Goal: Task Accomplishment & Management: Manage account settings

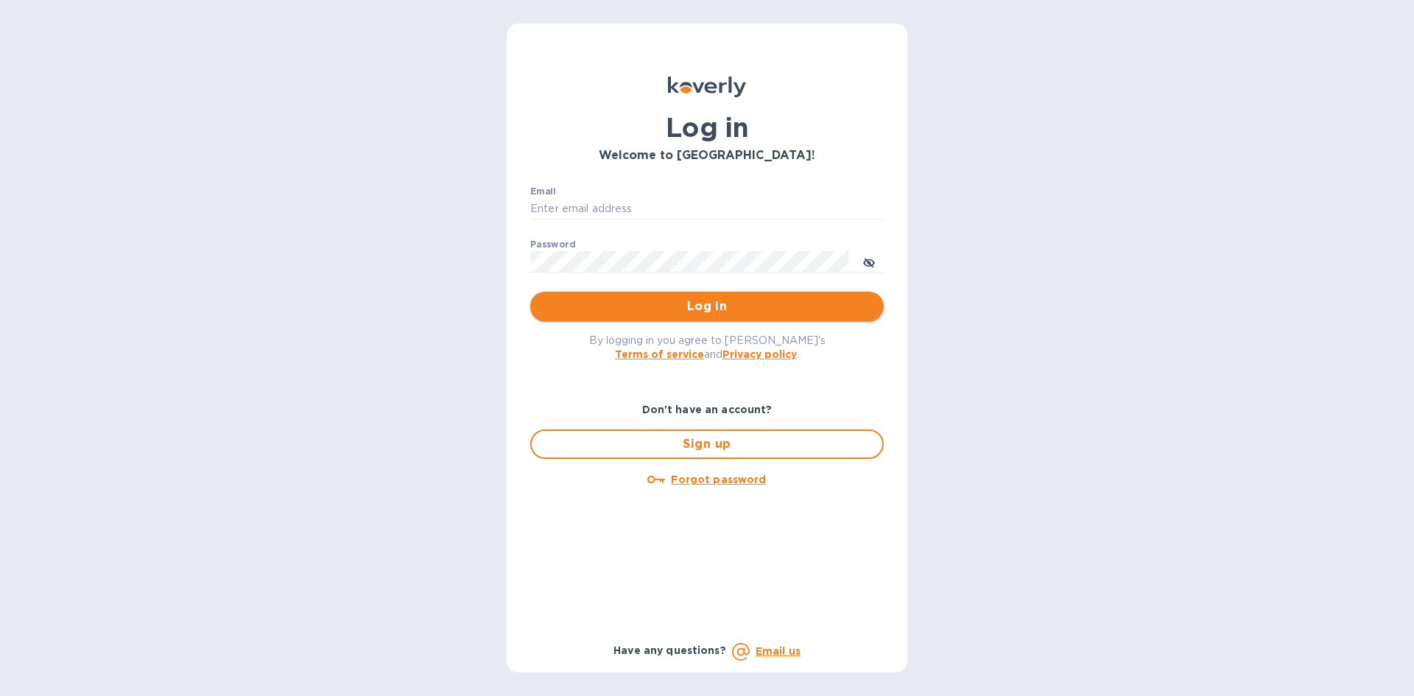
type input "[EMAIL_ADDRESS][DOMAIN_NAME]"
click at [740, 307] on span "Log in" at bounding box center [707, 307] width 330 height 18
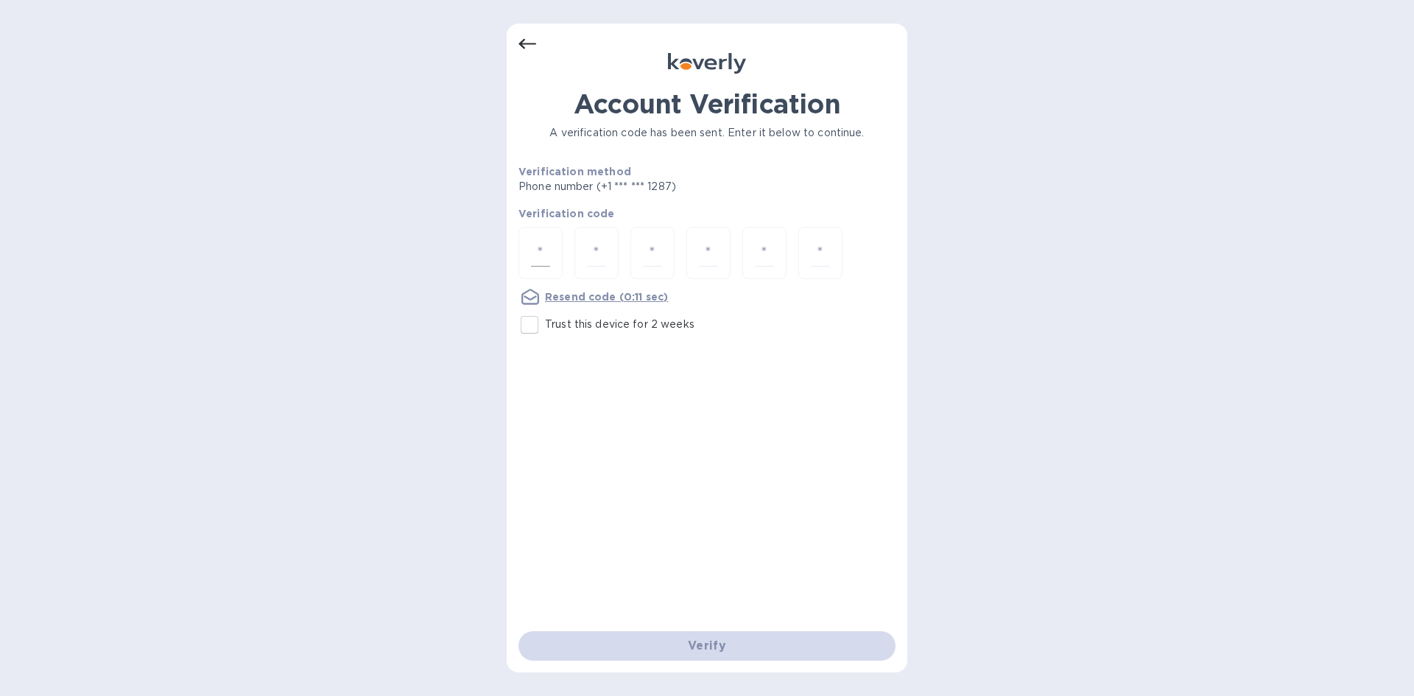
click at [545, 249] on input "number" at bounding box center [540, 252] width 19 height 27
type input "6"
type input "3"
type input "9"
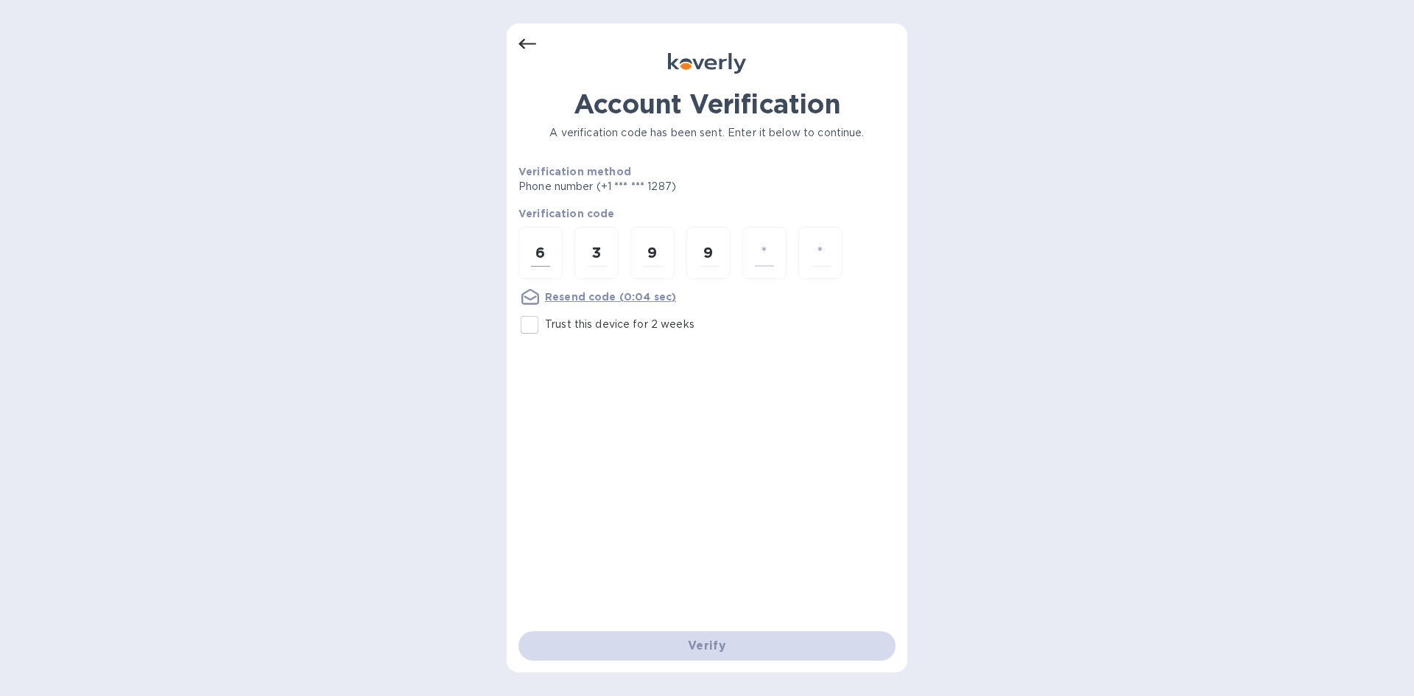
type input "7"
type input "1"
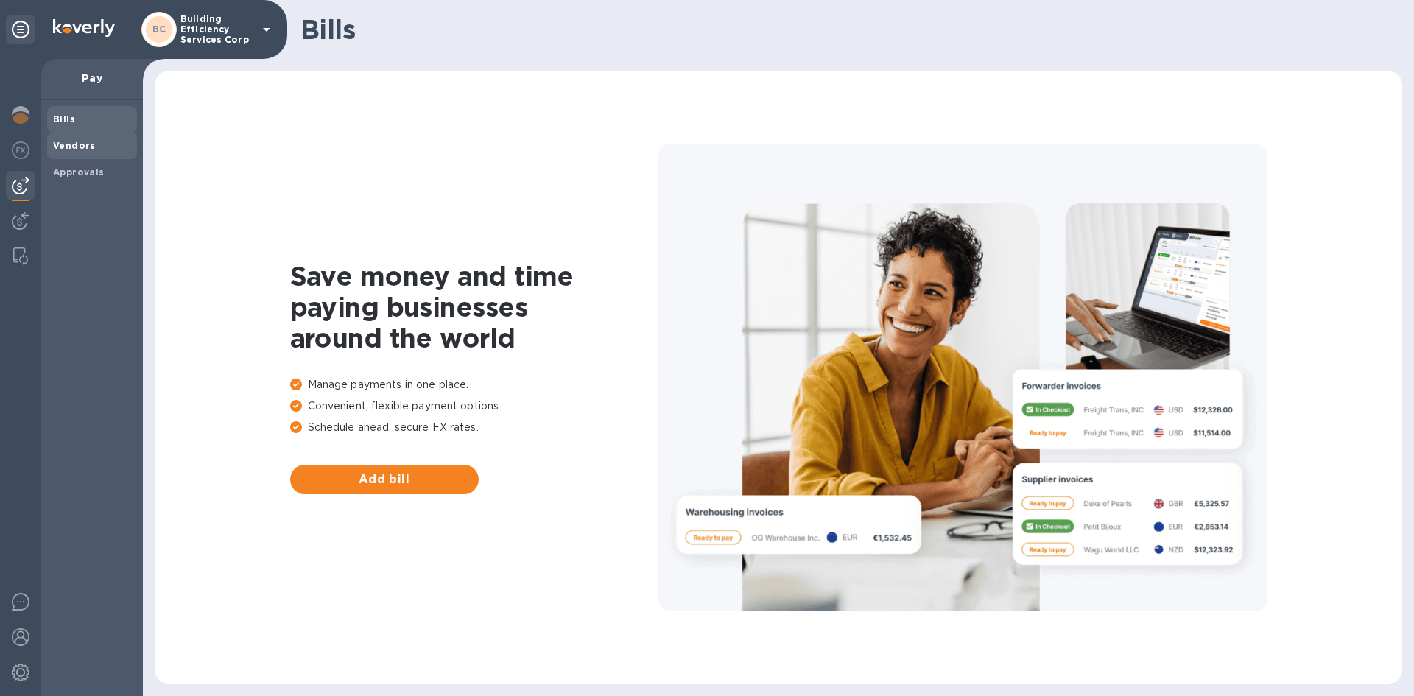
click at [68, 150] on b "Vendors" at bounding box center [74, 145] width 43 height 11
click at [377, 489] on button "Add vendor" at bounding box center [384, 479] width 189 height 29
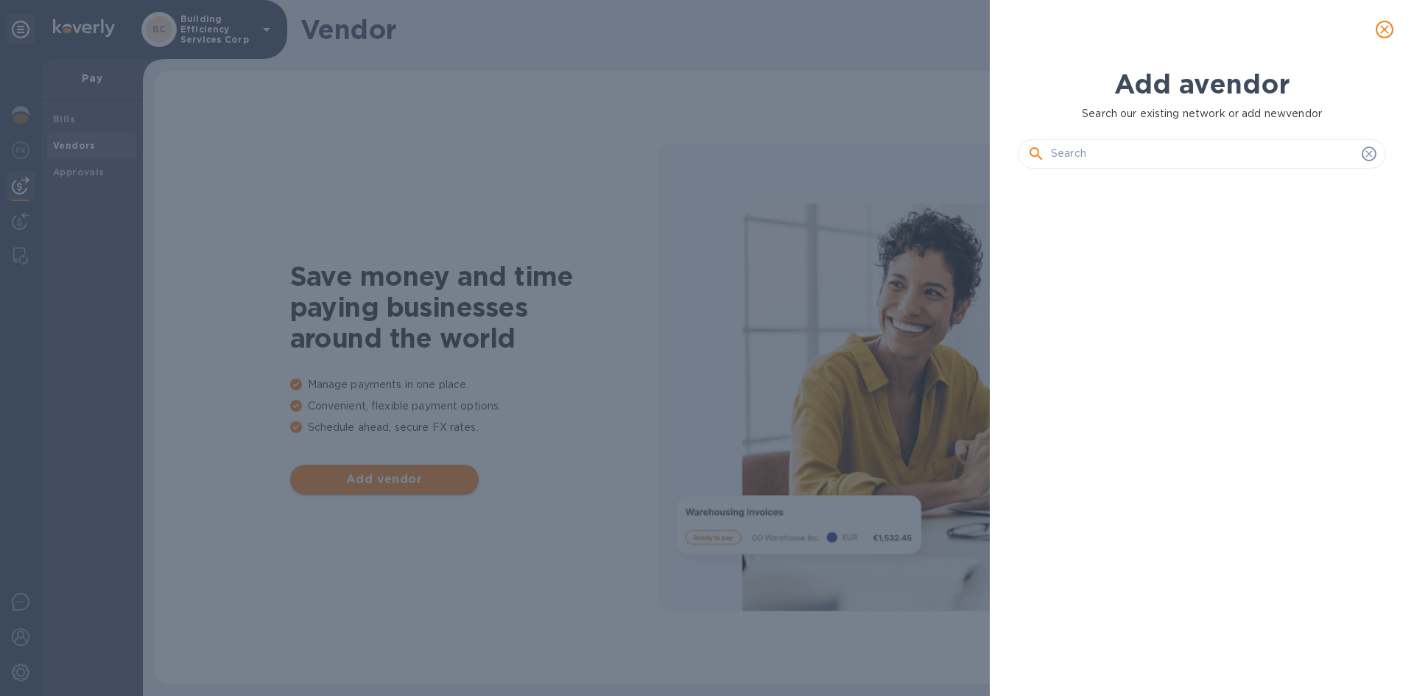
scroll to position [466, 374]
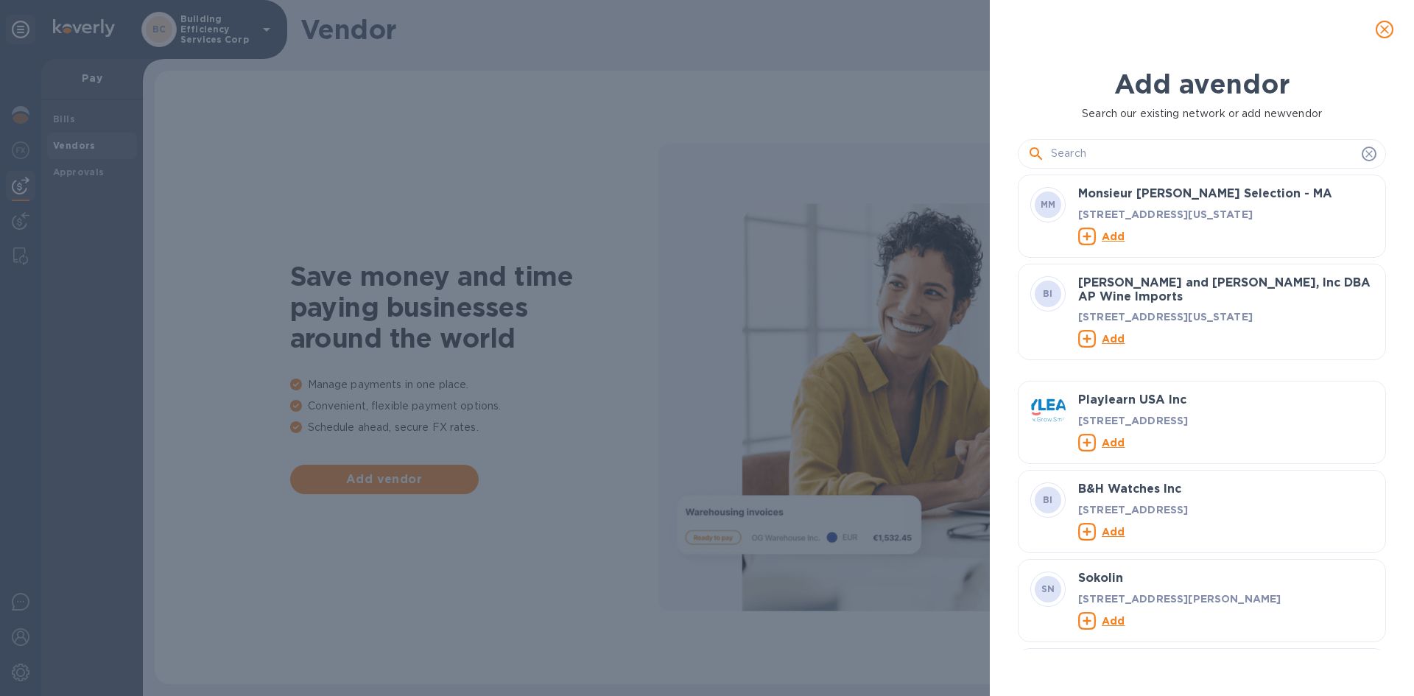
click at [1157, 156] on input "text" at bounding box center [1203, 154] width 305 height 22
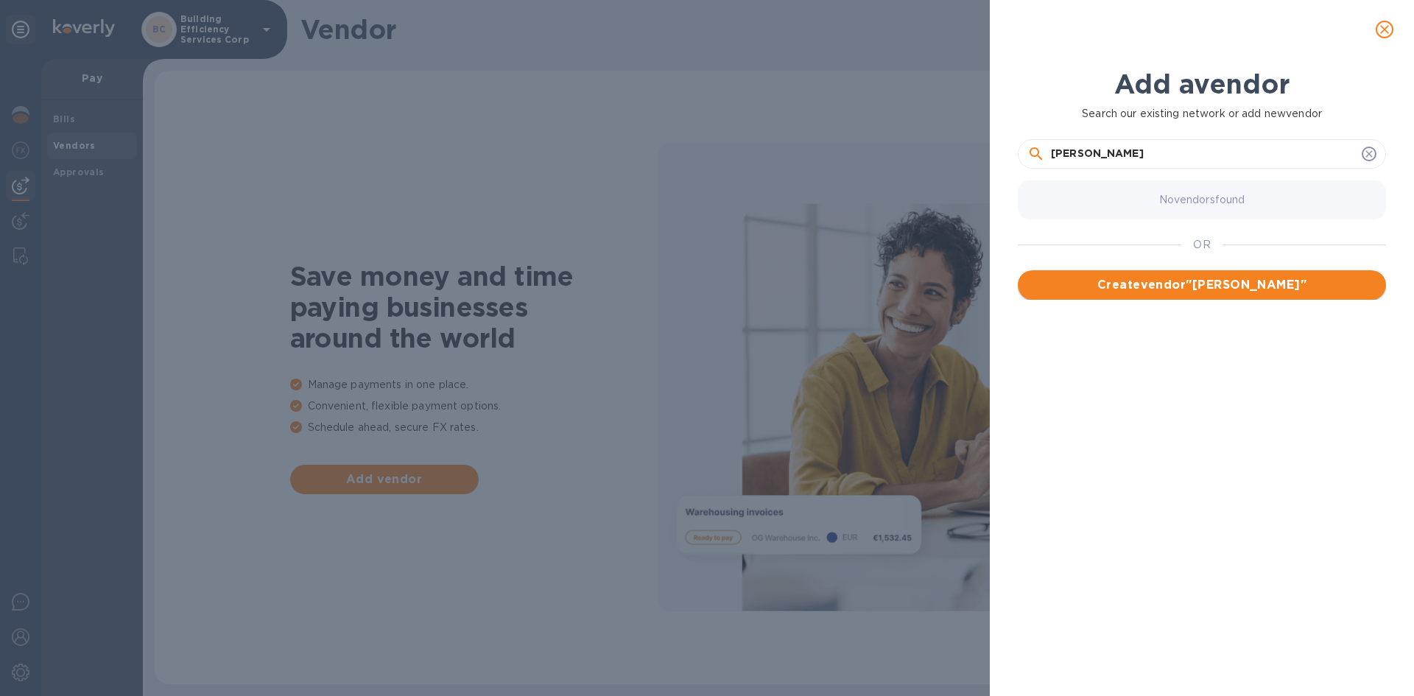
type input "[PERSON_NAME]"
click at [1239, 286] on span "Create vendor " [PERSON_NAME] "" at bounding box center [1202, 285] width 345 height 18
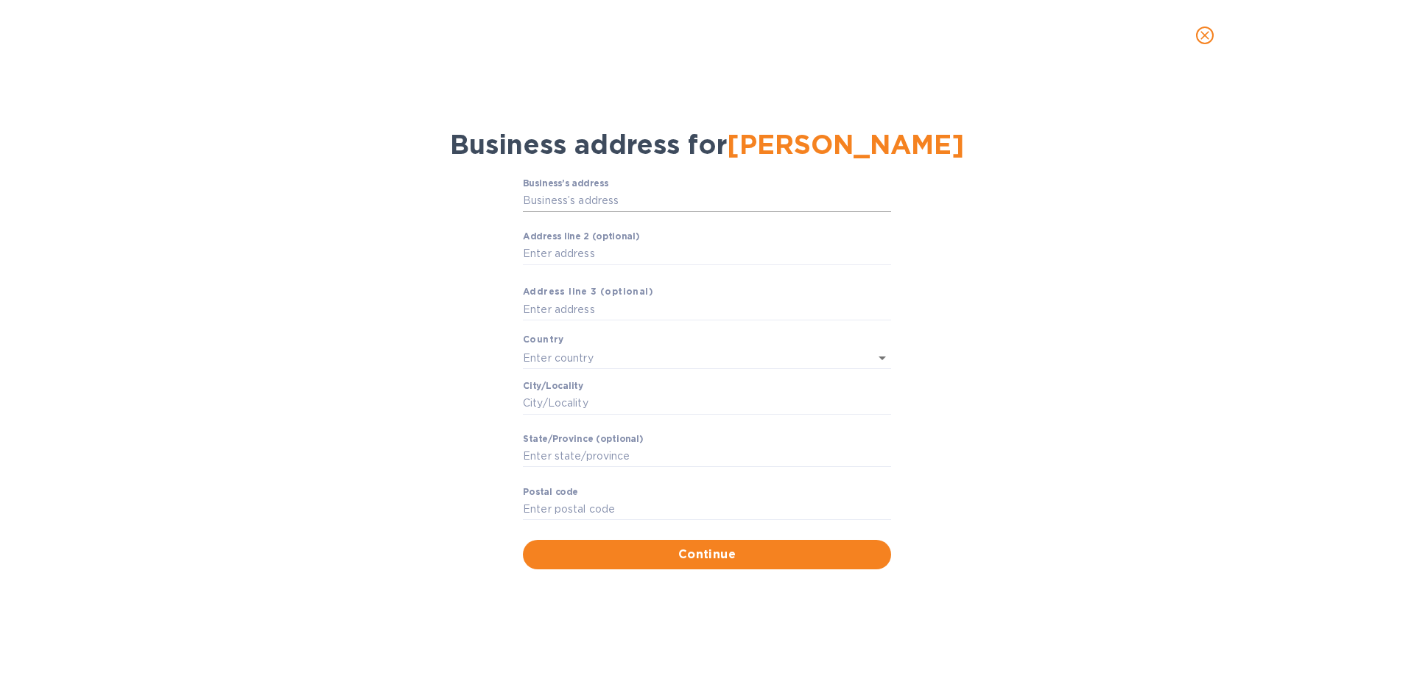
drag, startPoint x: 527, startPoint y: 200, endPoint x: 541, endPoint y: 203, distance: 15.0
click at [527, 200] on input "Business’s аddress" at bounding box center [707, 201] width 368 height 22
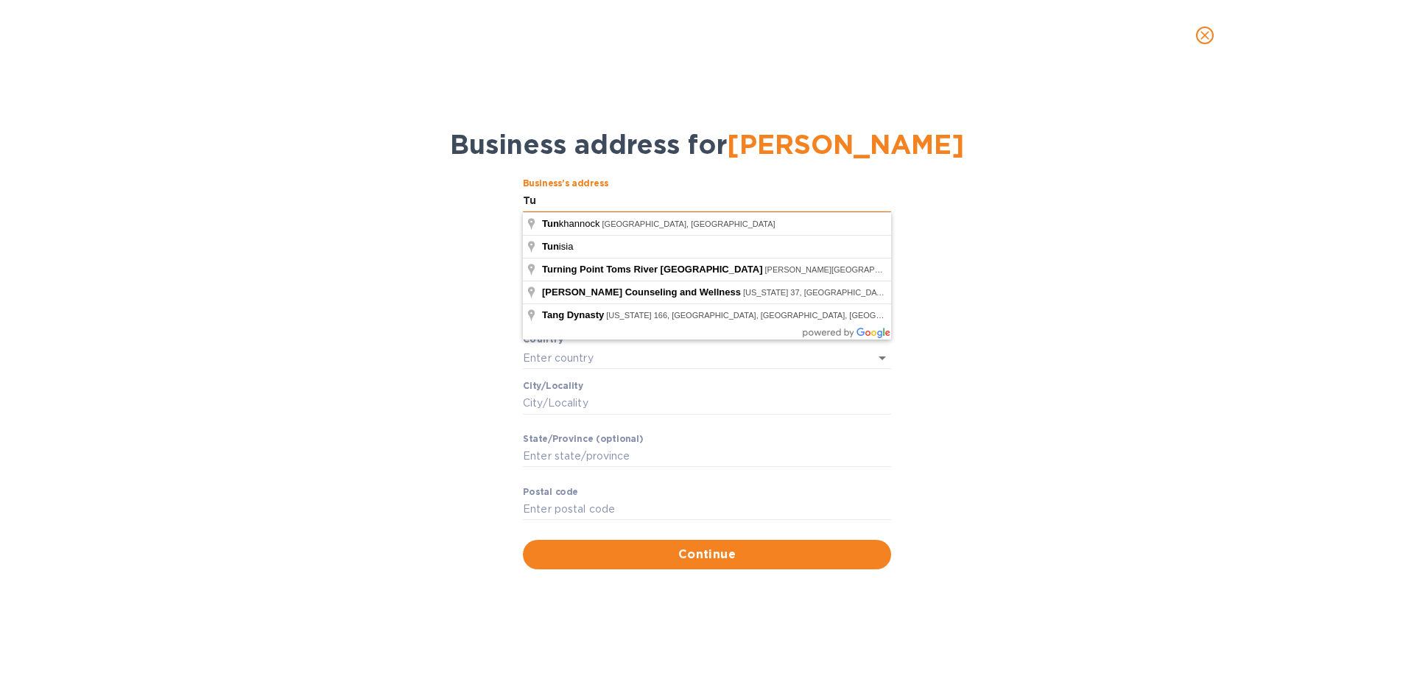
type input "T"
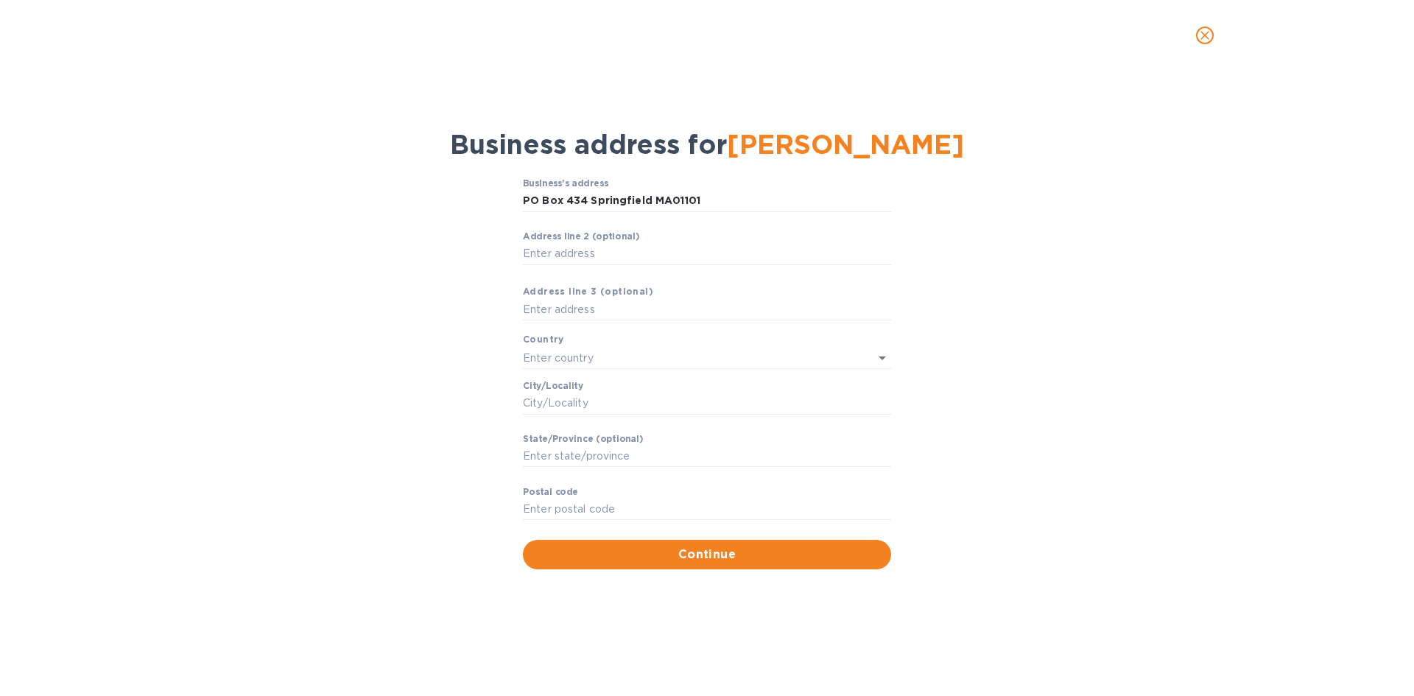
type input "MA [GEOGRAPHIC_DATA]"
type input "[GEOGRAPHIC_DATA]"
type input "MA"
type input "01101"
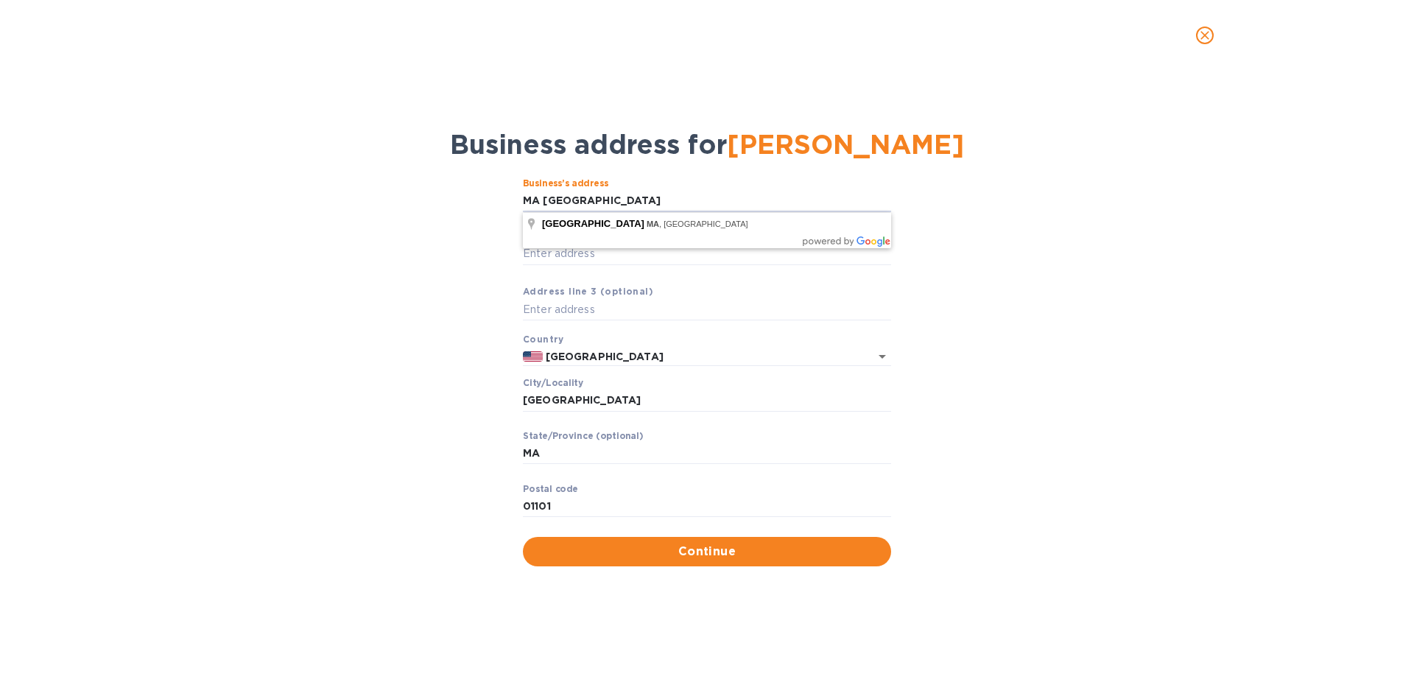
drag, startPoint x: 617, startPoint y: 199, endPoint x: 491, endPoint y: 196, distance: 126.0
click at [491, 196] on div "Business’s аddress MA Springfield ​ Аddress line 2 (optional) ​ Аddress line 3 …" at bounding box center [707, 371] width 1376 height 405
type input "[STREET_ADDRESS]"
type input "Chicopee"
type input "01013"
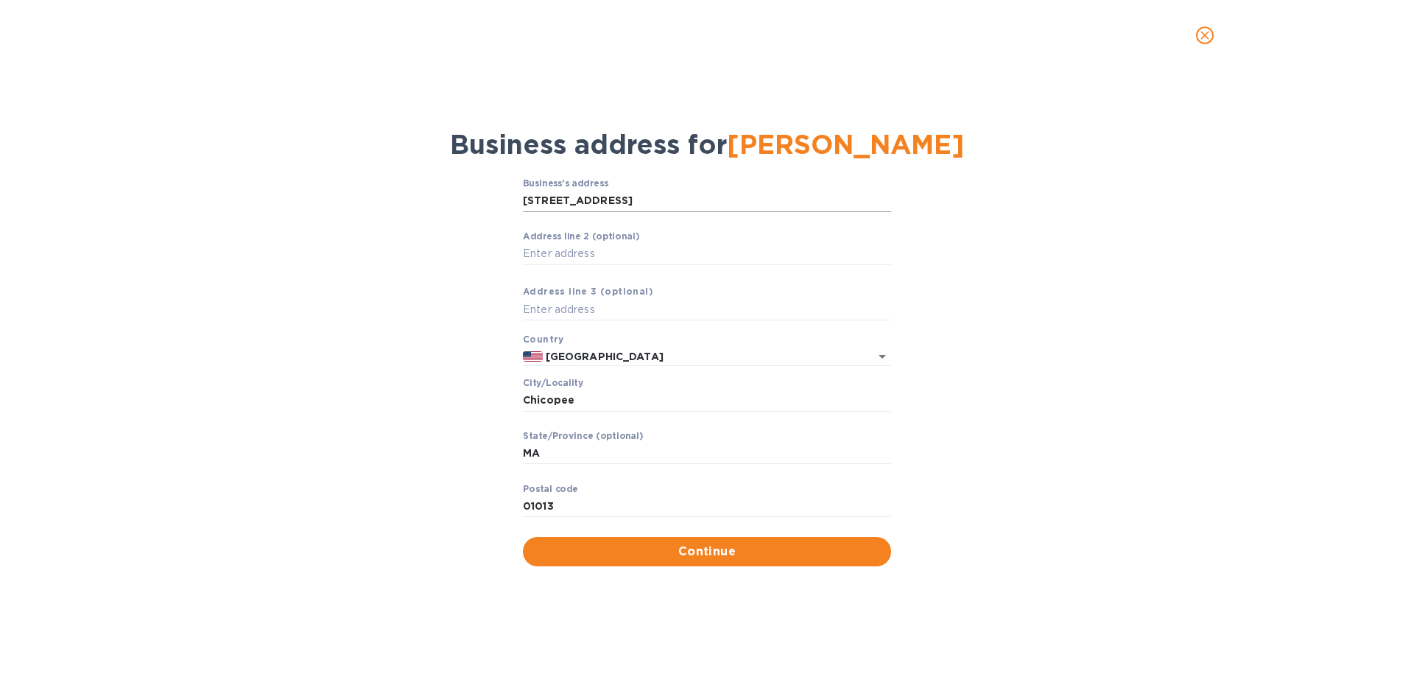
click at [605, 204] on input "[STREET_ADDRESS]" at bounding box center [707, 201] width 368 height 22
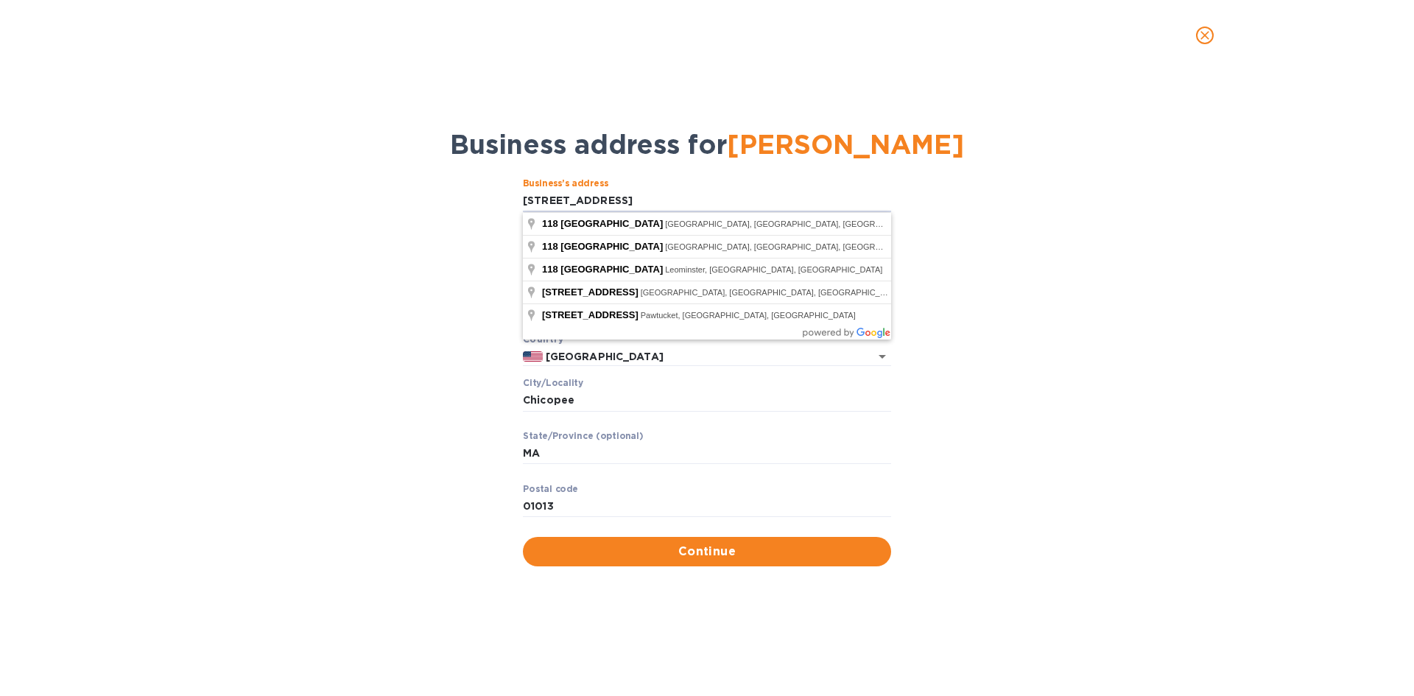
drag, startPoint x: 647, startPoint y: 197, endPoint x: 421, endPoint y: 183, distance: 225.8
click at [423, 183] on div "Business’s аddress [STREET_ADDRESS] ​ Аddress line 2 (optional) ​ Аddress line …" at bounding box center [707, 371] width 1376 height 405
type input "PO Box 434"
click at [419, 236] on div "Business’s аddress PO Box 434 ​ Аddress line 2 (optional) ​ Аddress line 3 (opt…" at bounding box center [707, 371] width 1376 height 405
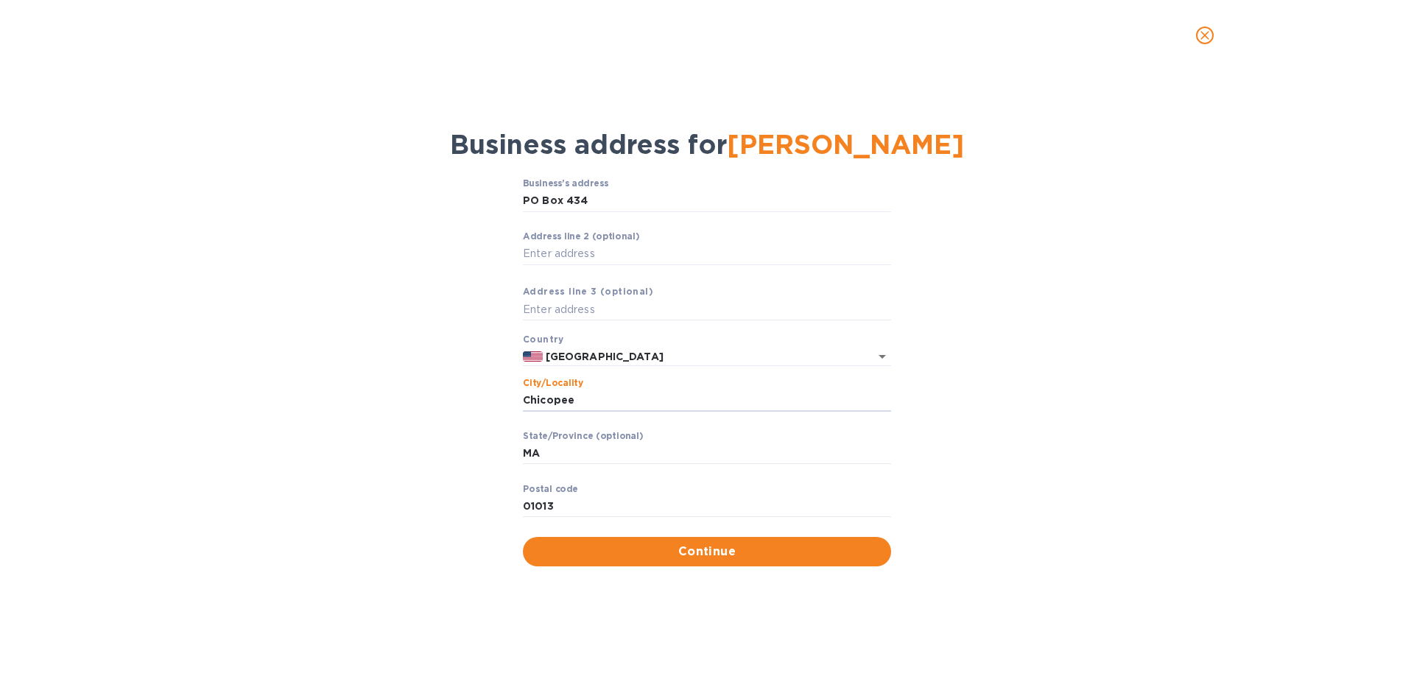
drag, startPoint x: 582, startPoint y: 406, endPoint x: 446, endPoint y: 405, distance: 136.3
click at [446, 405] on div "Business’s аddress PO Box 434 ​ Аddress line 2 (optional) ​ Аddress line 3 (opt…" at bounding box center [707, 371] width 1376 height 405
type input "[GEOGRAPHIC_DATA]"
drag, startPoint x: 560, startPoint y: 512, endPoint x: 496, endPoint y: 505, distance: 64.4
click at [496, 505] on div "Business’s аddress PO Box 434 ​ Аddress line 2 (optional) ​ Аddress line 3 (opt…" at bounding box center [707, 371] width 1376 height 405
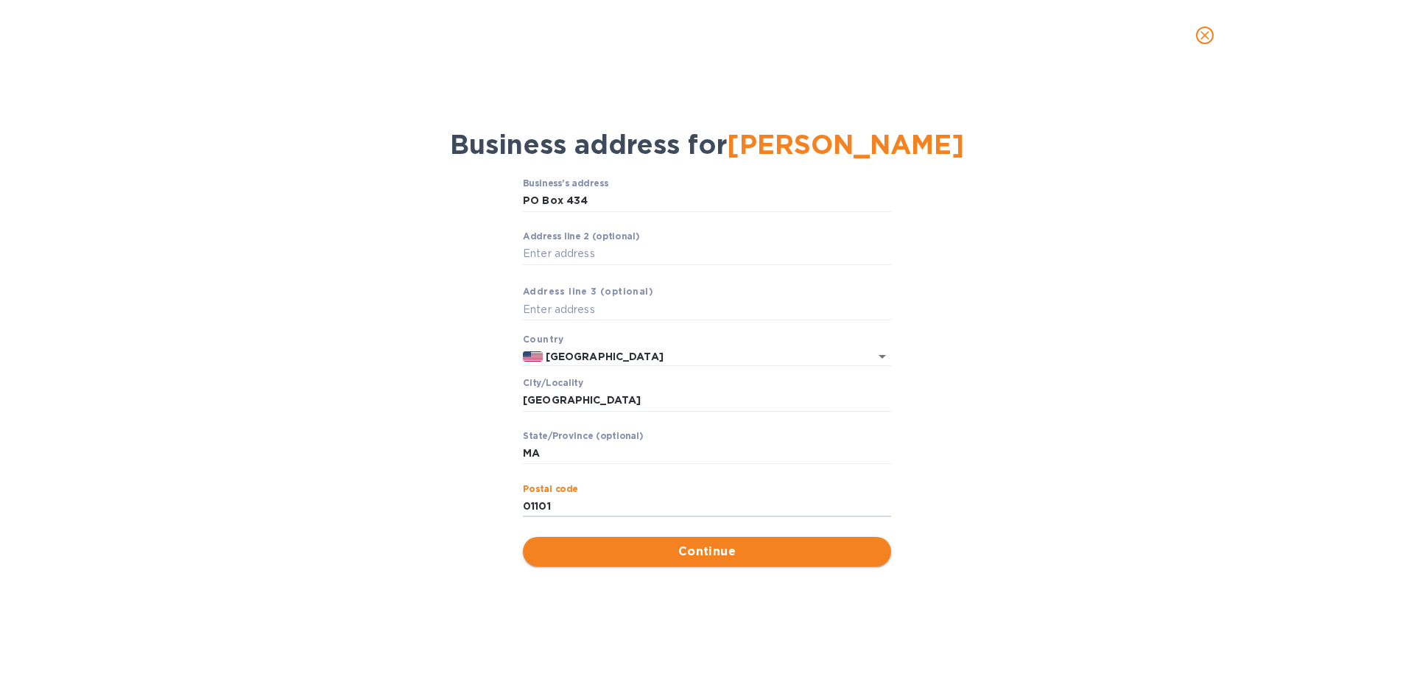
type input "01101"
click at [695, 558] on span "Continue" at bounding box center [707, 552] width 345 height 18
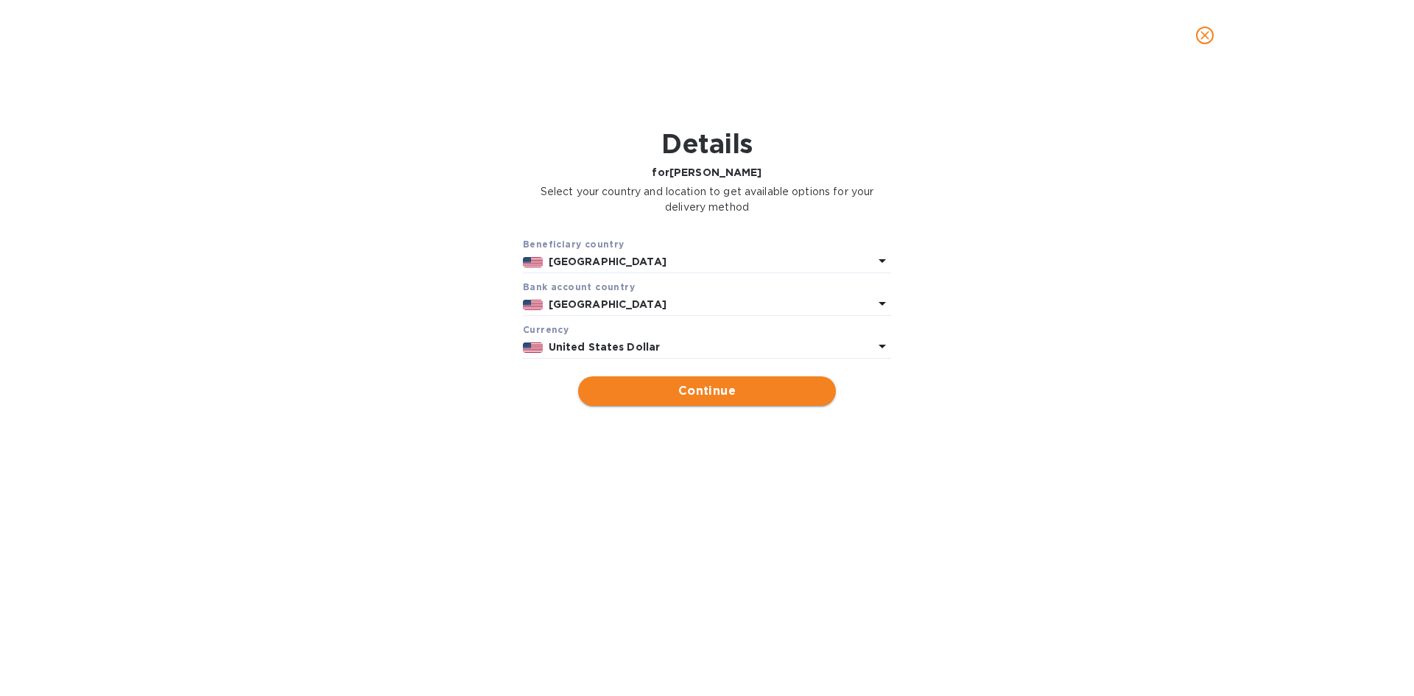
click at [723, 394] on span "Continue" at bounding box center [707, 391] width 234 height 18
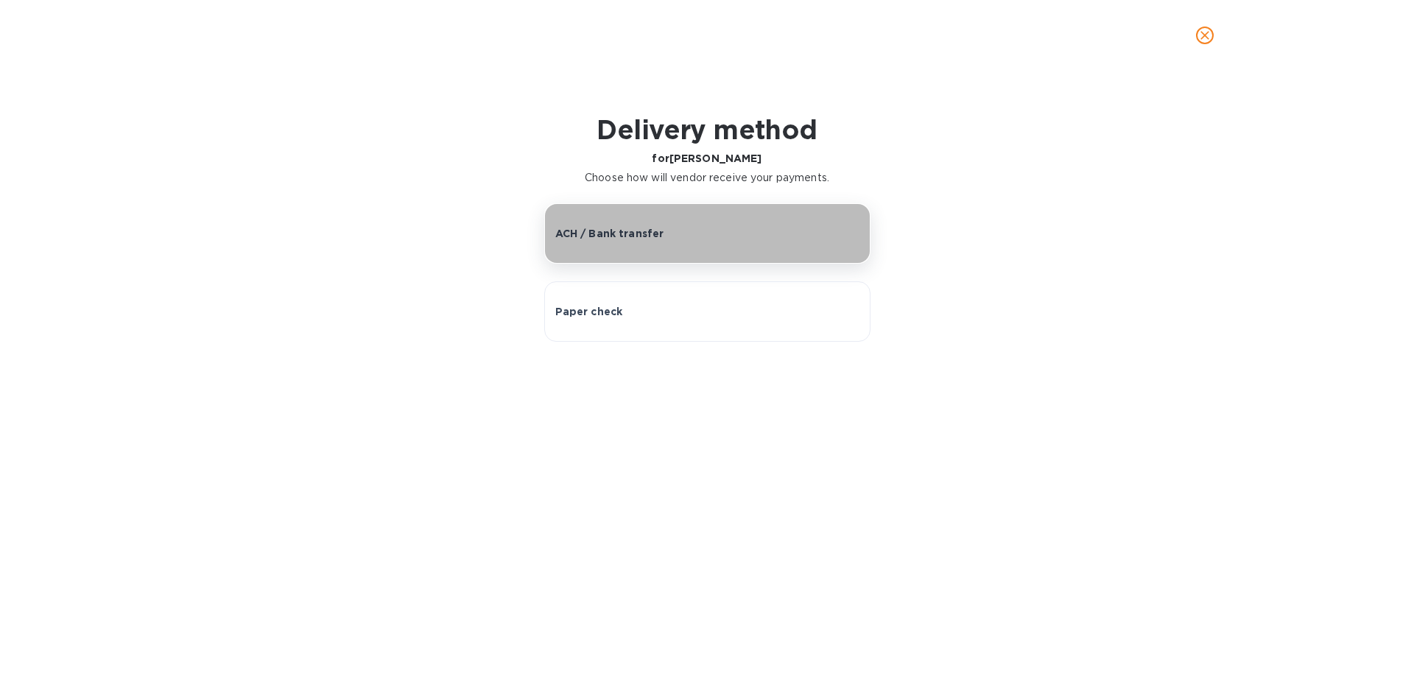
click at [650, 228] on p "ACH / Bank transfer" at bounding box center [609, 233] width 109 height 15
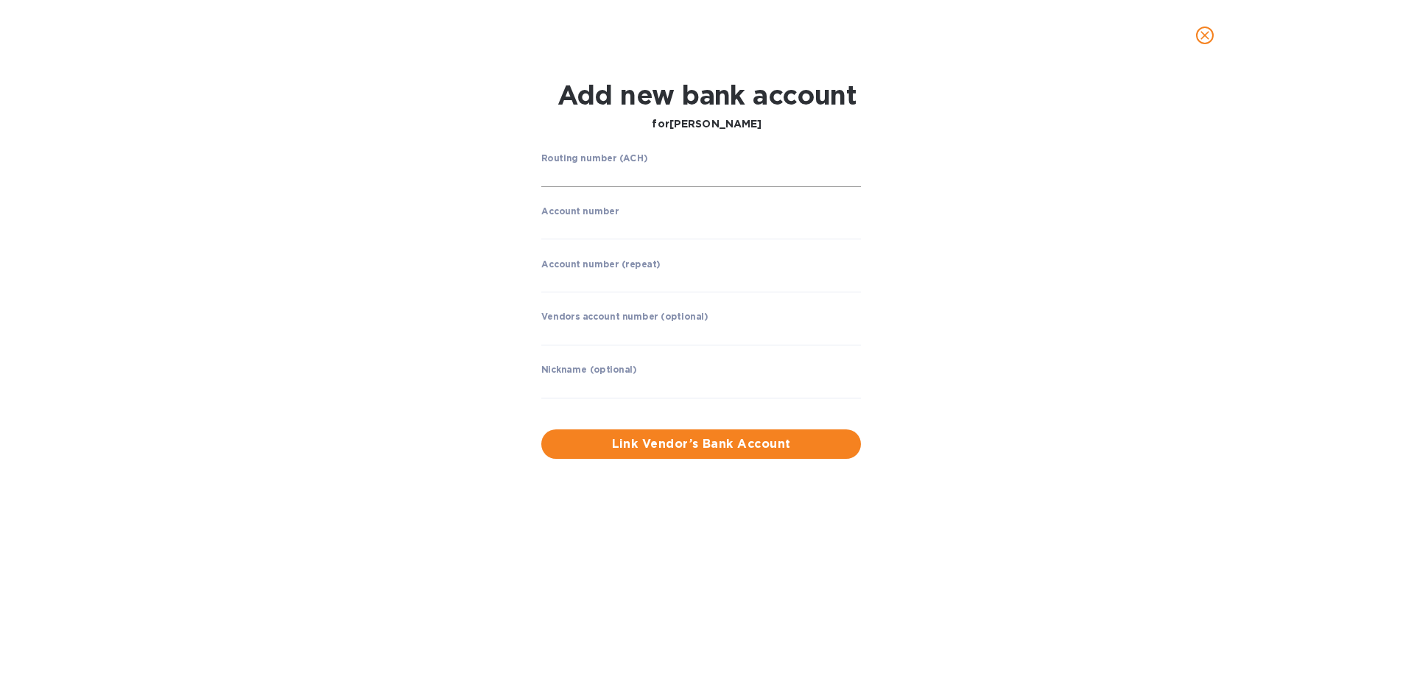
click at [607, 178] on input "string" at bounding box center [701, 176] width 320 height 22
drag, startPoint x: 568, startPoint y: 171, endPoint x: 491, endPoint y: 234, distance: 99.4
click at [566, 171] on input "string" at bounding box center [701, 176] width 320 height 22
type input "211871604"
click at [572, 235] on input "string" at bounding box center [701, 228] width 320 height 22
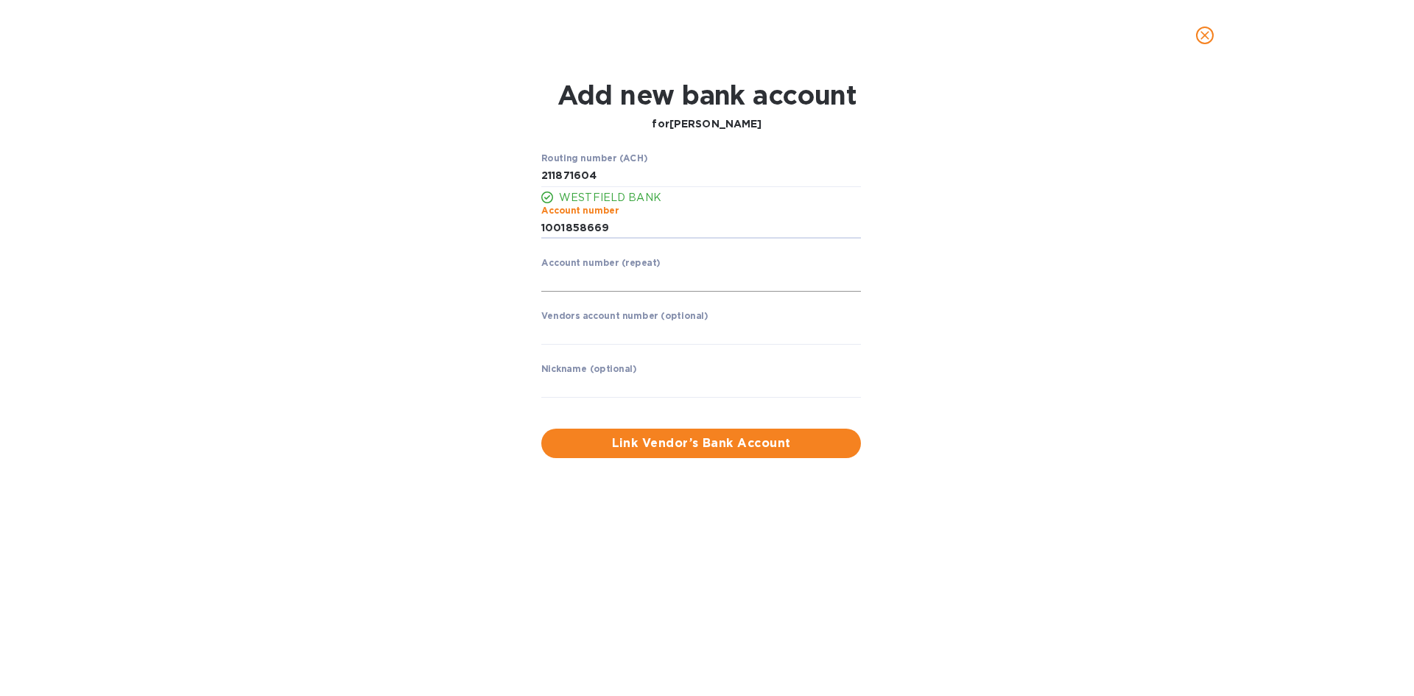
type input "1001858669"
click at [597, 284] on input "string" at bounding box center [701, 281] width 320 height 22
type input "1001858669"
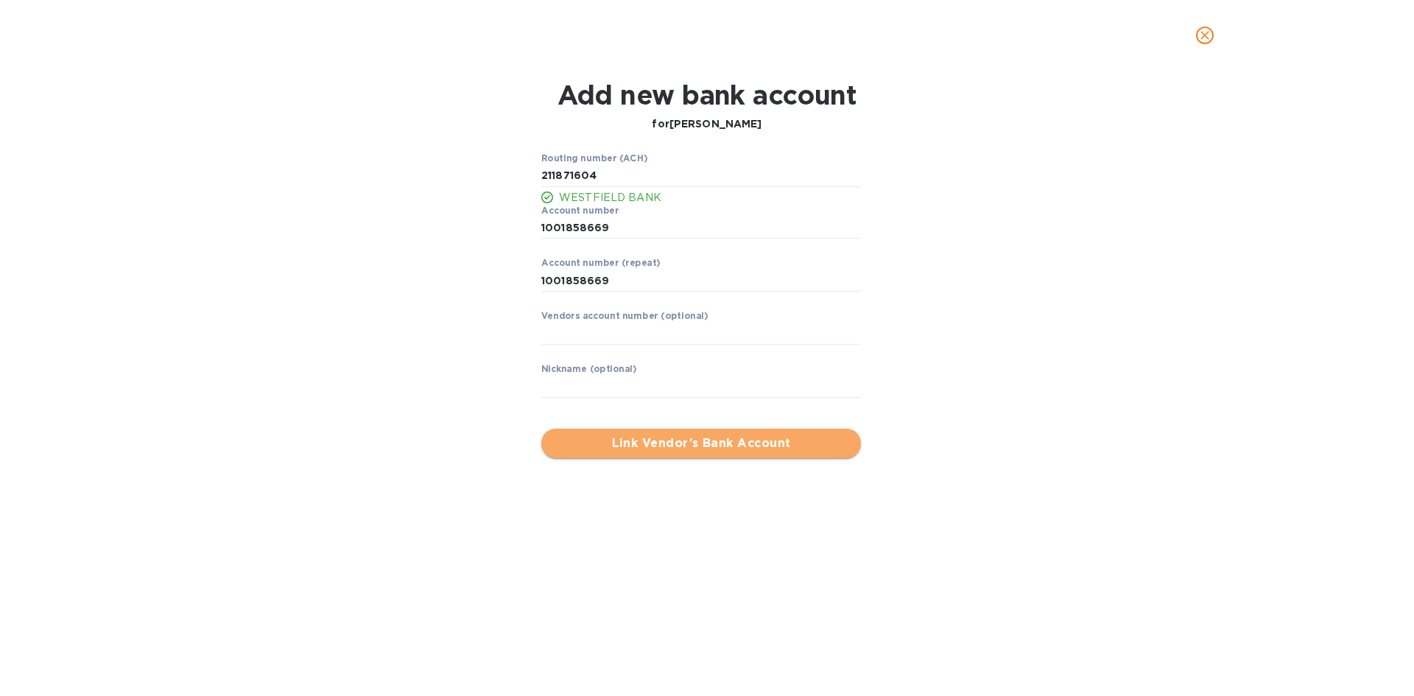
click at [750, 436] on span "Link Vendor’s Bank Account" at bounding box center [701, 444] width 296 height 18
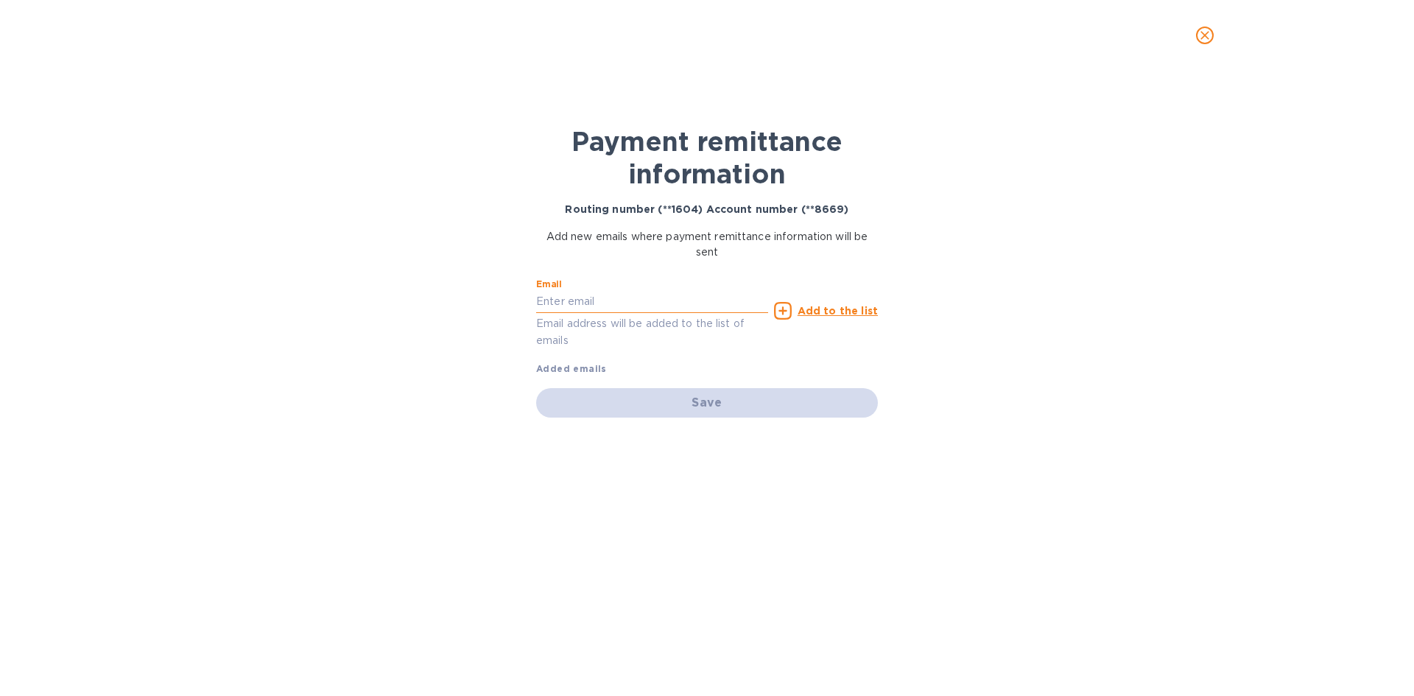
click at [537, 304] on input "text" at bounding box center [652, 302] width 232 height 22
click at [358, 346] on div "Payment remittance information Routing number (**1604) Account number (**8669) …" at bounding box center [707, 383] width 1414 height 625
click at [552, 305] on input "text" at bounding box center [652, 302] width 232 height 22
type input "[EMAIL_ADDRESS][DOMAIN_NAME]"
click at [691, 408] on div "Save" at bounding box center [707, 402] width 342 height 29
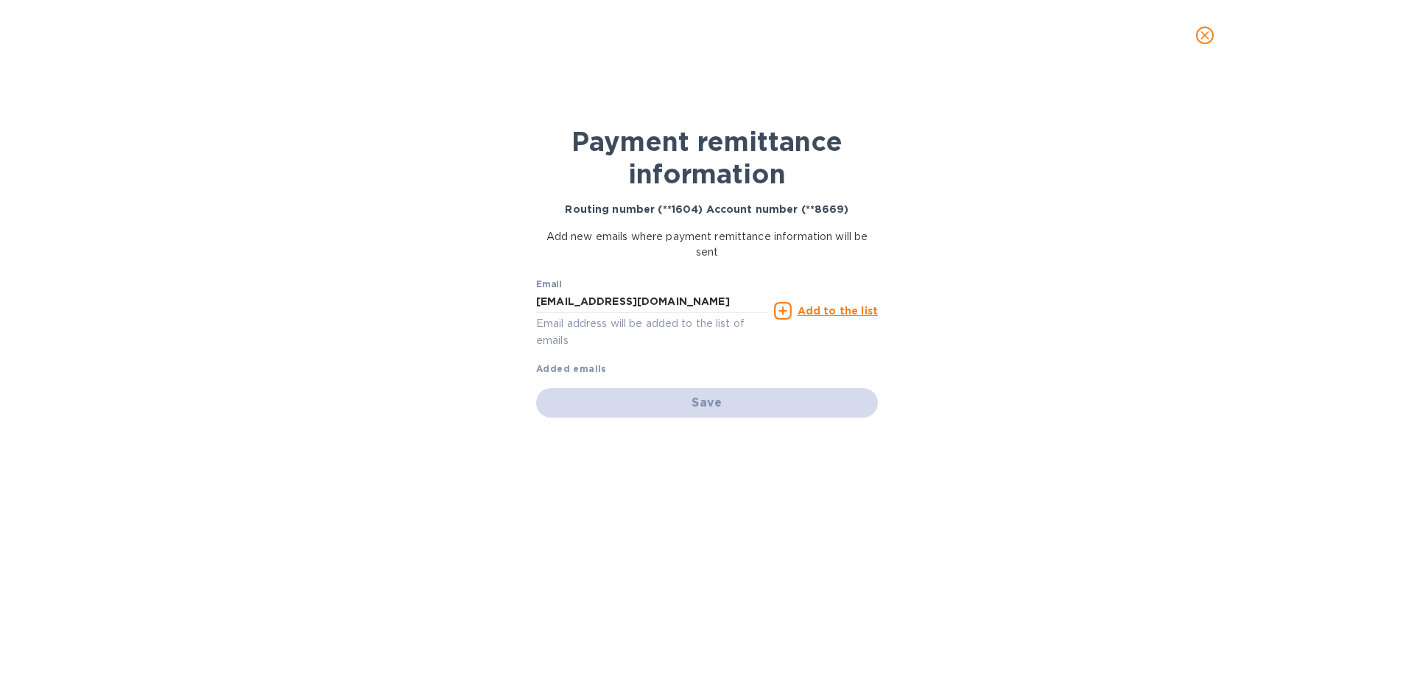
click at [692, 408] on div "Save" at bounding box center [707, 402] width 342 height 29
click at [815, 312] on u "Add to the list" at bounding box center [838, 311] width 80 height 12
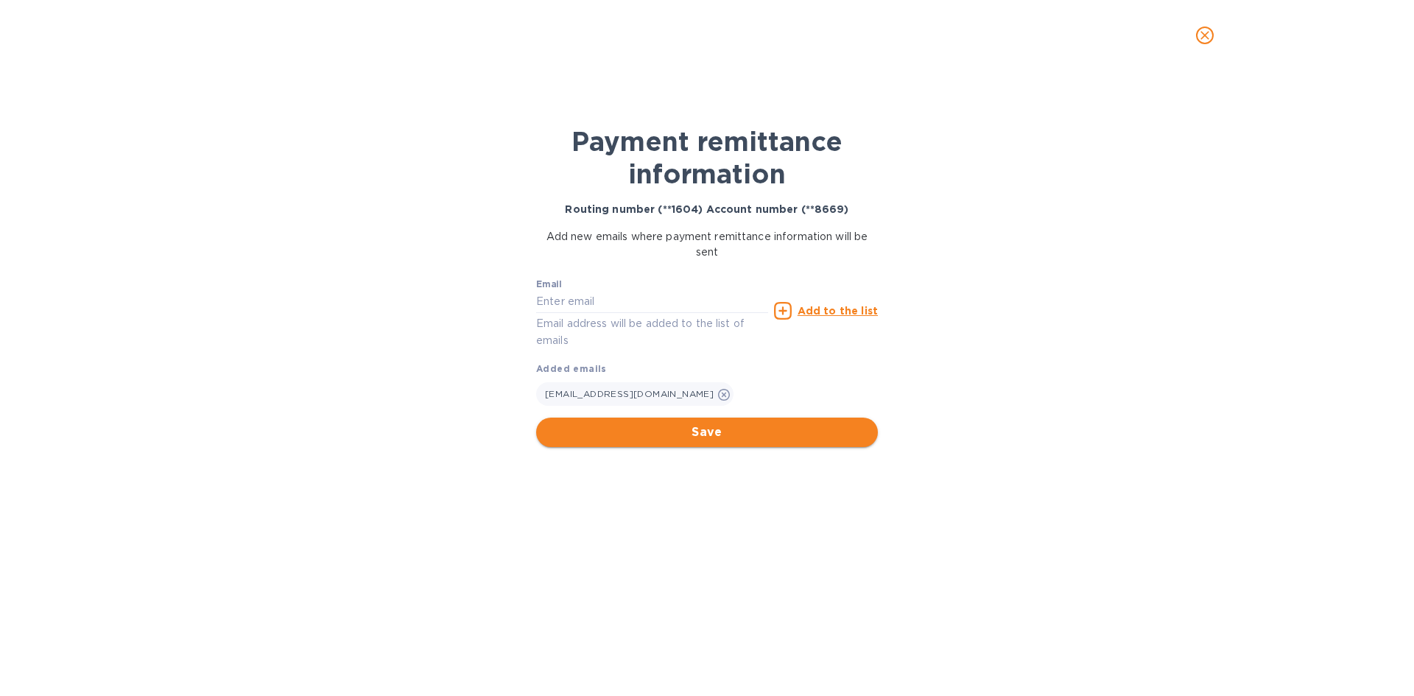
click at [710, 440] on span "Save" at bounding box center [707, 433] width 318 height 18
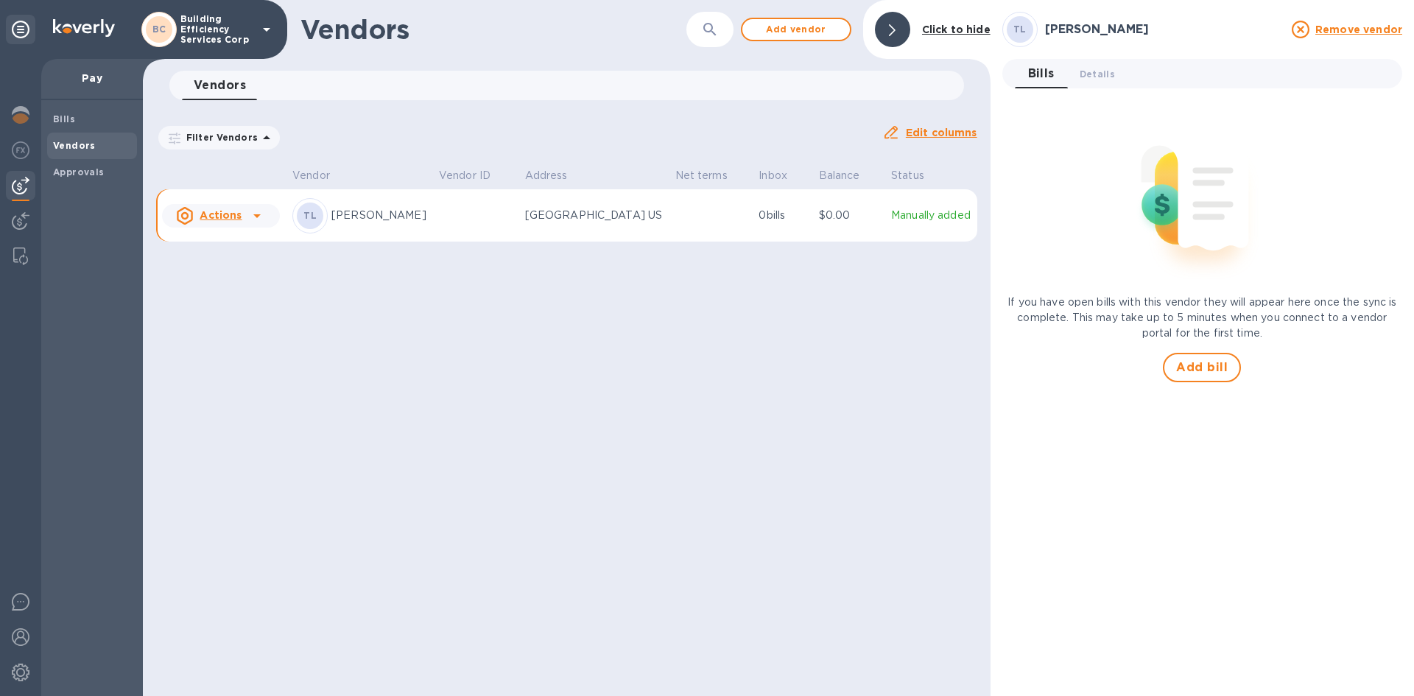
click at [259, 217] on icon at bounding box center [257, 216] width 18 height 18
click at [242, 278] on b "Add new bill" at bounding box center [237, 276] width 68 height 12
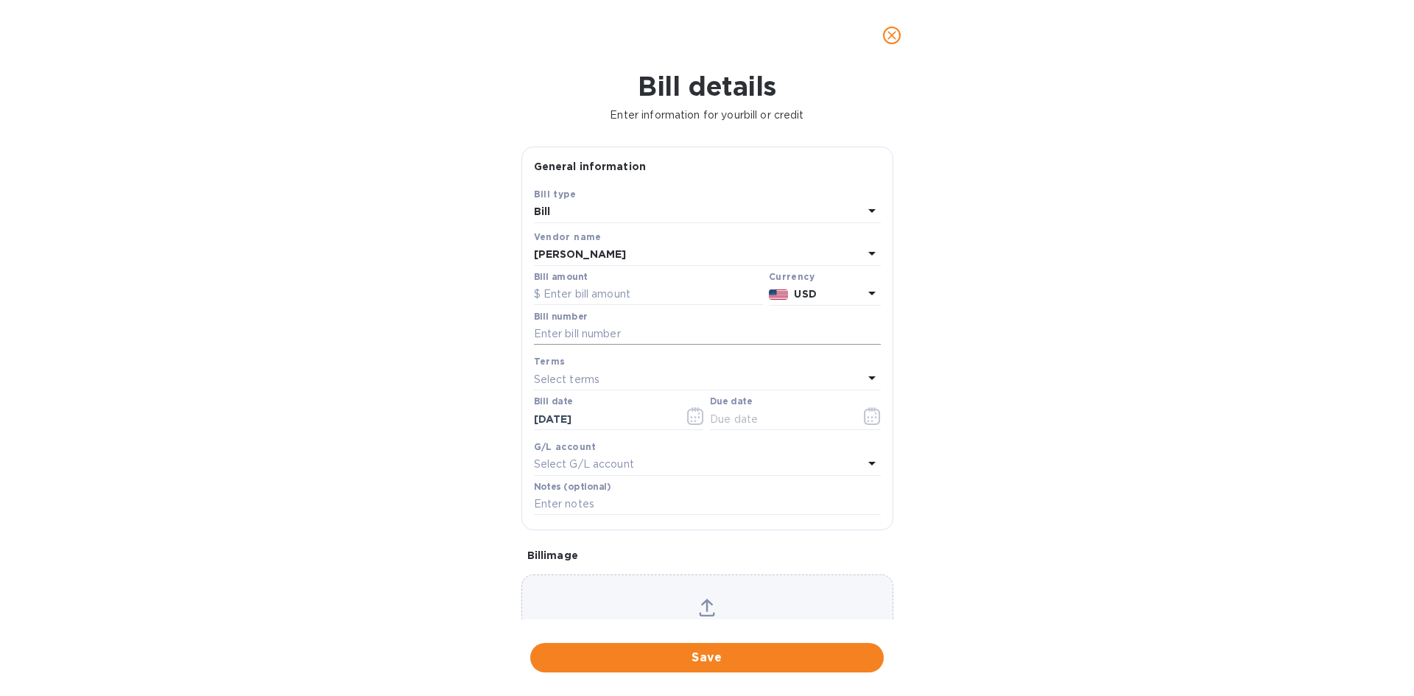
click at [539, 331] on input "text" at bounding box center [707, 334] width 347 height 22
paste input "614129"
type input "614129"
click at [561, 376] on p "Select terms" at bounding box center [567, 379] width 66 height 15
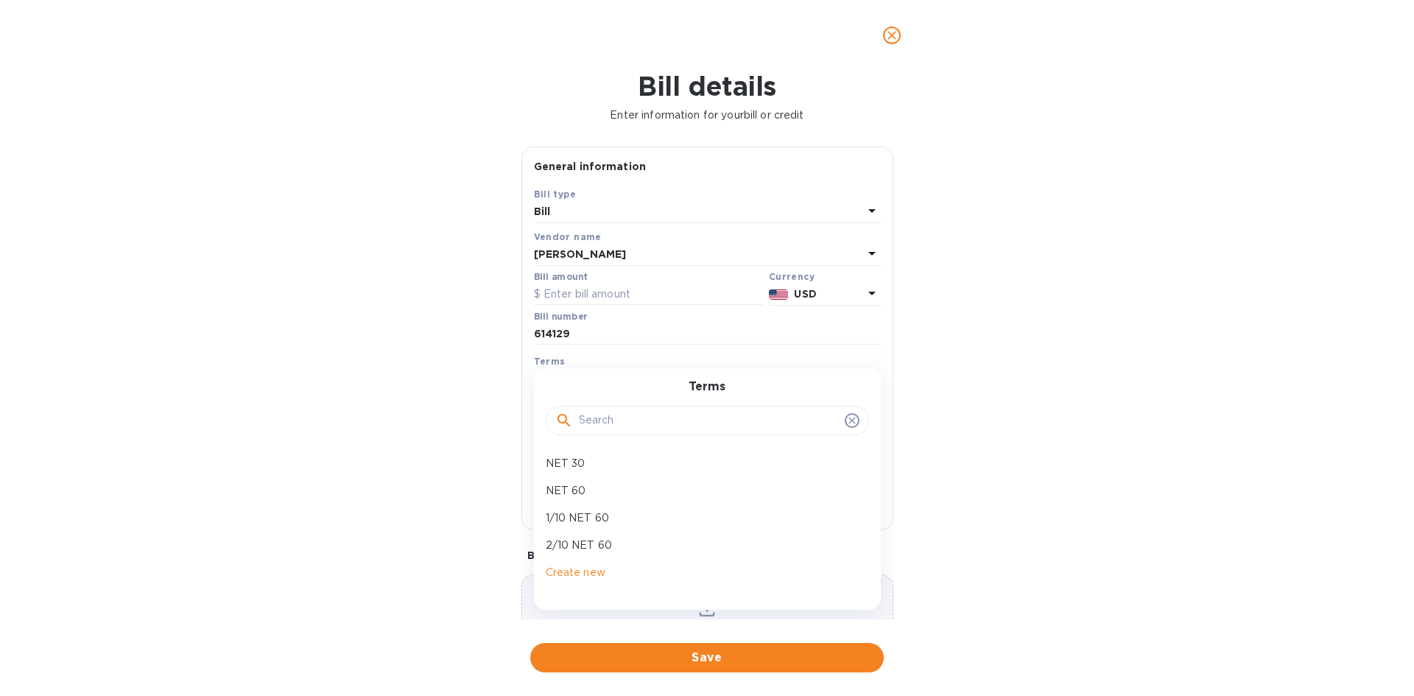
click at [854, 422] on div at bounding box center [707, 420] width 323 height 29
click at [572, 575] on p "Create new" at bounding box center [702, 572] width 312 height 15
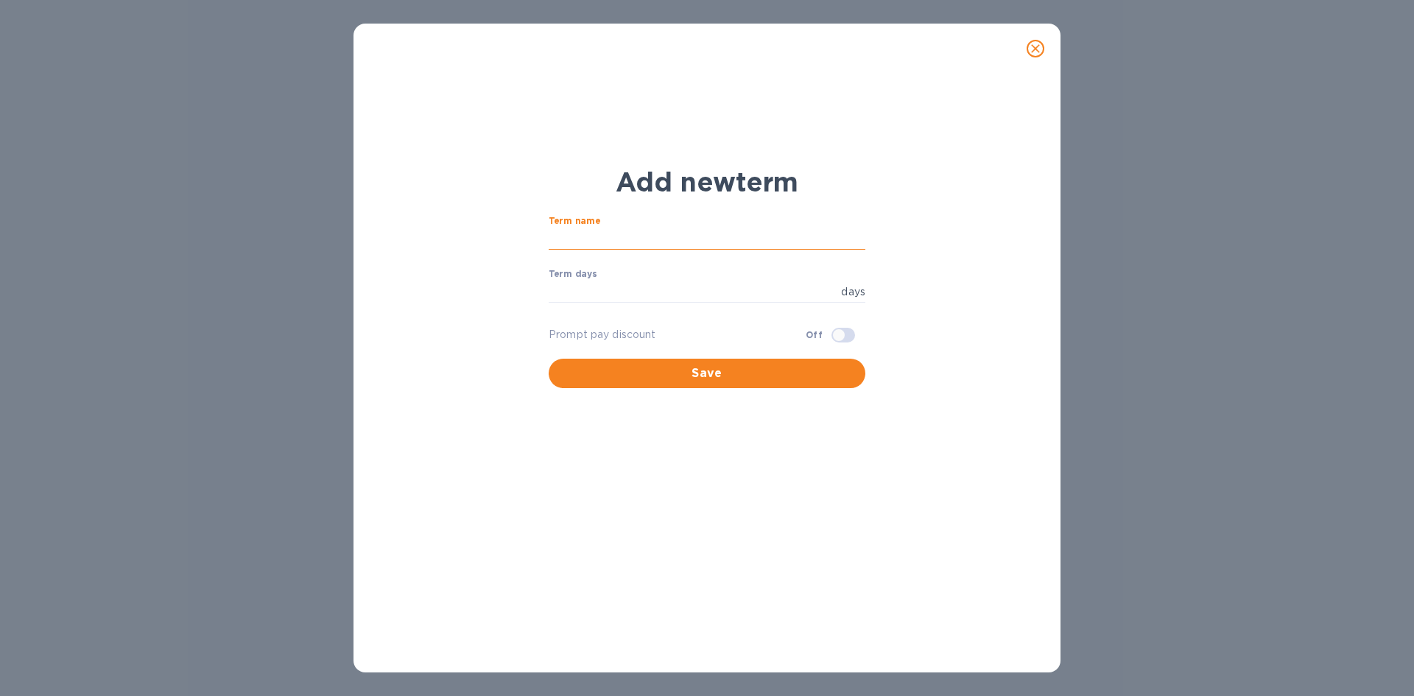
click at [608, 236] on input "text" at bounding box center [707, 239] width 317 height 22
type input "On Receipt"
click at [581, 295] on input "number" at bounding box center [692, 292] width 287 height 22
type input "0"
click at [724, 374] on span "Save" at bounding box center [707, 374] width 293 height 18
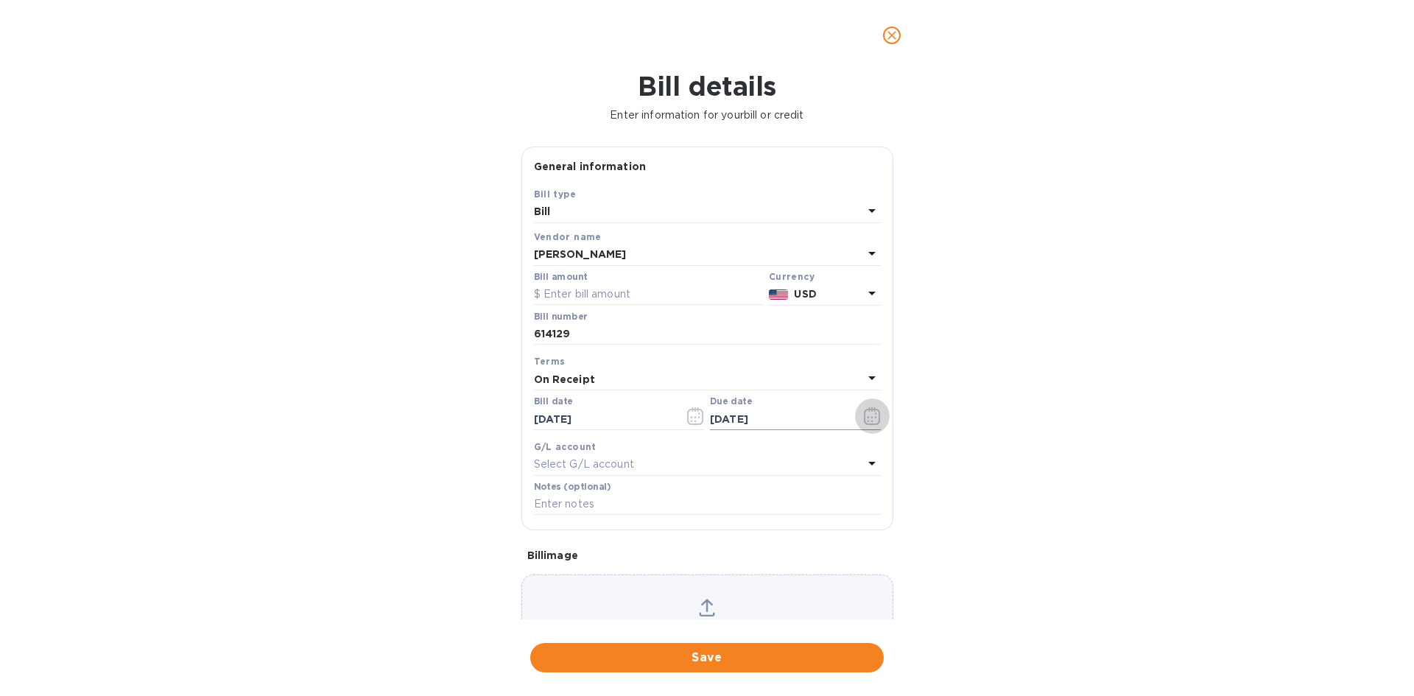
click at [864, 418] on icon "button" at bounding box center [872, 416] width 17 height 18
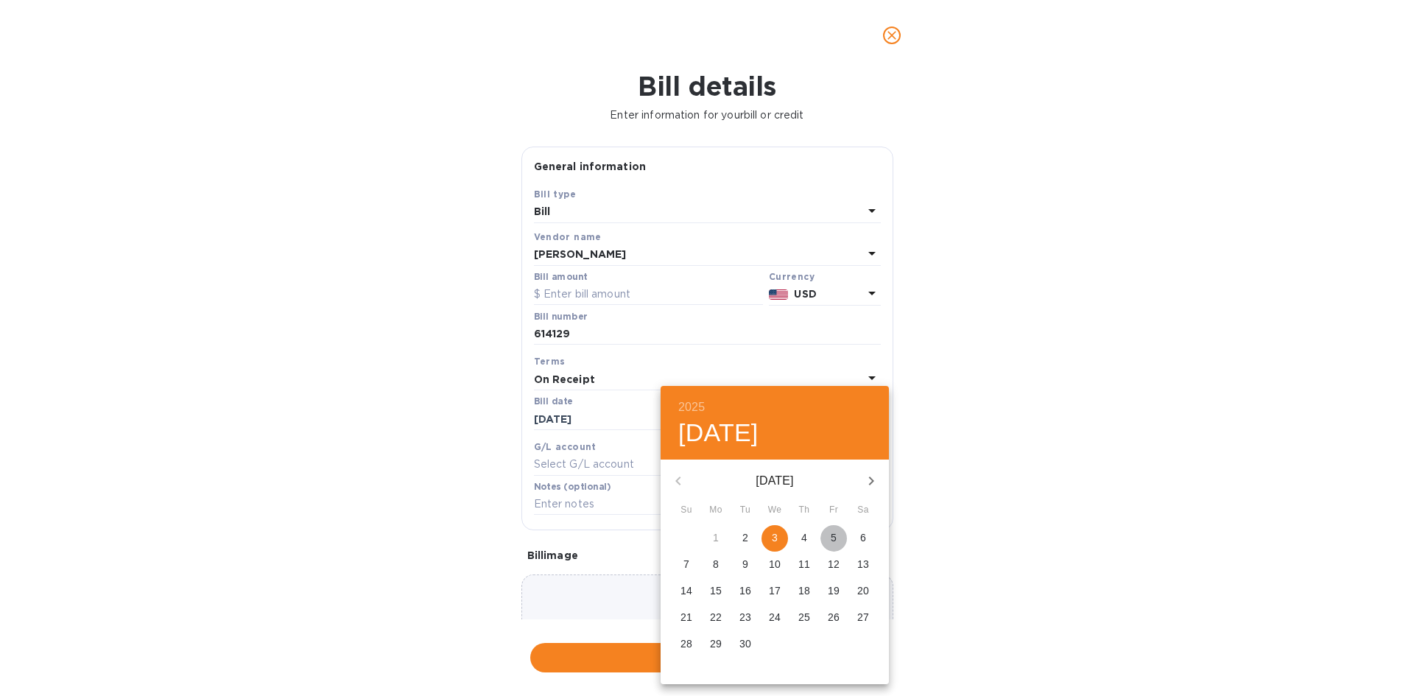
click at [835, 542] on p "5" at bounding box center [834, 537] width 6 height 15
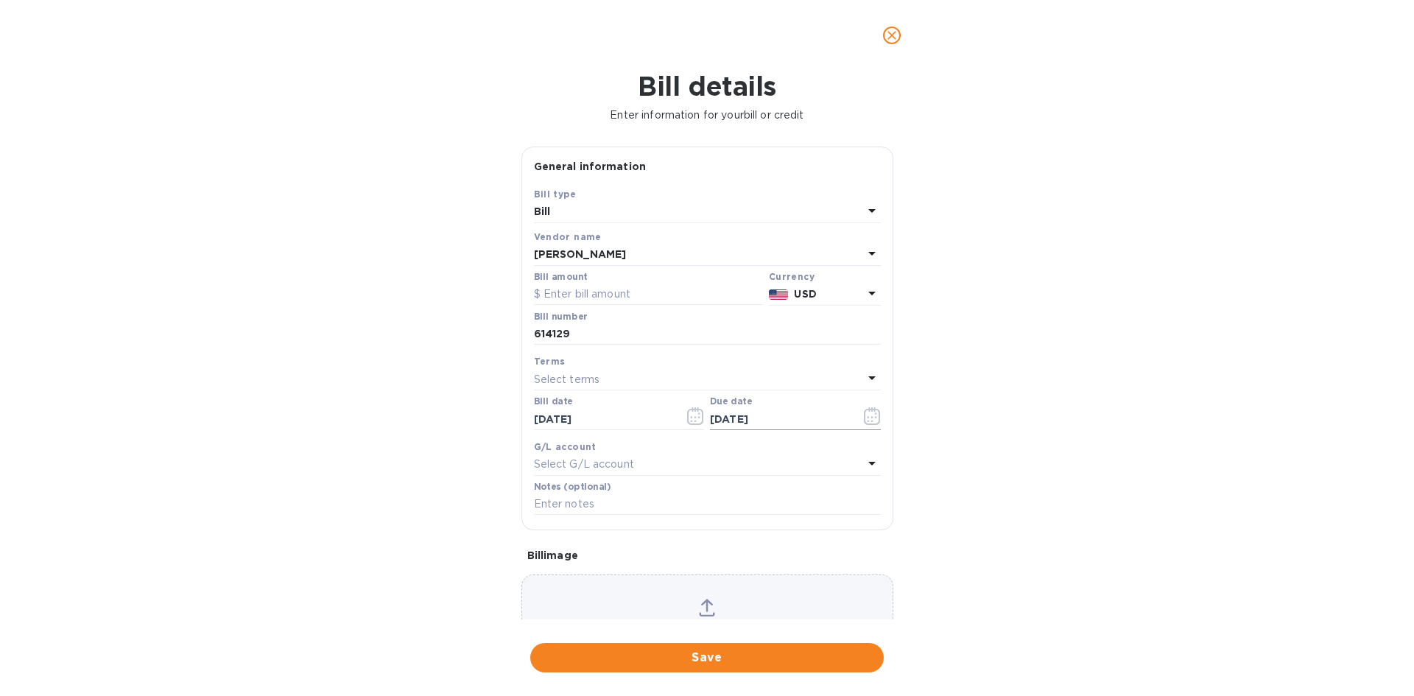
click at [867, 417] on icon "button" at bounding box center [868, 417] width 2 height 2
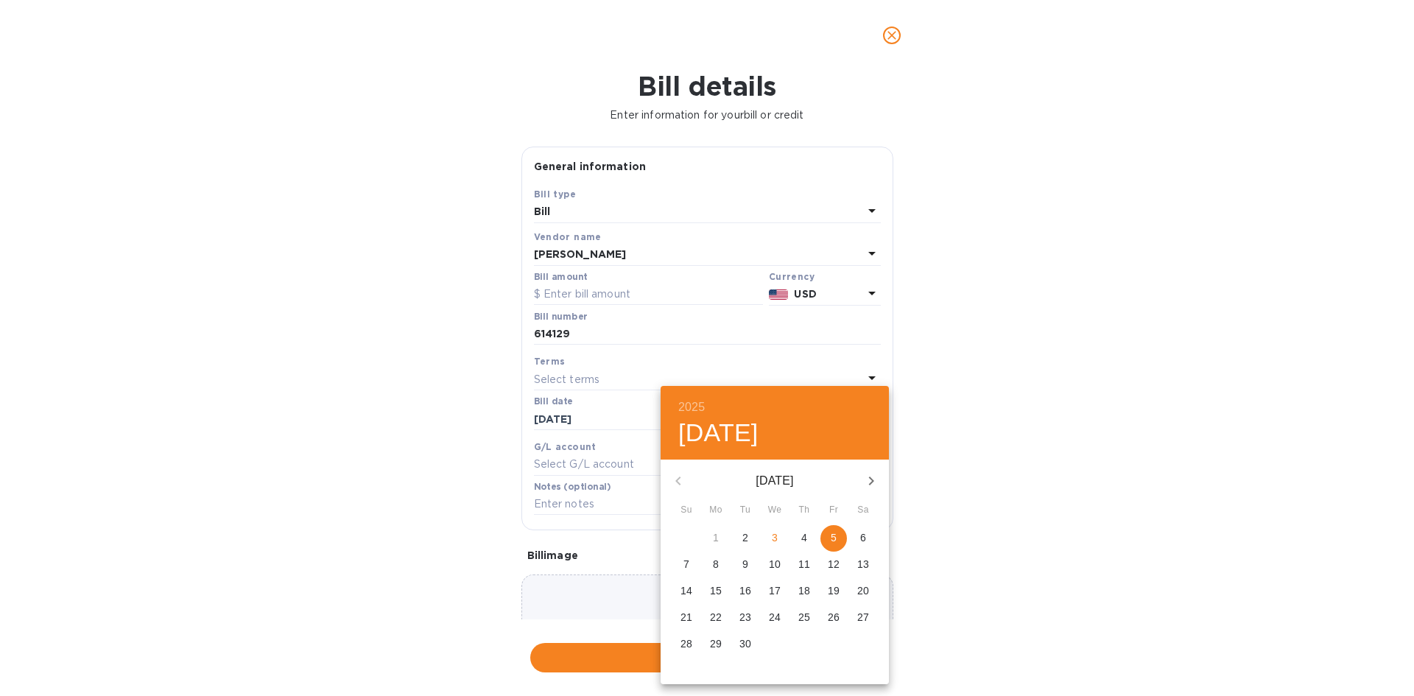
click at [832, 541] on p "5" at bounding box center [834, 537] width 6 height 15
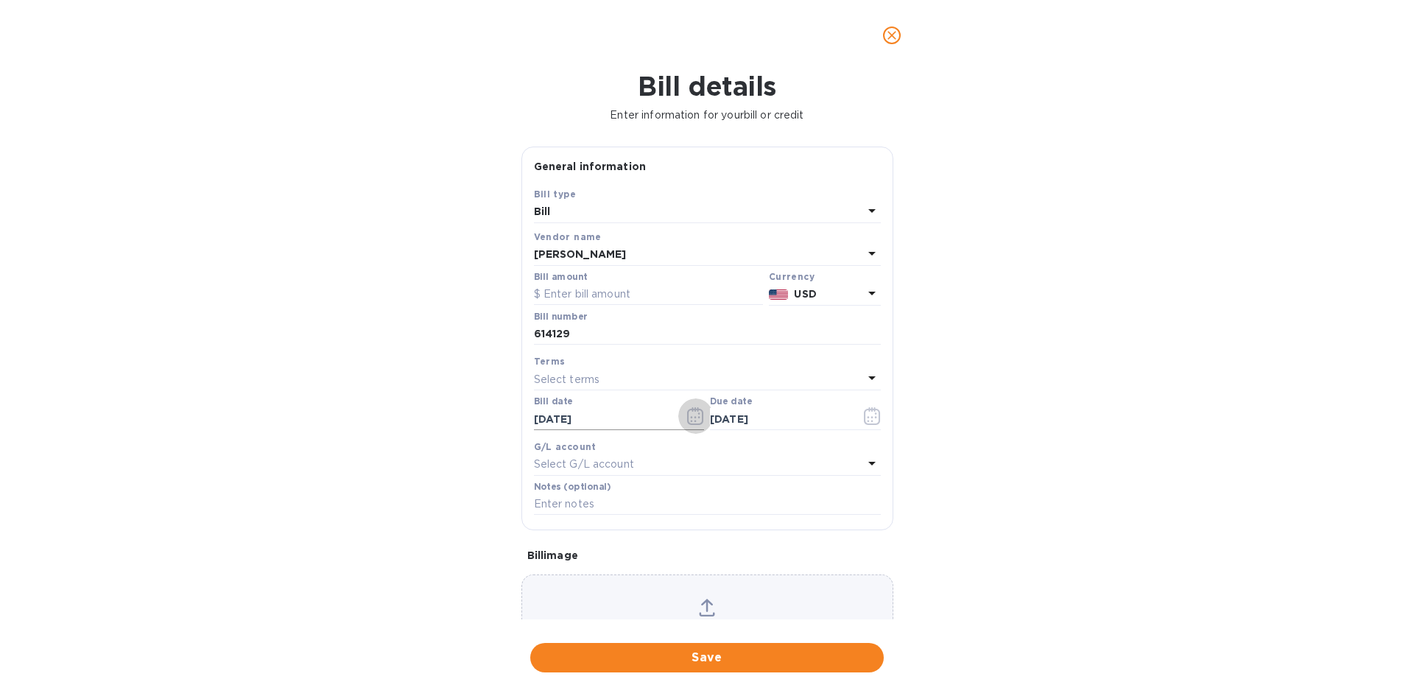
click at [695, 417] on icon "button" at bounding box center [695, 416] width 17 height 18
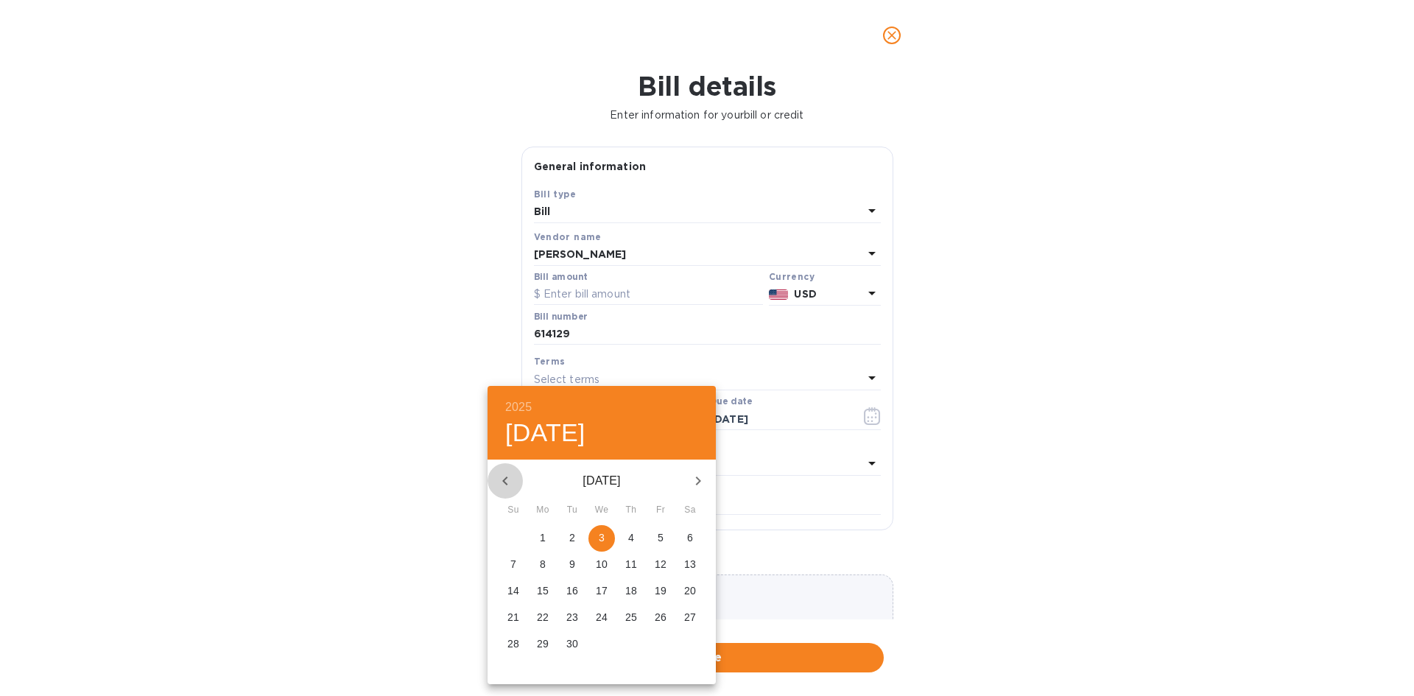
click at [507, 482] on icon "button" at bounding box center [505, 481] width 18 height 18
click at [778, 491] on div at bounding box center [707, 348] width 1414 height 696
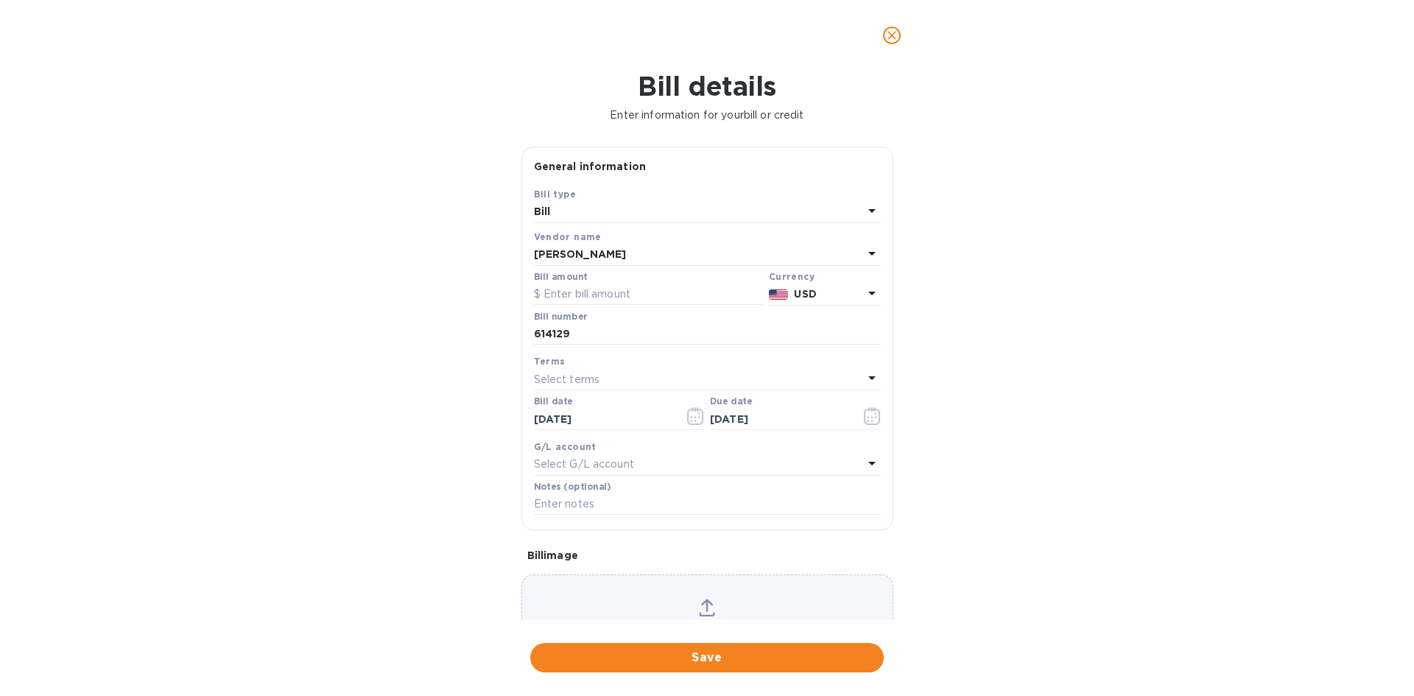
click at [565, 380] on p "Select terms" at bounding box center [567, 379] width 66 height 15
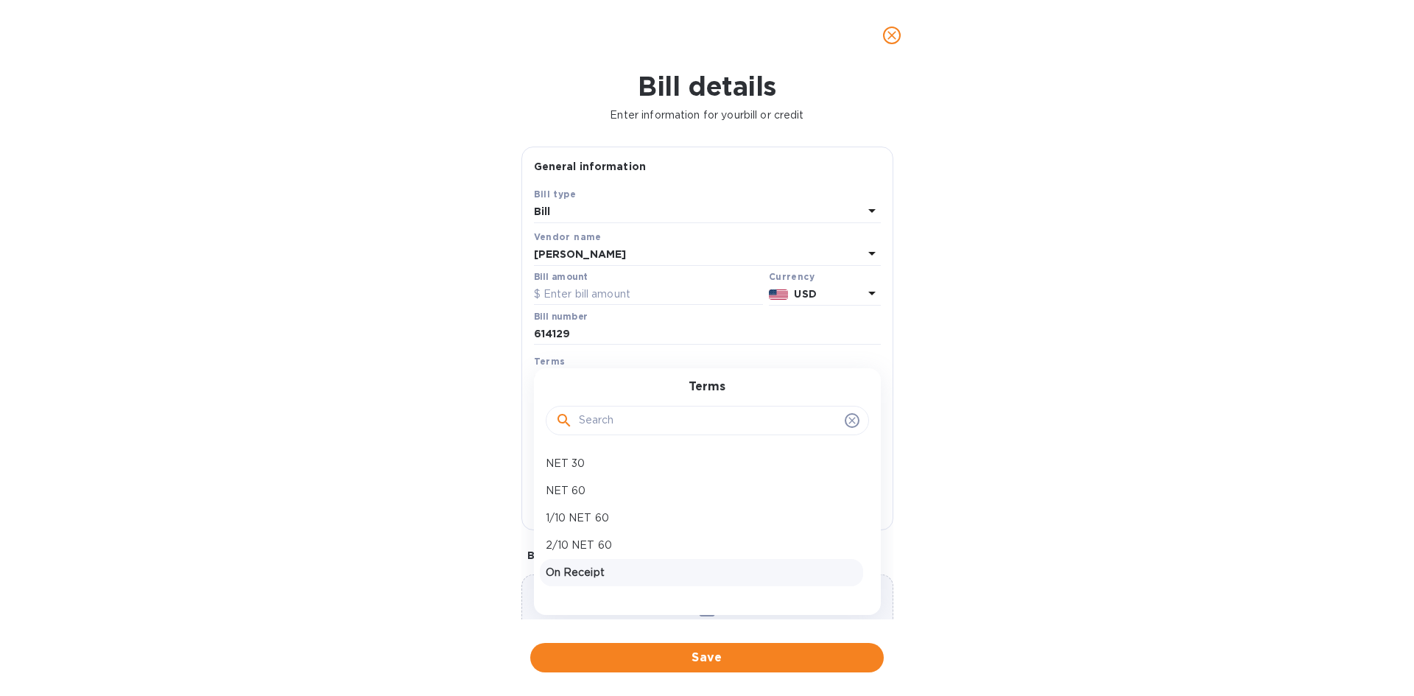
click at [575, 578] on p "On Receipt" at bounding box center [702, 572] width 312 height 15
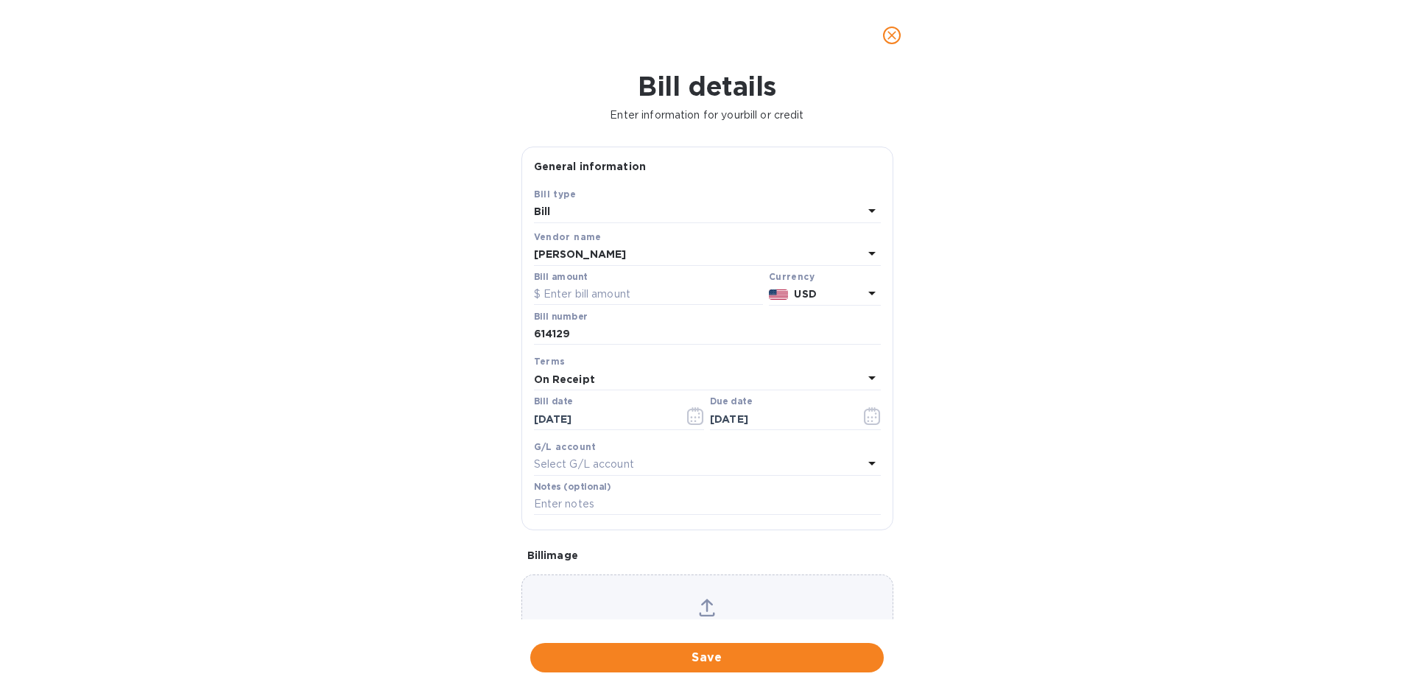
type input "[DATE]"
click at [619, 377] on div "On Receipt" at bounding box center [698, 379] width 329 height 21
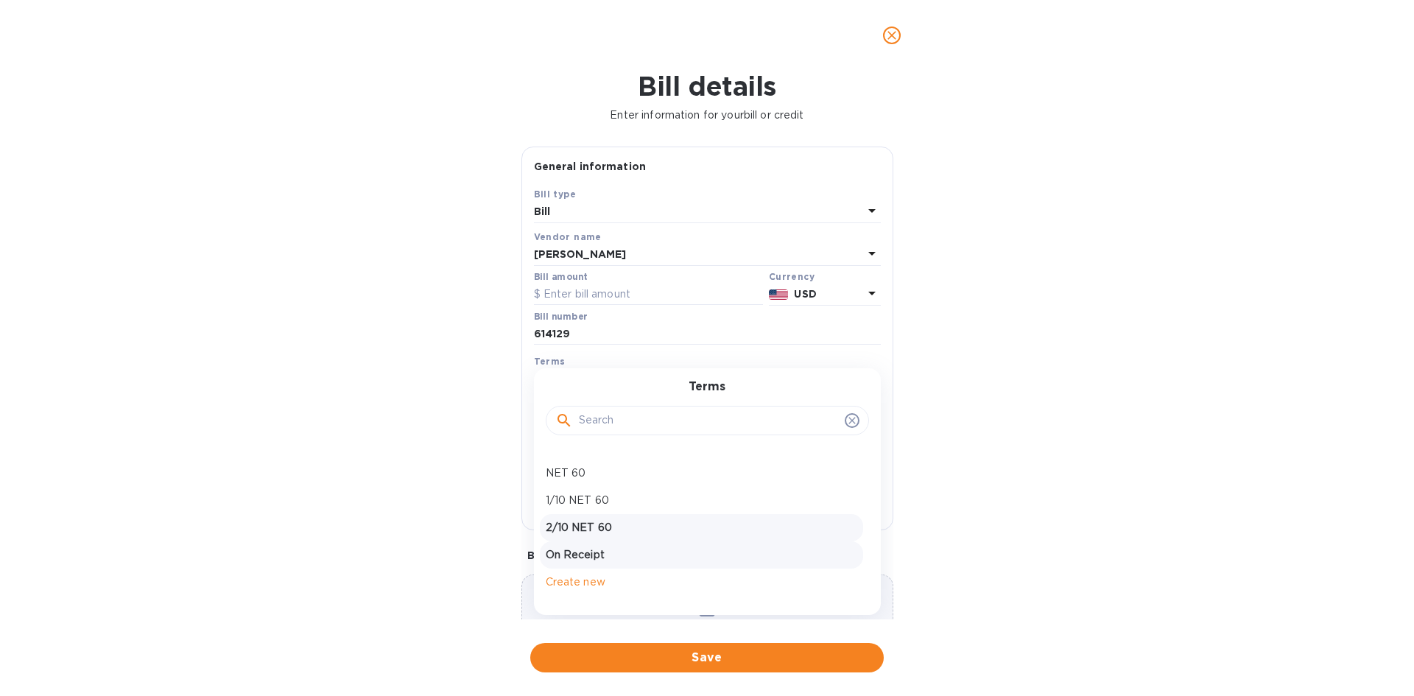
scroll to position [22, 0]
click at [438, 437] on div "Bill details Enter information for your bill or credit General information Save…" at bounding box center [707, 383] width 1414 height 625
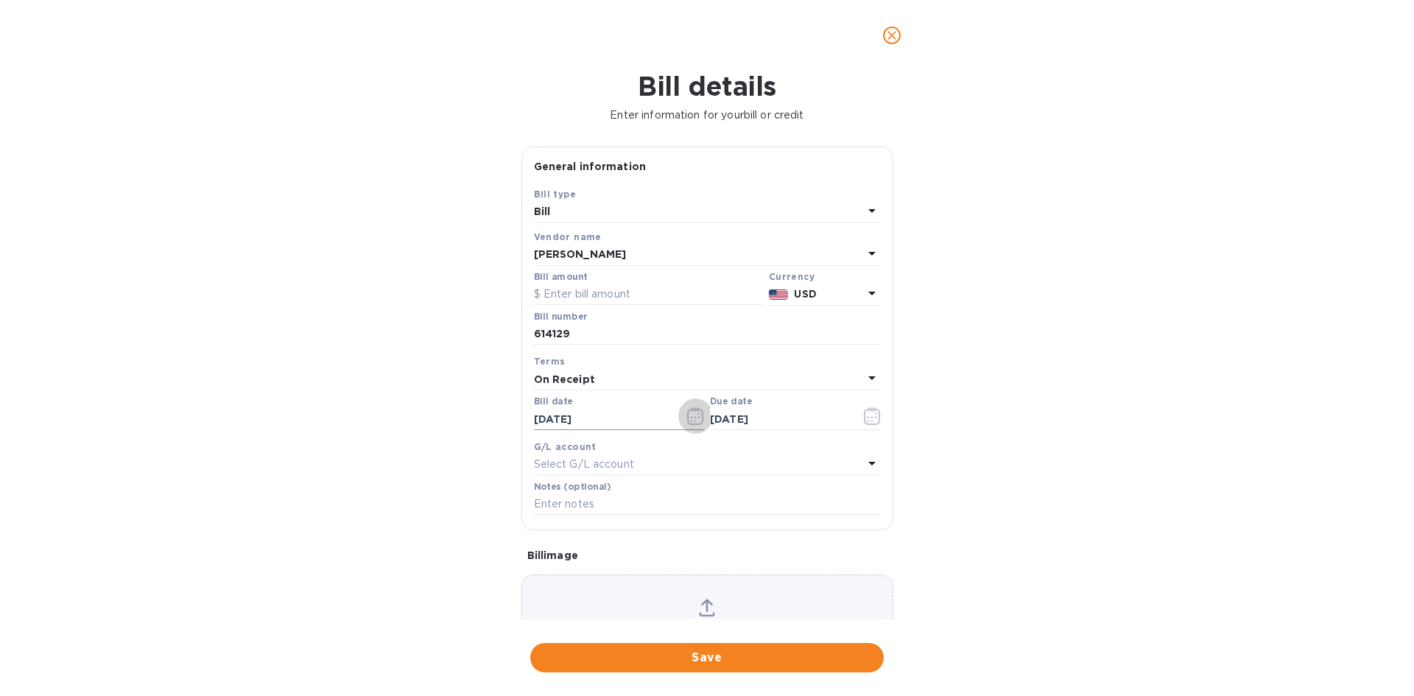
click at [687, 418] on icon "button" at bounding box center [695, 416] width 17 height 18
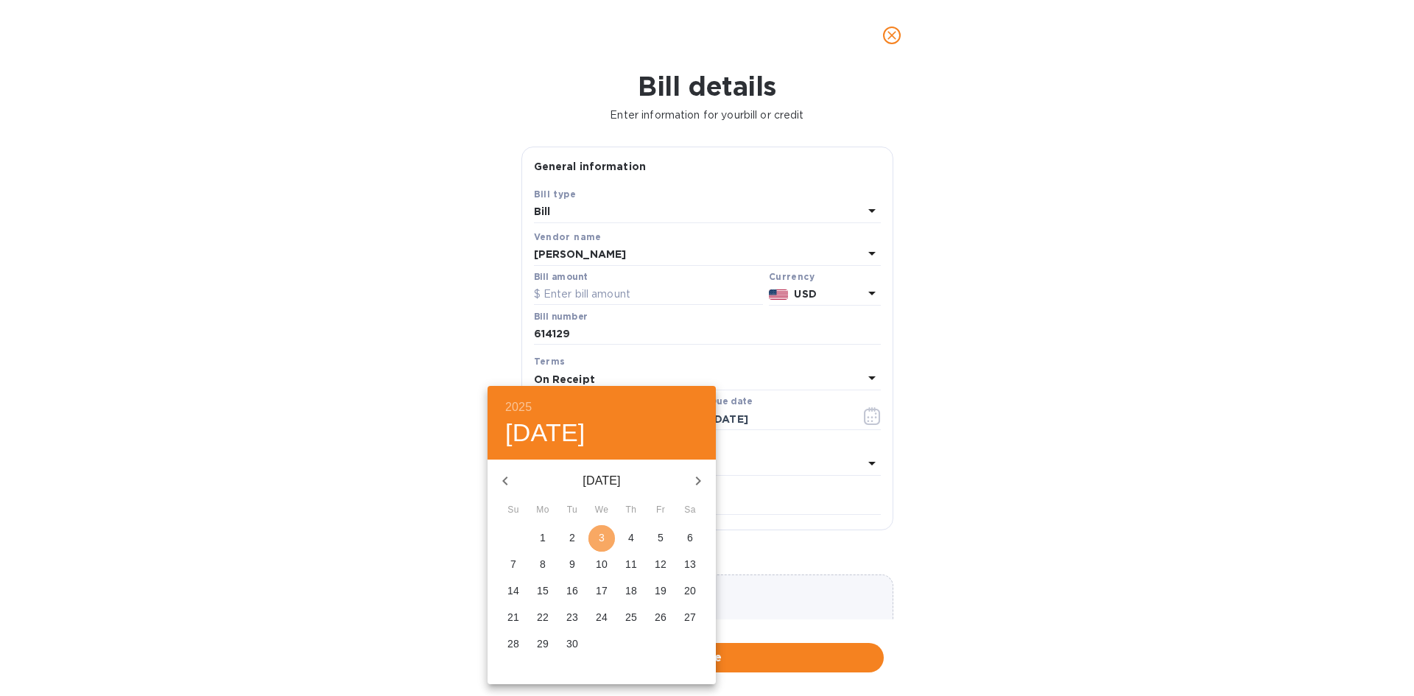
click at [597, 540] on span "3" at bounding box center [602, 537] width 27 height 15
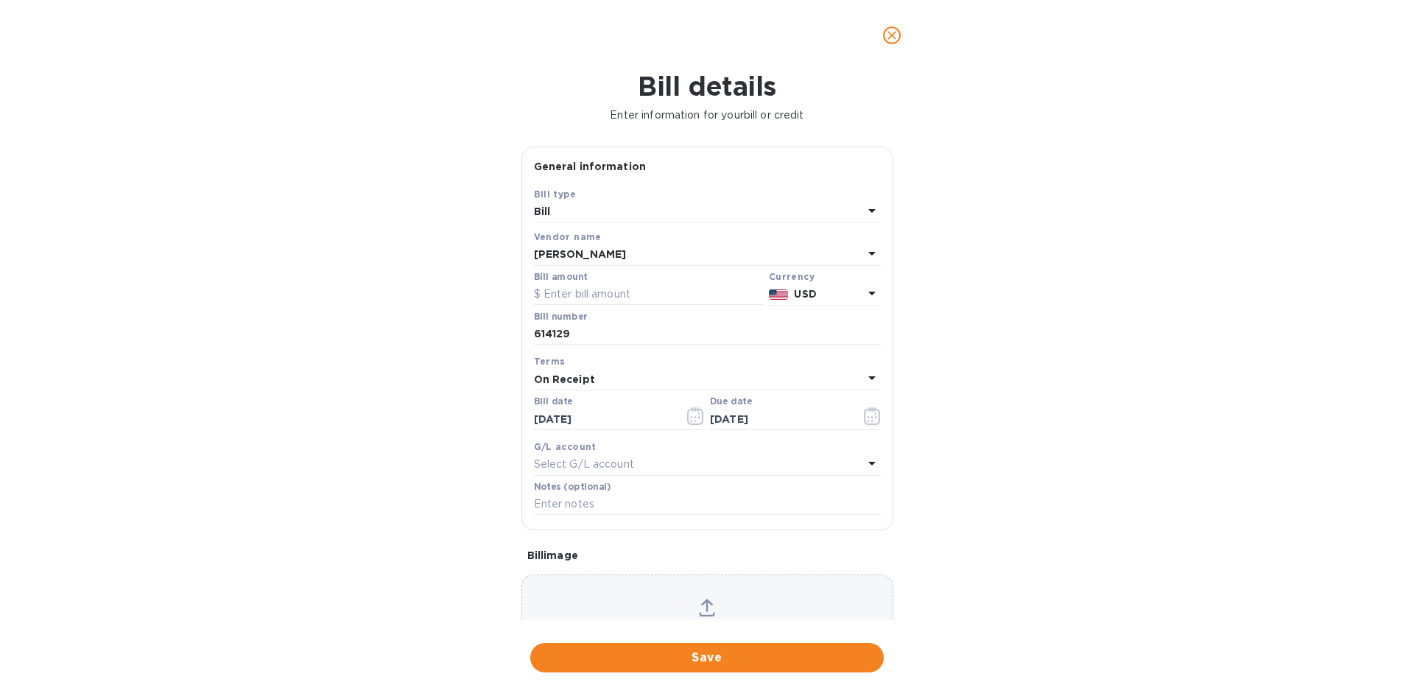
click at [608, 467] on p "Select G/L account" at bounding box center [584, 464] width 100 height 15
click at [608, 467] on div "Accounts" at bounding box center [708, 497] width 312 height 63
click at [435, 453] on div "Bill details Enter information for your bill or credit General information Save…" at bounding box center [707, 383] width 1414 height 625
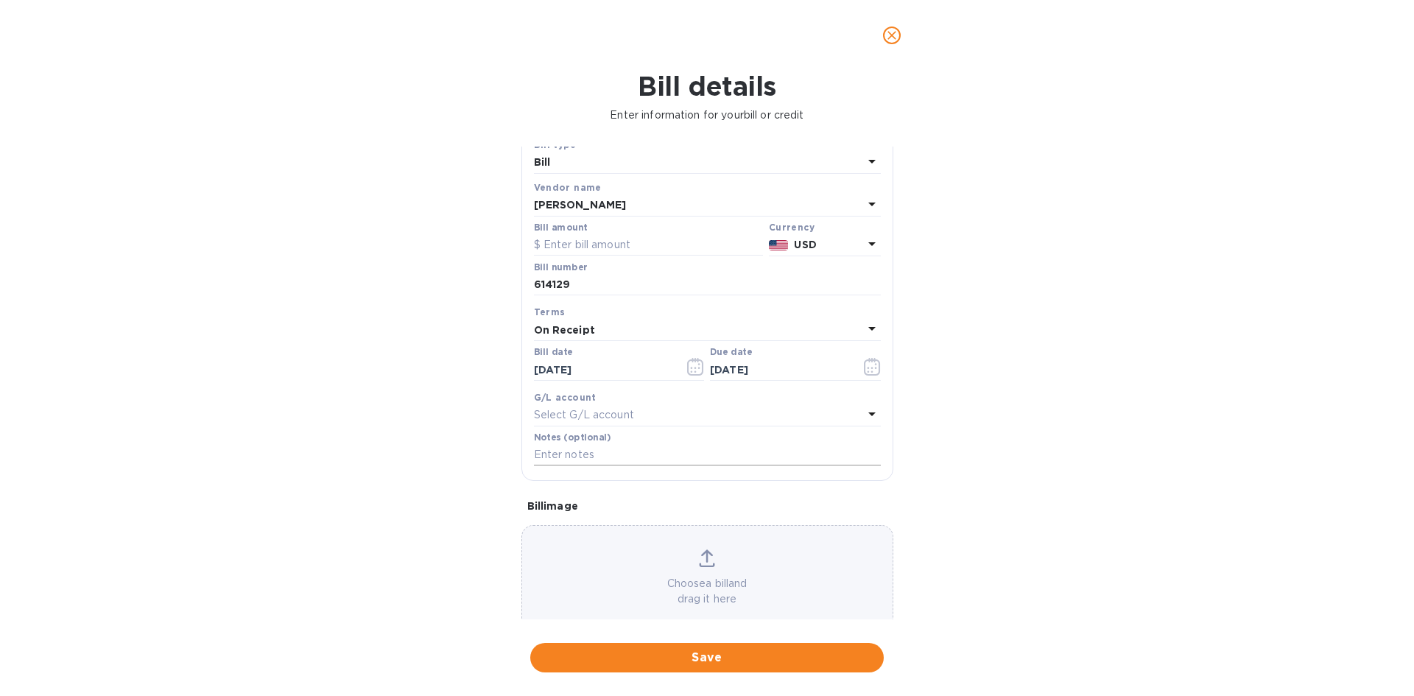
scroll to position [74, 0]
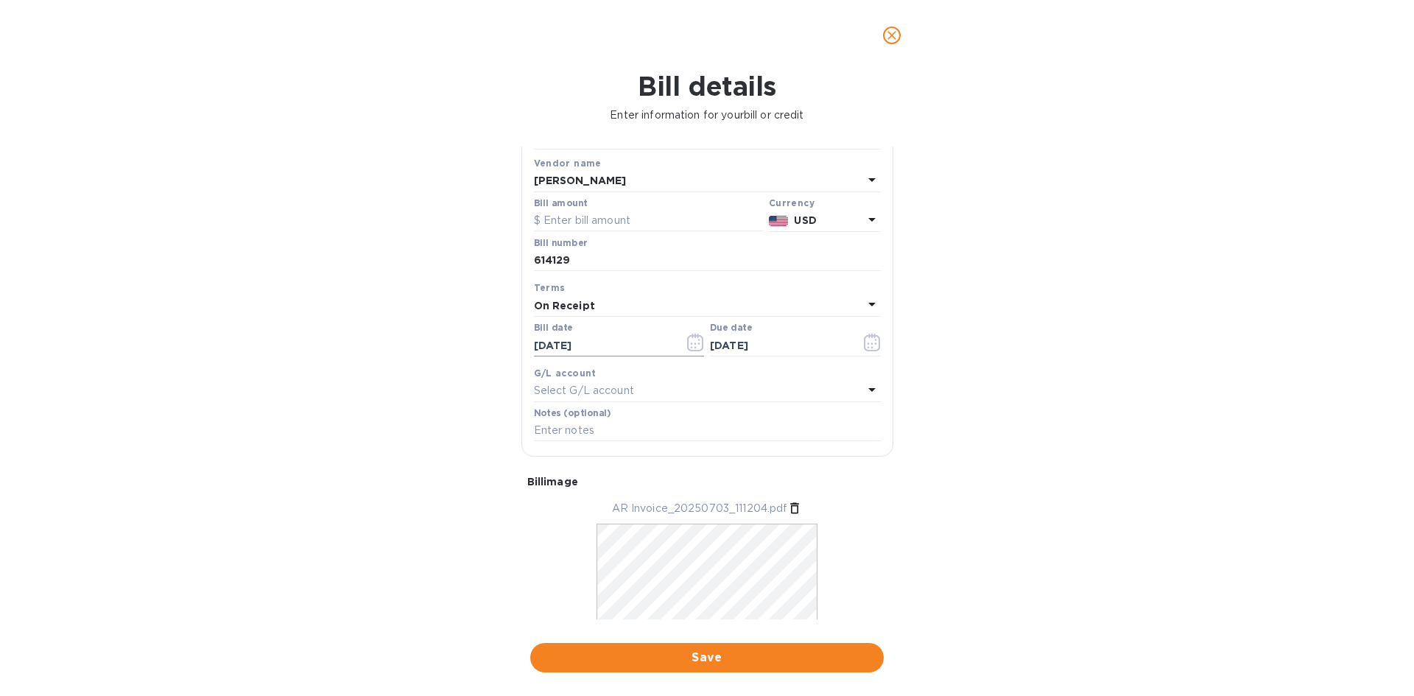
click at [687, 346] on icon "button" at bounding box center [695, 343] width 16 height 18
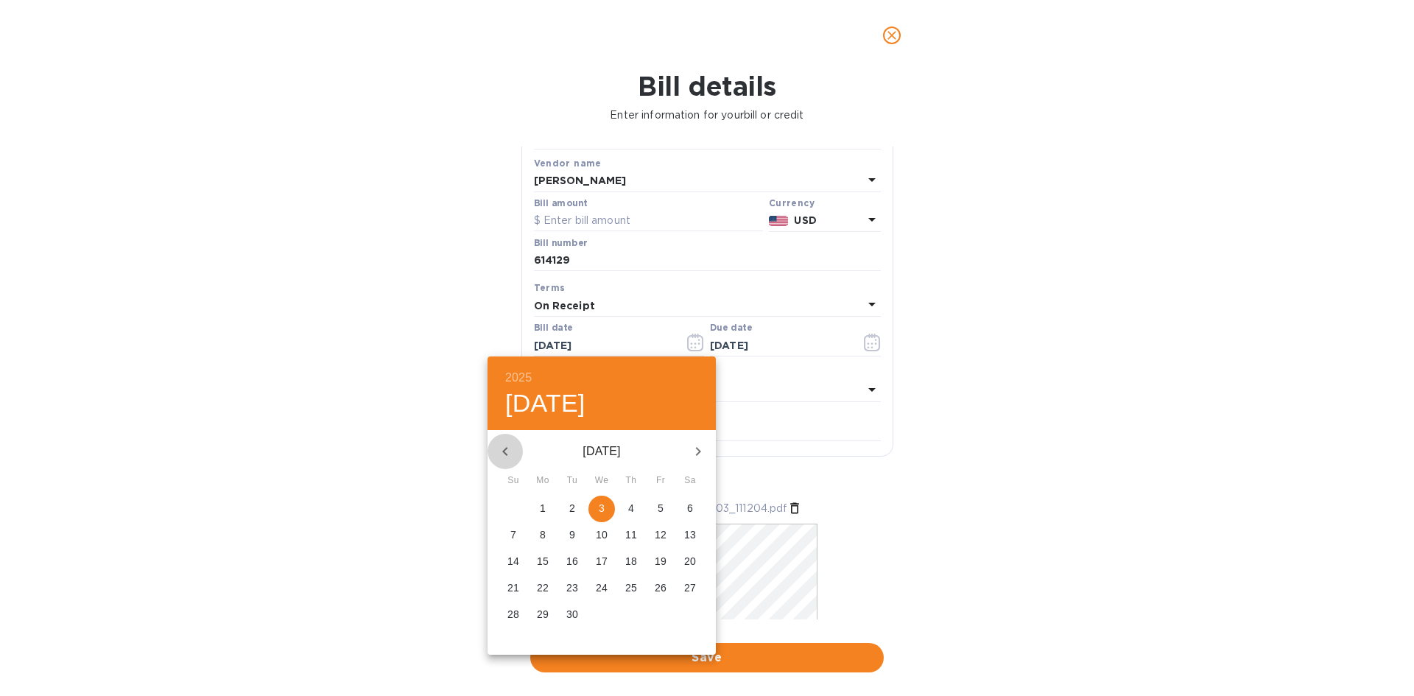
click at [510, 448] on icon "button" at bounding box center [505, 452] width 18 height 18
click at [510, 450] on icon "button" at bounding box center [505, 452] width 18 height 18
click at [539, 532] on span "7" at bounding box center [543, 534] width 27 height 15
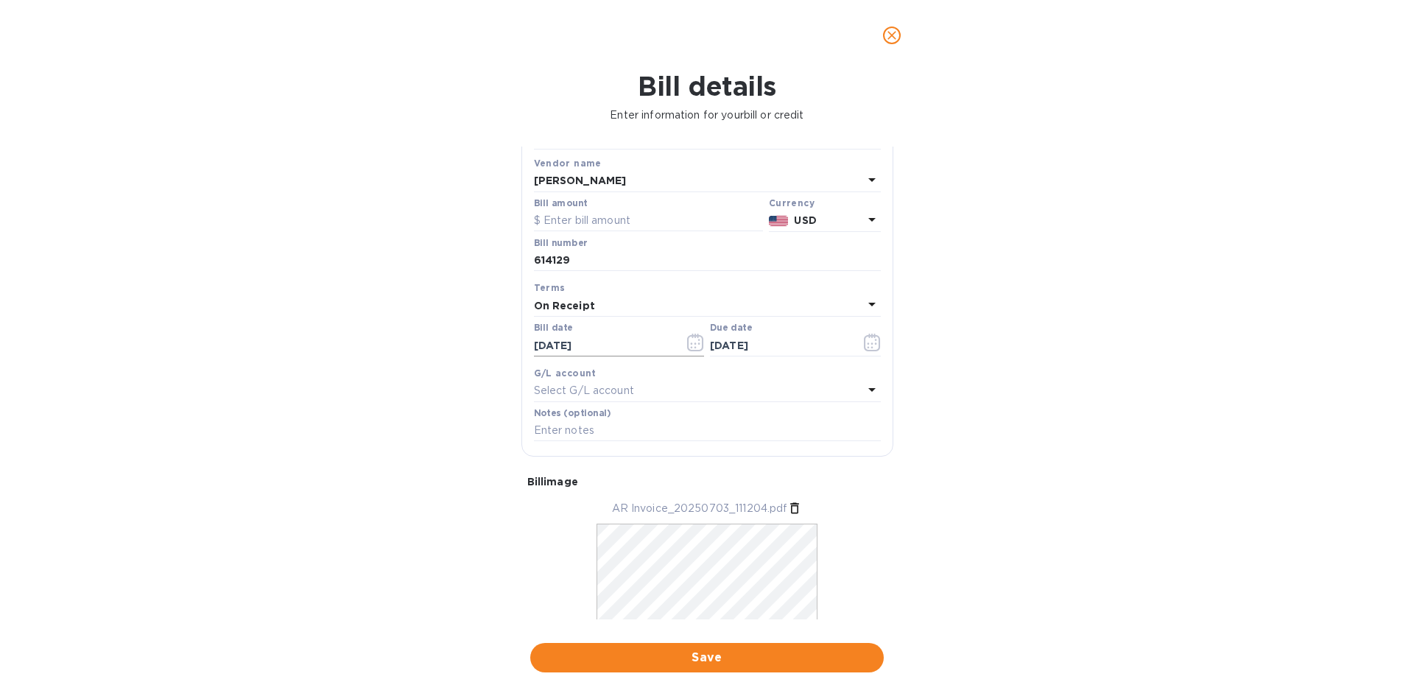
click at [693, 341] on icon "button" at bounding box center [695, 343] width 17 height 18
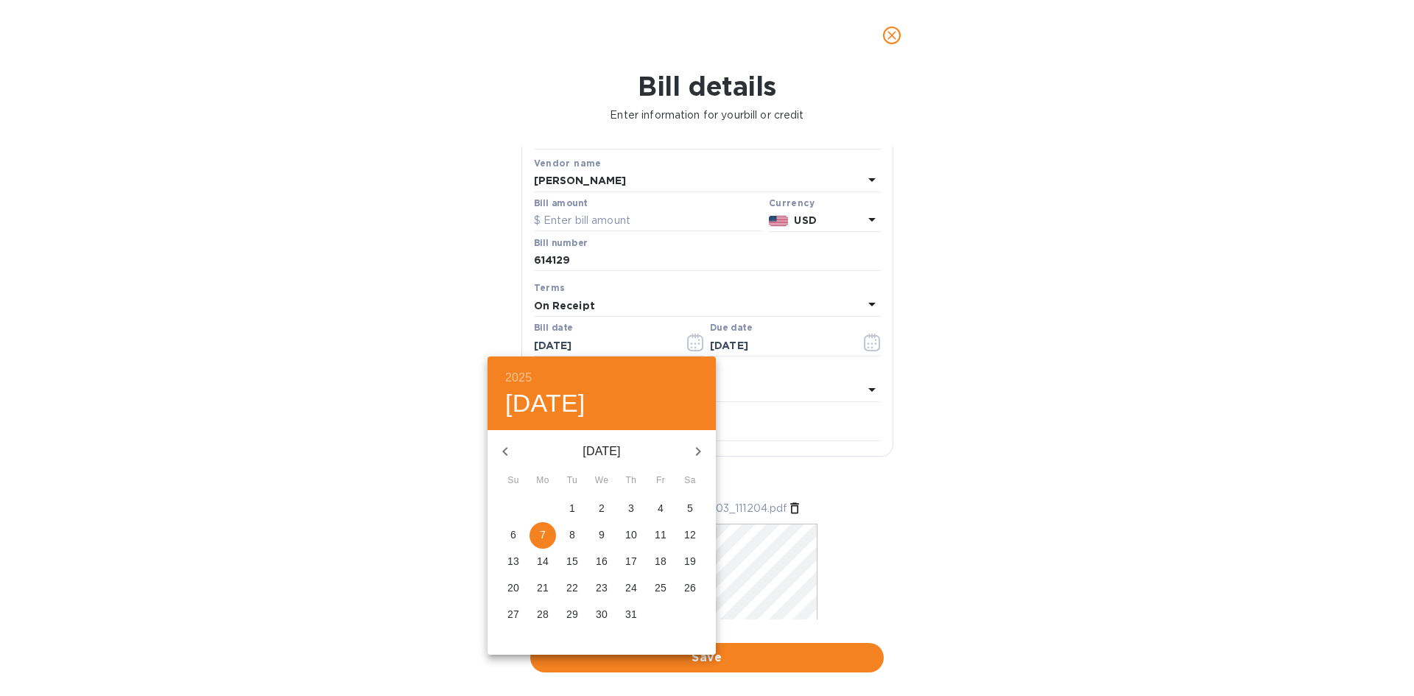
click at [630, 502] on p "3" at bounding box center [631, 508] width 6 height 15
type input "[DATE]"
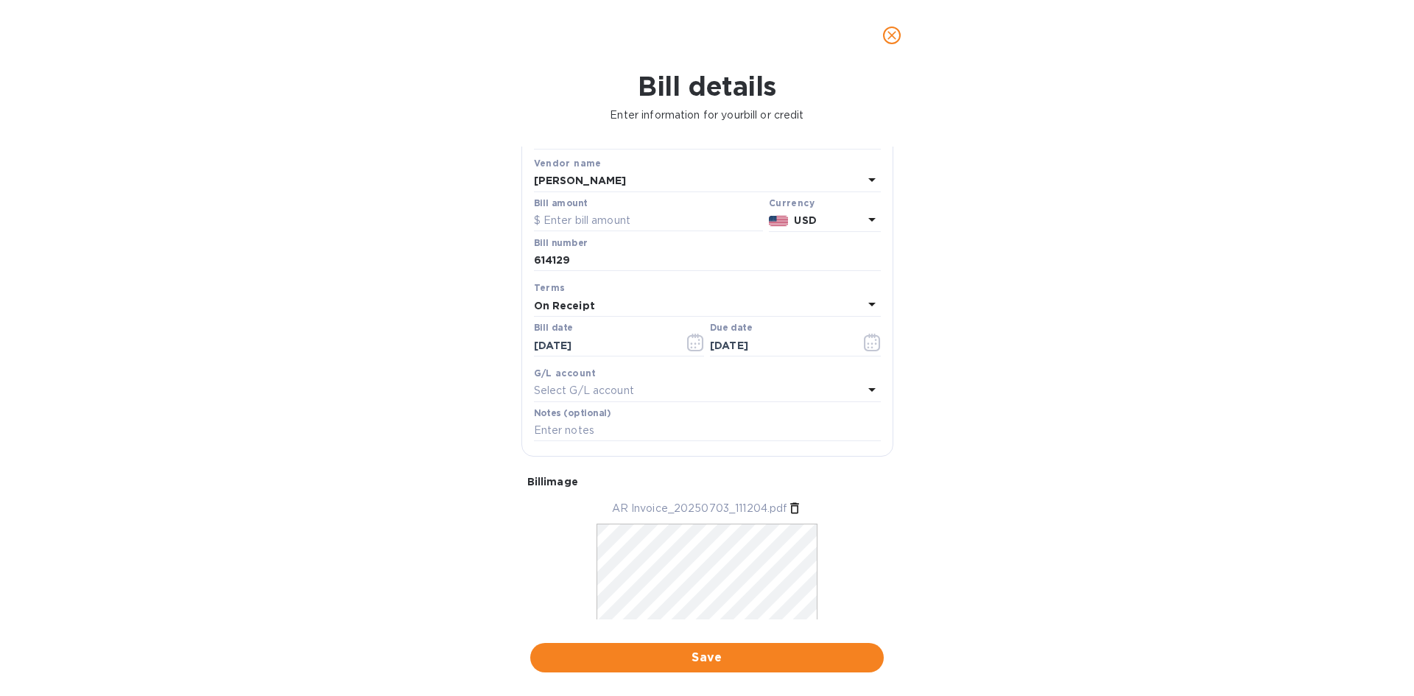
click at [650, 304] on div "On Receipt" at bounding box center [698, 305] width 329 height 21
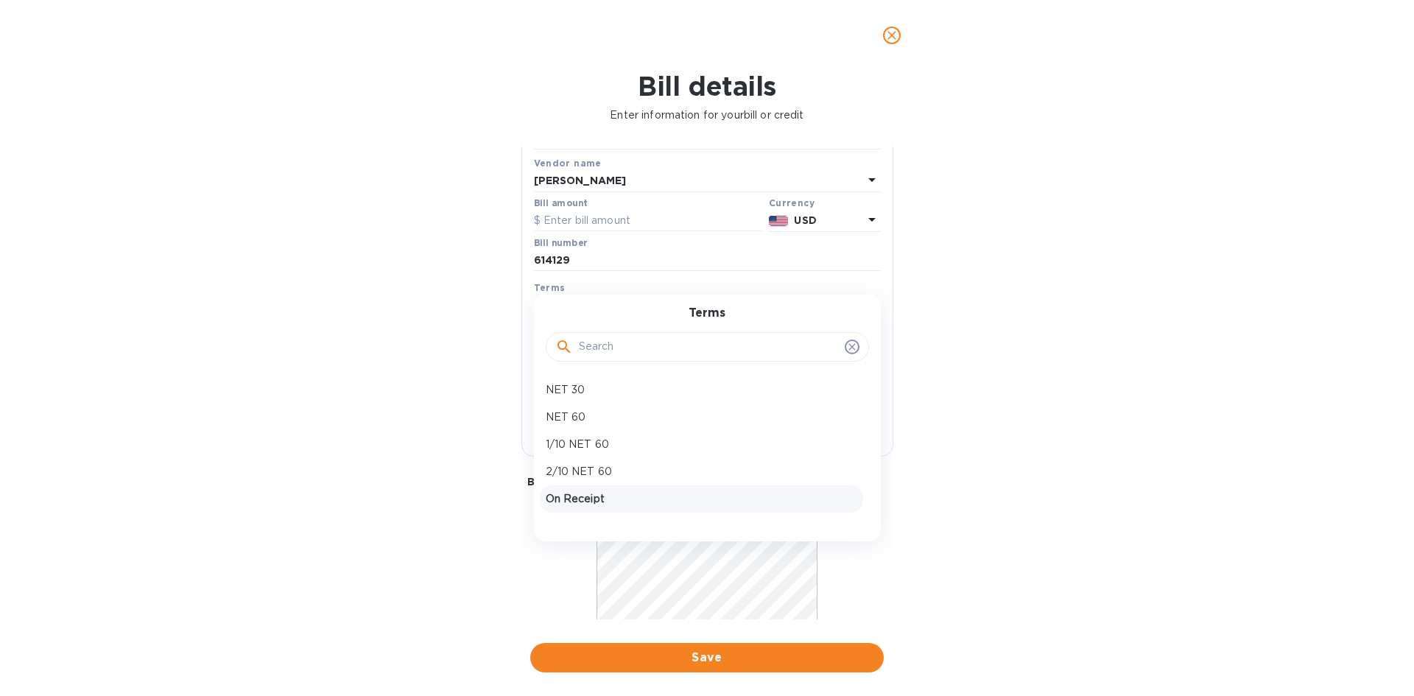
click at [599, 390] on p "NET 30" at bounding box center [702, 389] width 312 height 15
type input "[DATE]"
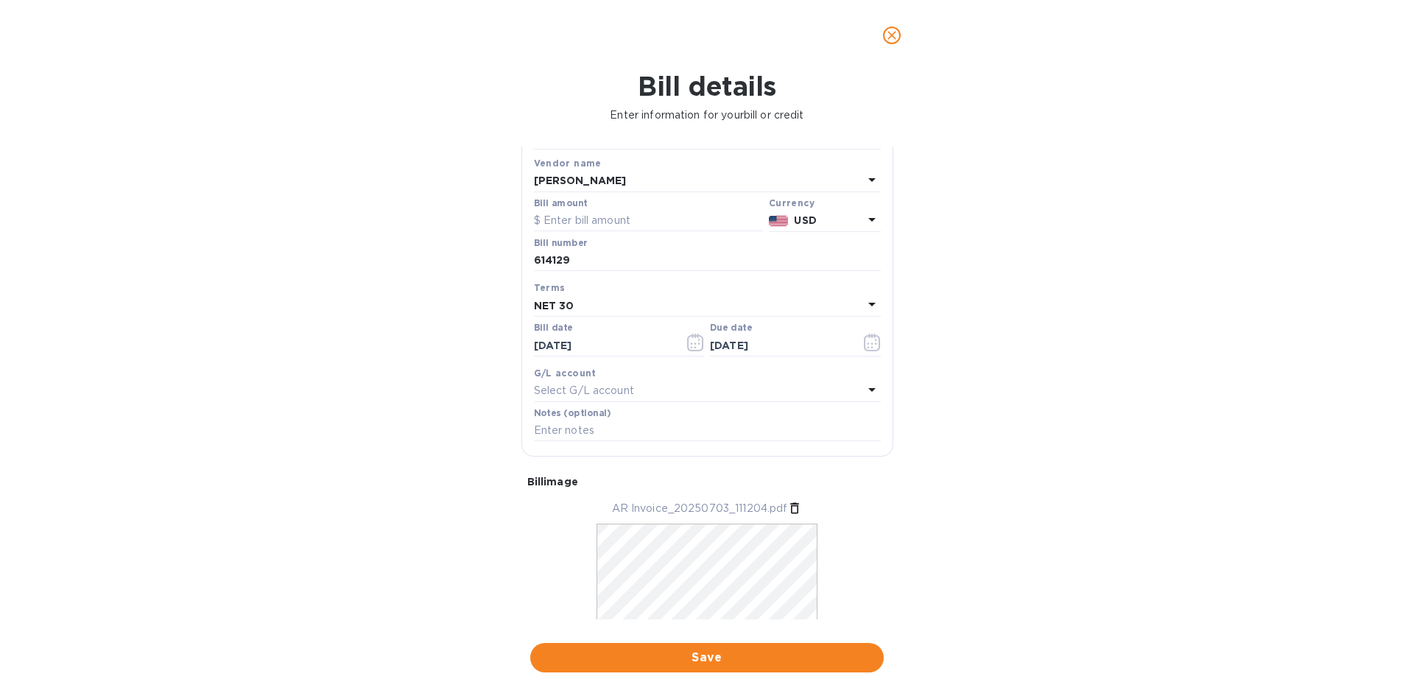
click at [575, 306] on div "NET 30" at bounding box center [698, 305] width 329 height 21
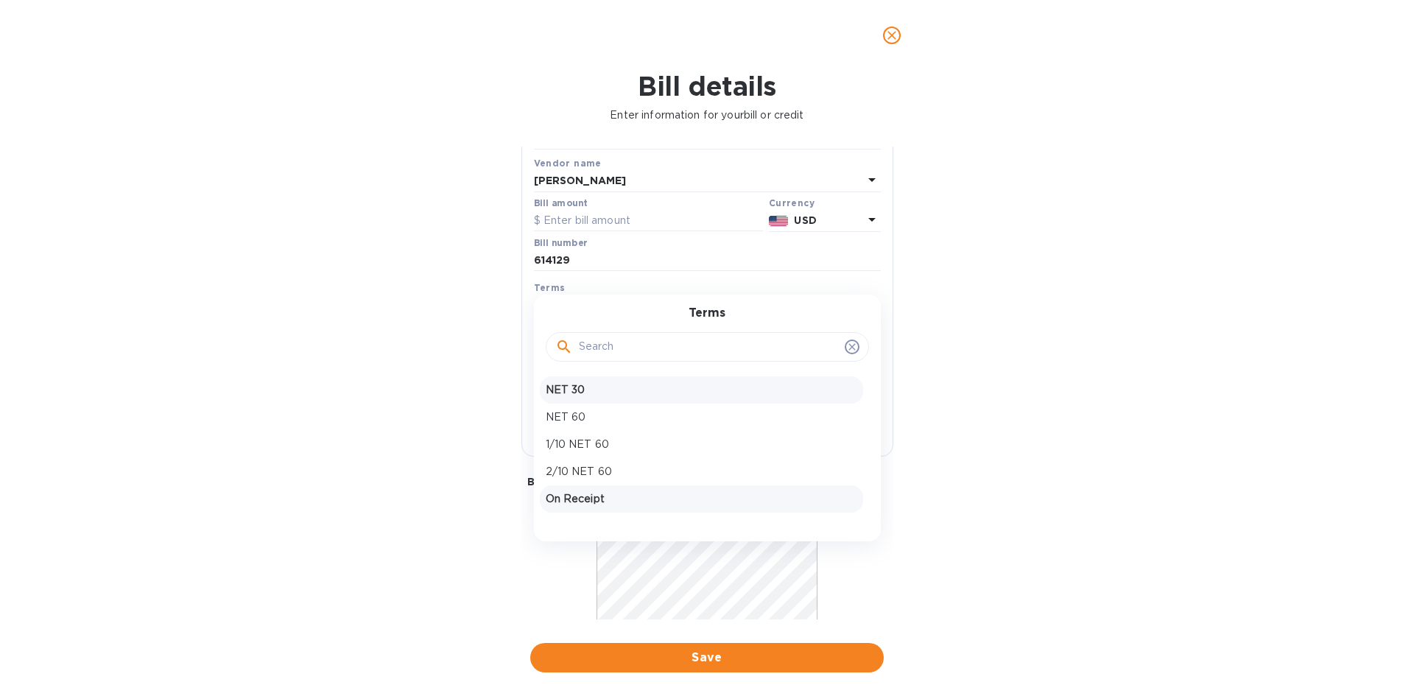
scroll to position [22, 0]
click at [587, 505] on p "Create new" at bounding box center [702, 503] width 312 height 15
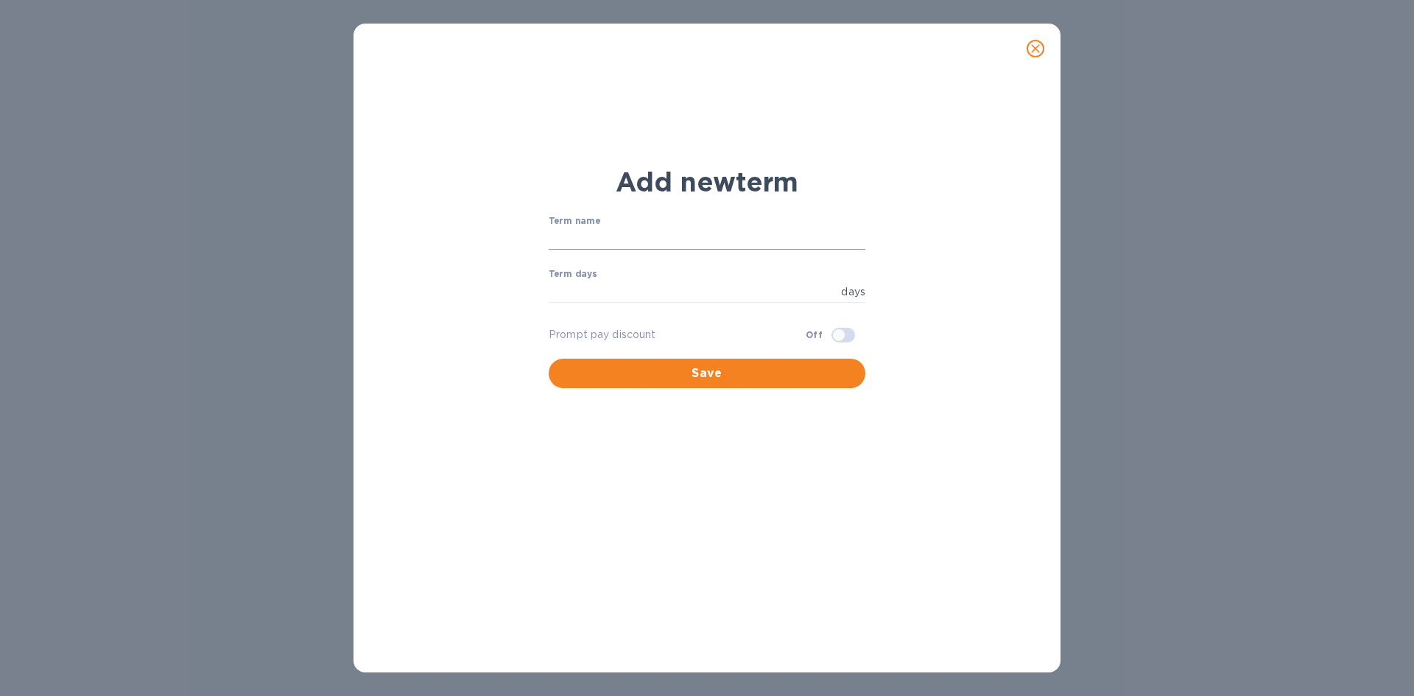
click at [625, 243] on input "text" at bounding box center [707, 239] width 317 height 22
type input "Net 45"
click at [639, 293] on input "number" at bounding box center [692, 292] width 287 height 22
type input "45"
click at [731, 384] on button "Save" at bounding box center [707, 373] width 317 height 29
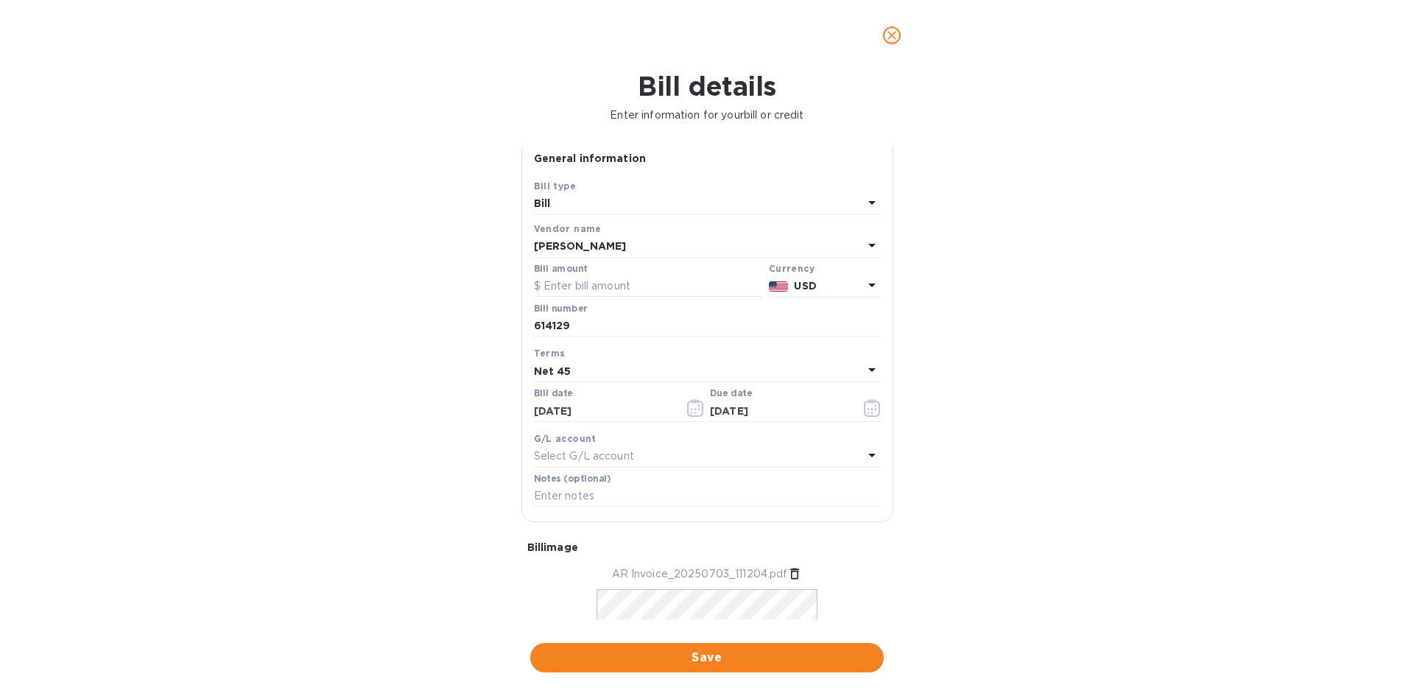
scroll to position [0, 0]
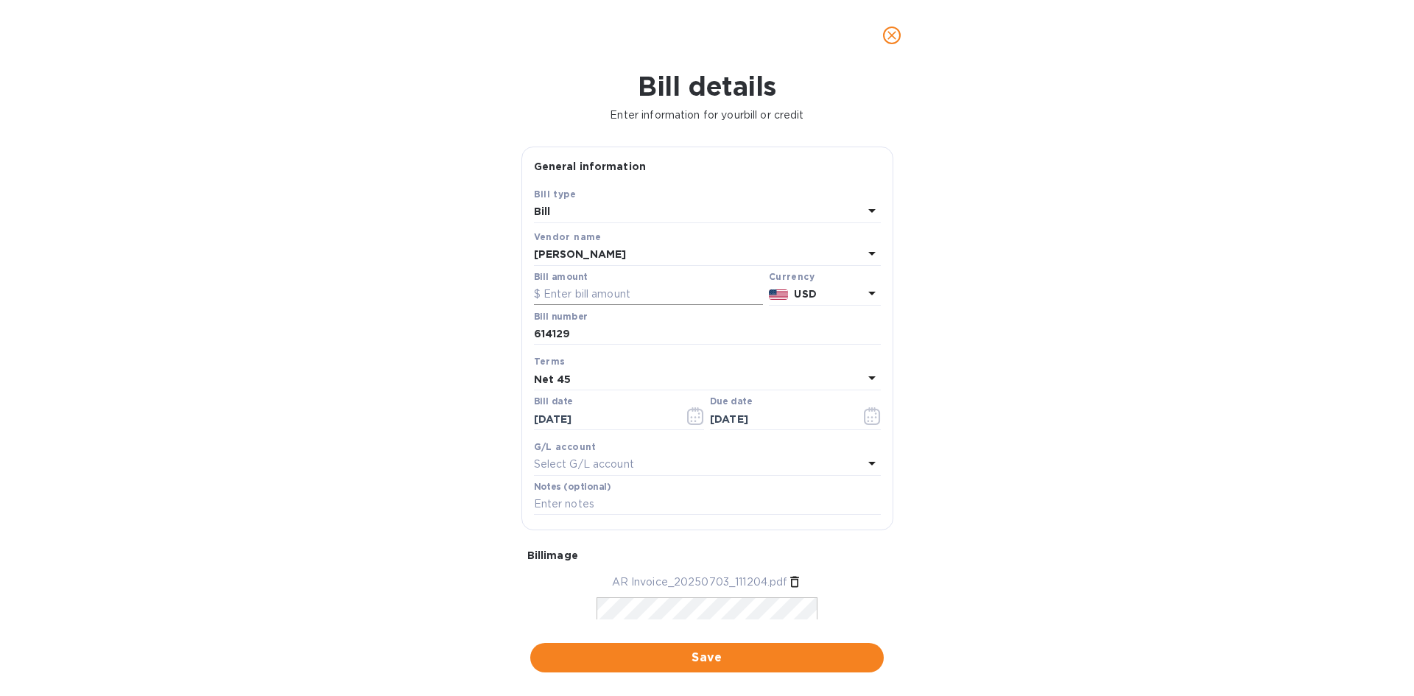
click at [604, 294] on input "text" at bounding box center [648, 295] width 229 height 22
type input "868"
click at [701, 657] on span "Save" at bounding box center [707, 658] width 330 height 18
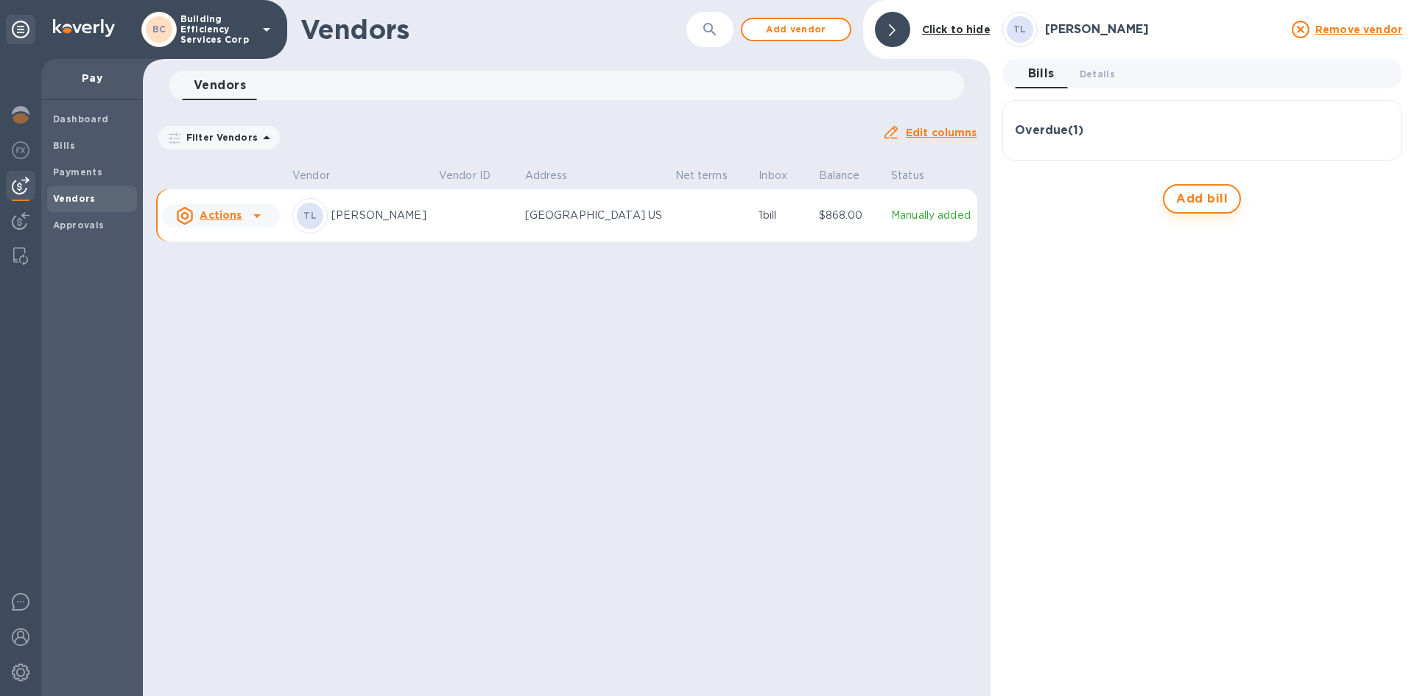
click at [1198, 202] on span "Add bill" at bounding box center [1202, 199] width 52 height 18
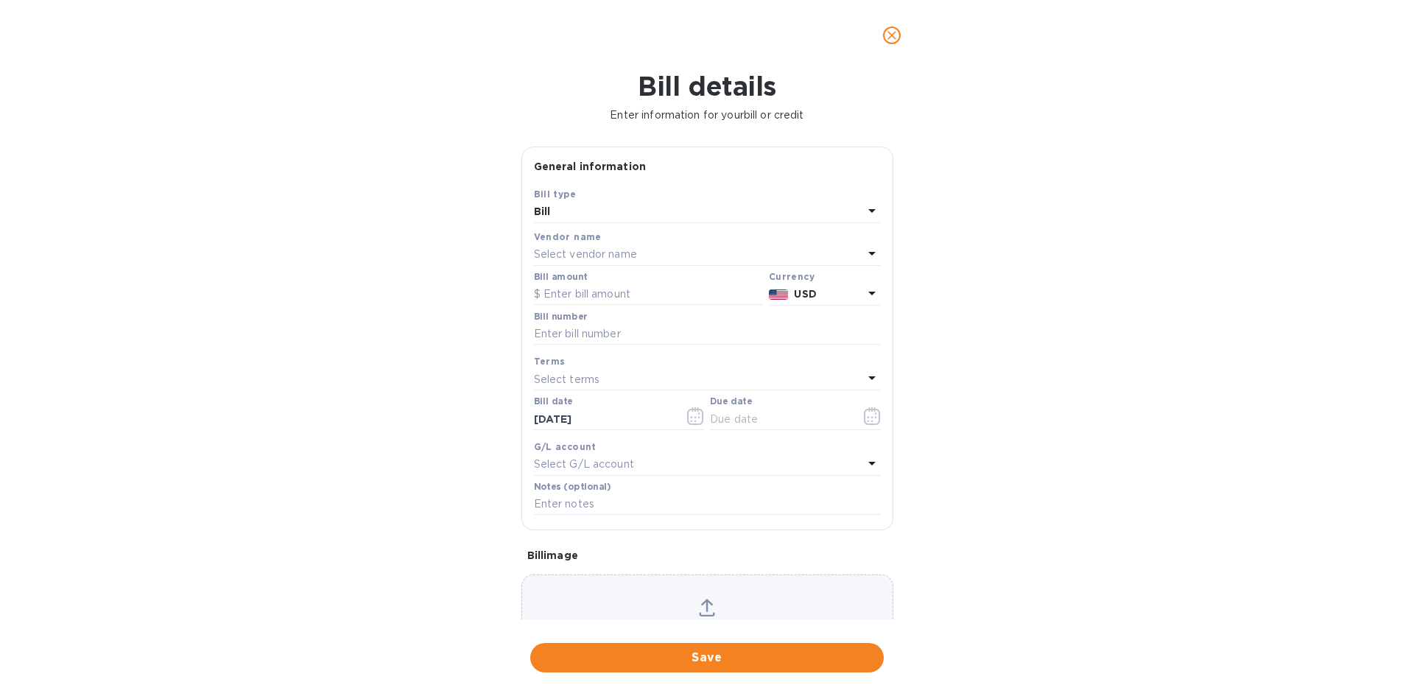
type input "[DATE]"
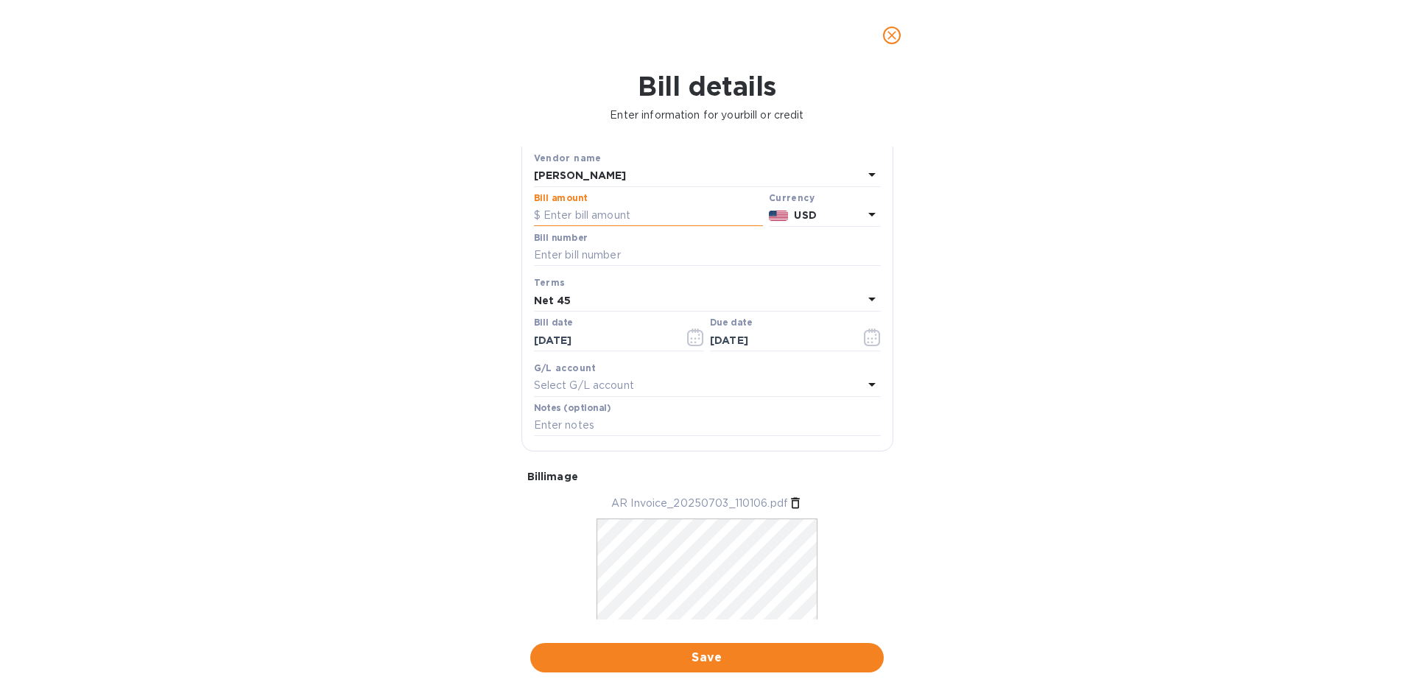
click at [584, 216] on input "text" at bounding box center [648, 216] width 229 height 22
type input "247"
click at [560, 254] on input "text" at bounding box center [707, 256] width 347 height 22
click at [548, 256] on input "text" at bounding box center [707, 256] width 347 height 22
paste input "614128"
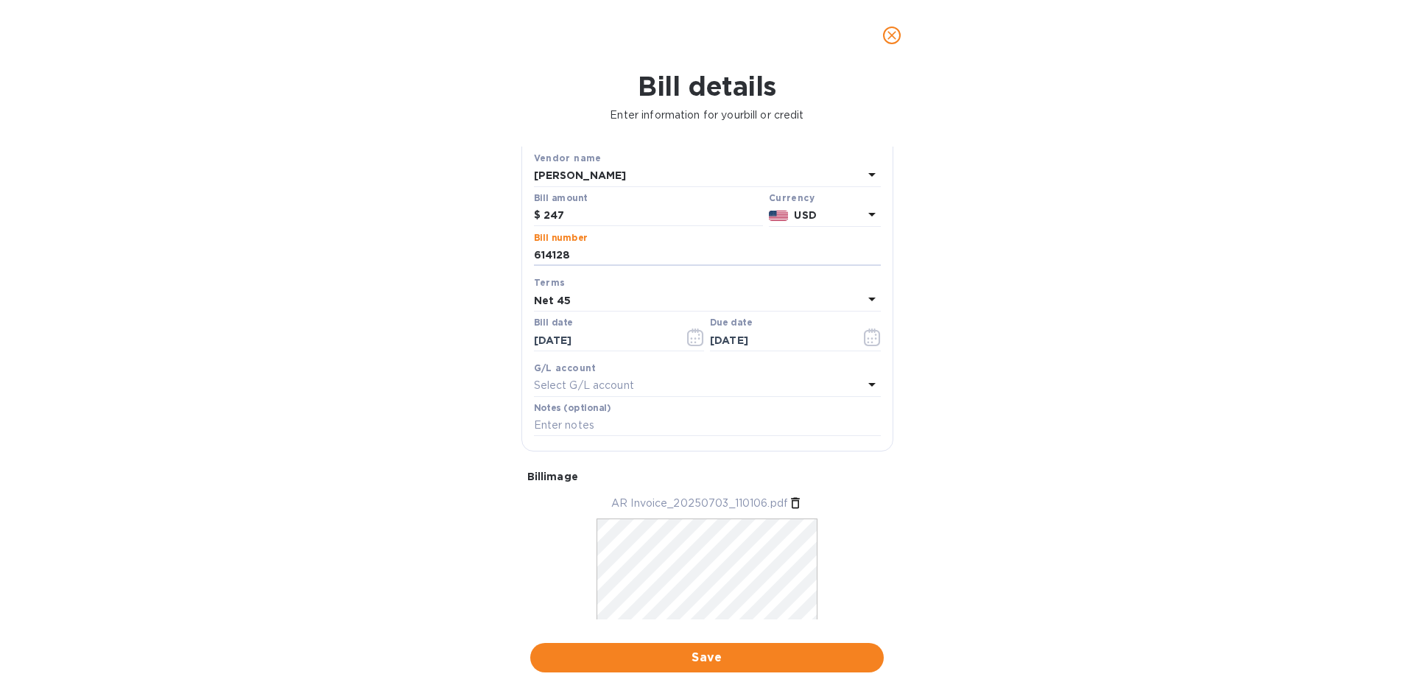
type input "614128"
click at [667, 390] on div "Select G/L account" at bounding box center [698, 386] width 329 height 21
click at [456, 390] on div "Bill details Enter information for your bill or credit General information Save…" at bounding box center [707, 383] width 1414 height 625
click at [548, 335] on input "[DATE]" at bounding box center [603, 340] width 139 height 22
drag, startPoint x: 535, startPoint y: 337, endPoint x: 479, endPoint y: 337, distance: 55.2
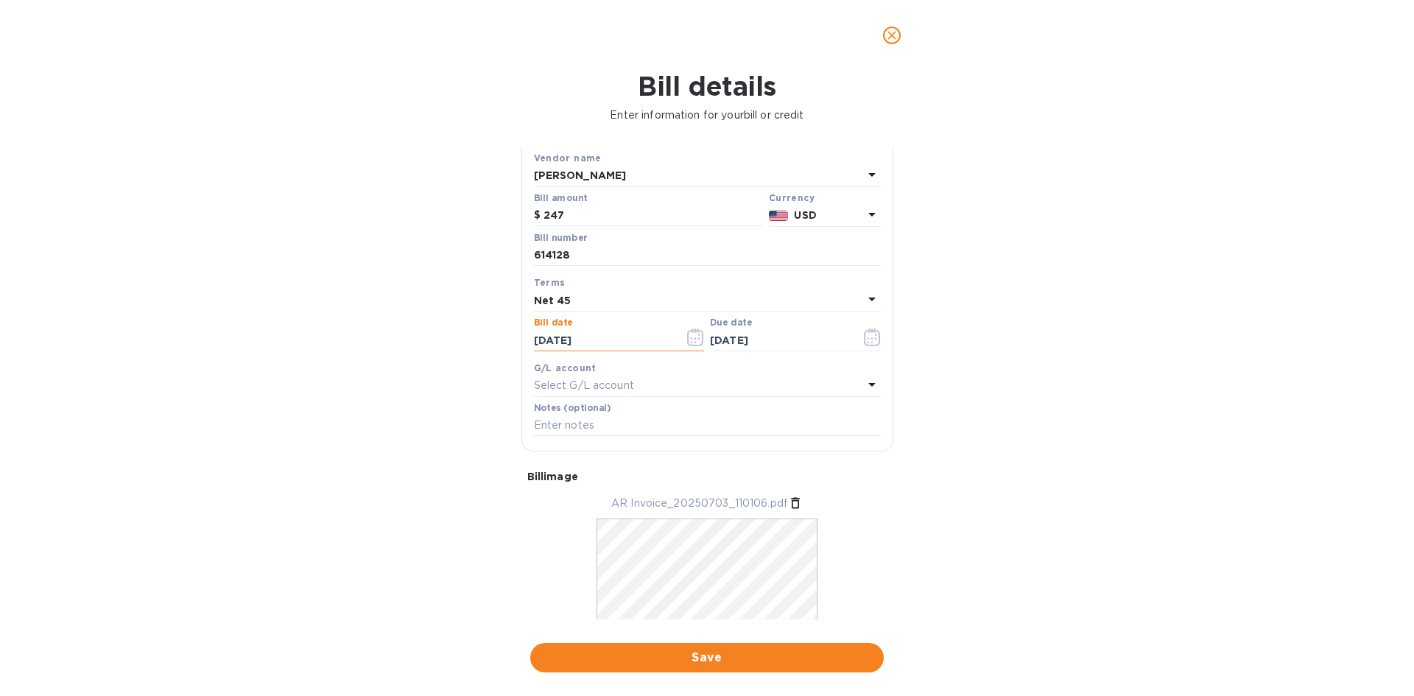
click at [479, 337] on div "Bill details Enter information for your bill or credit General information Save…" at bounding box center [707, 383] width 1414 height 625
click at [683, 343] on button "button" at bounding box center [695, 337] width 35 height 35
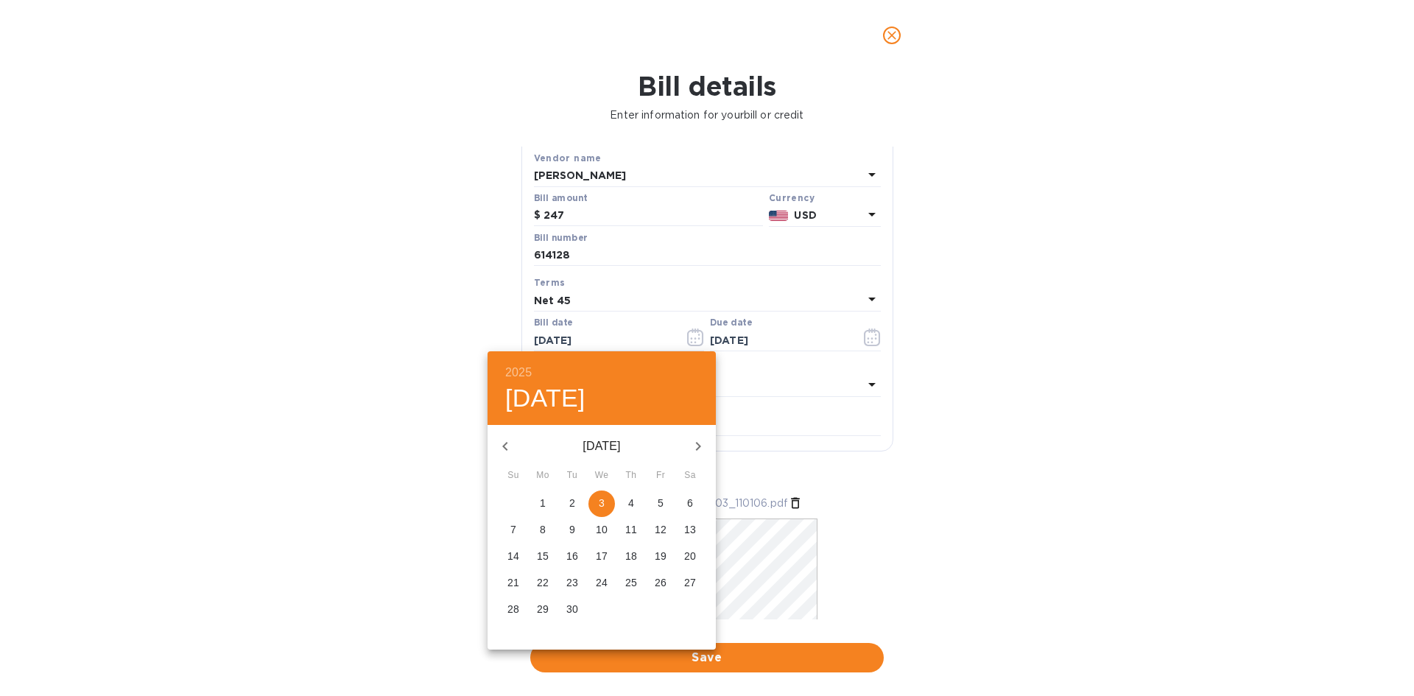
click at [509, 443] on icon "button" at bounding box center [505, 447] width 18 height 18
click at [630, 505] on p "3" at bounding box center [631, 503] width 6 height 15
type input "[DATE]"
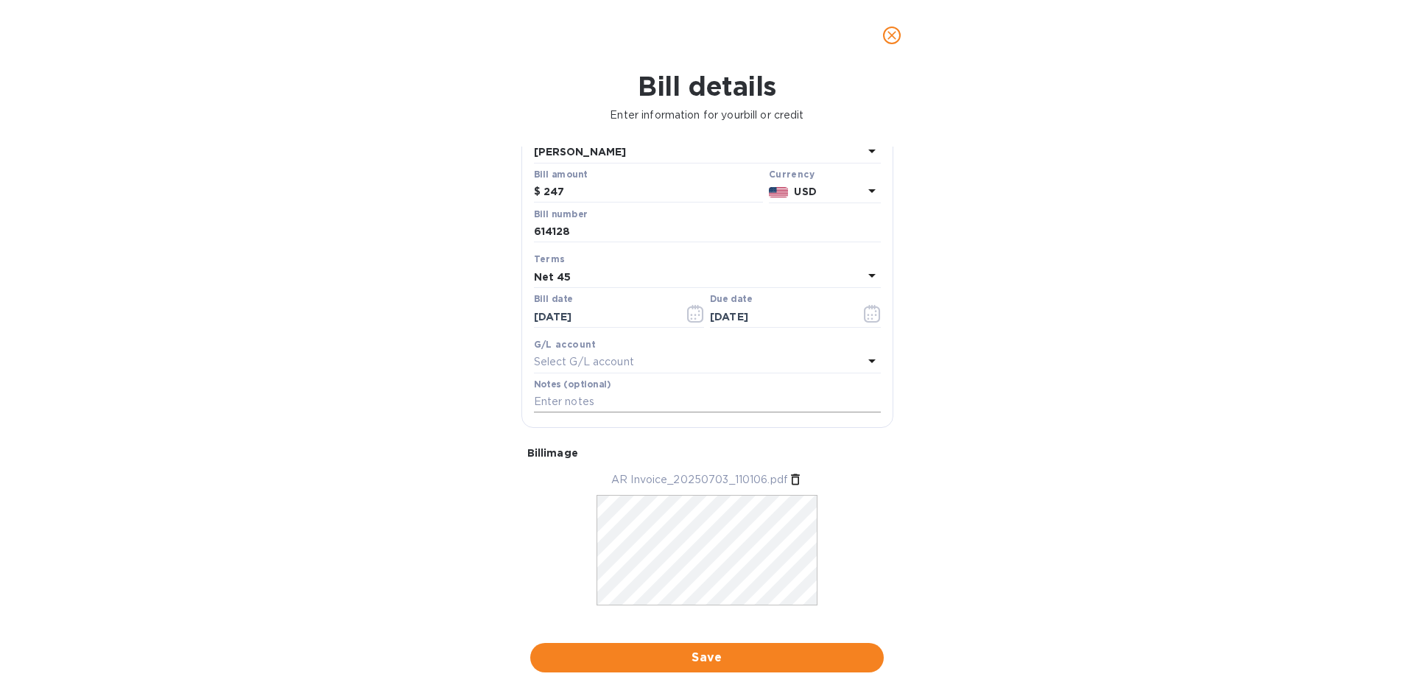
scroll to position [124, 0]
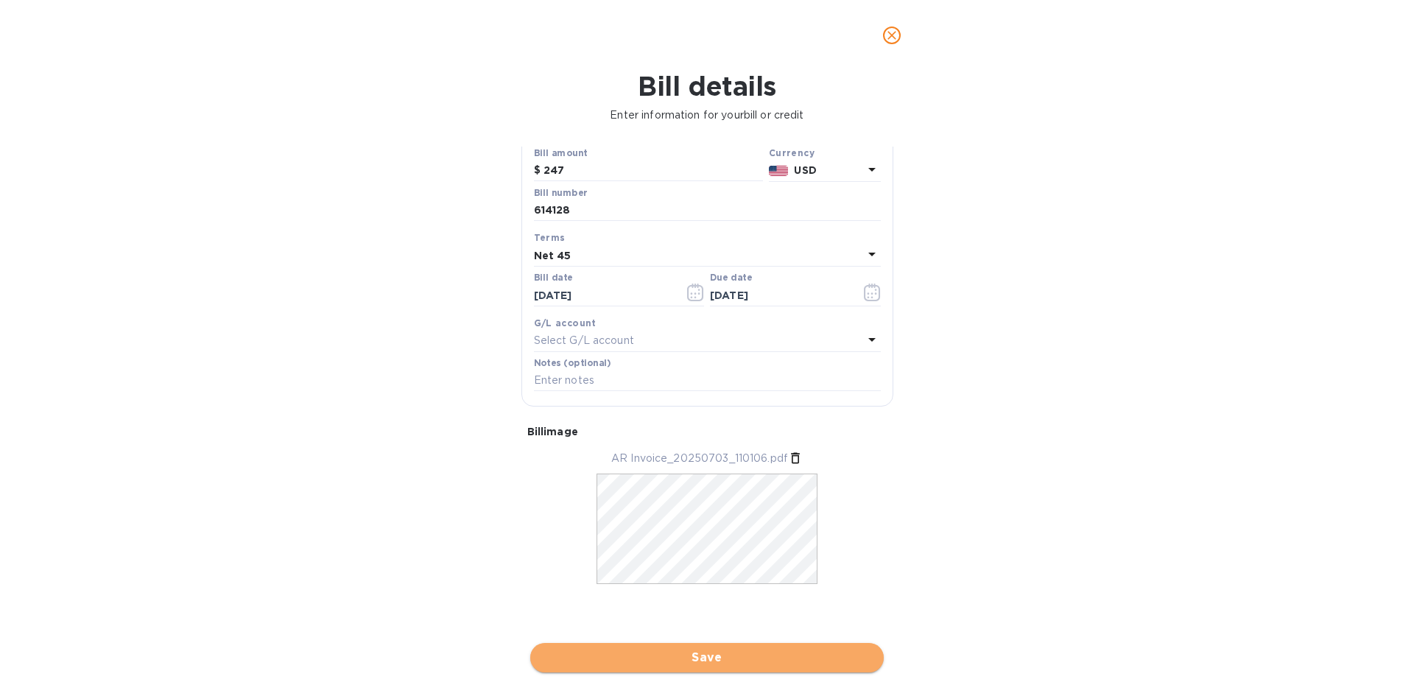
click at [723, 653] on span "Save" at bounding box center [707, 658] width 330 height 18
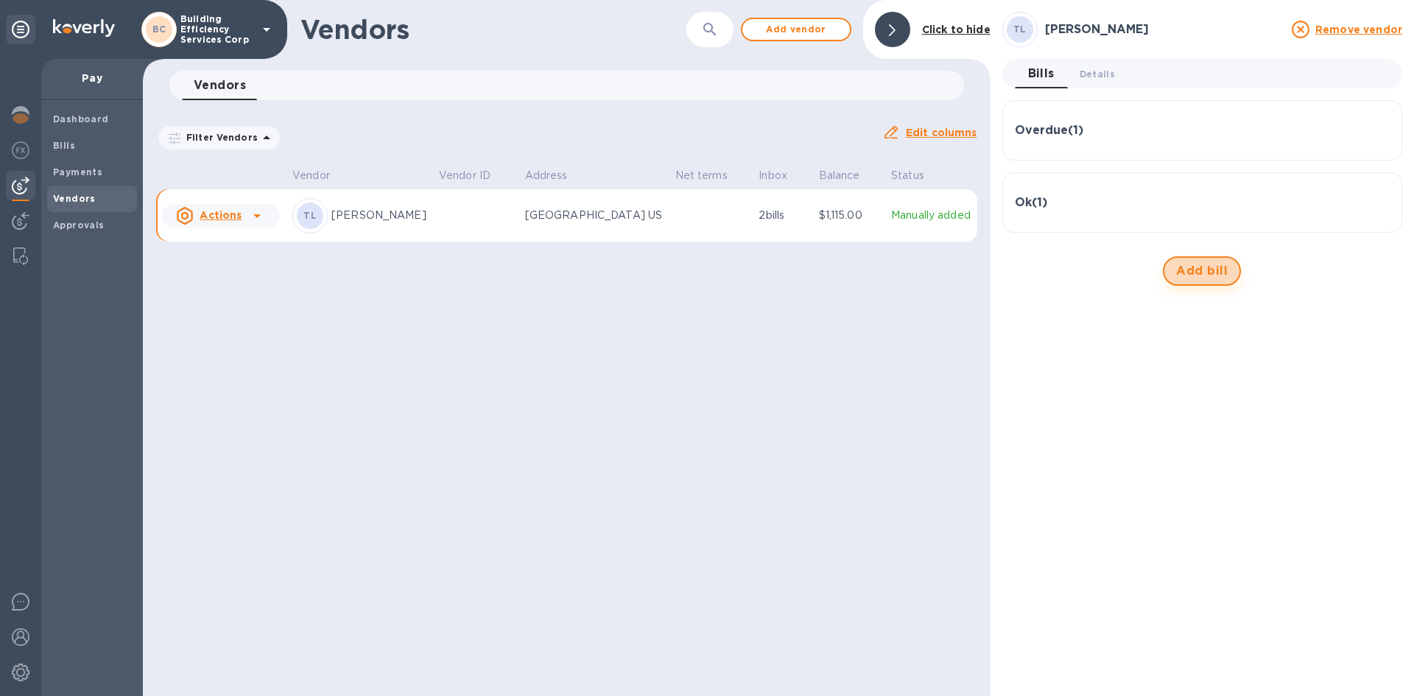
click at [1201, 267] on span "Add bill" at bounding box center [1202, 271] width 52 height 18
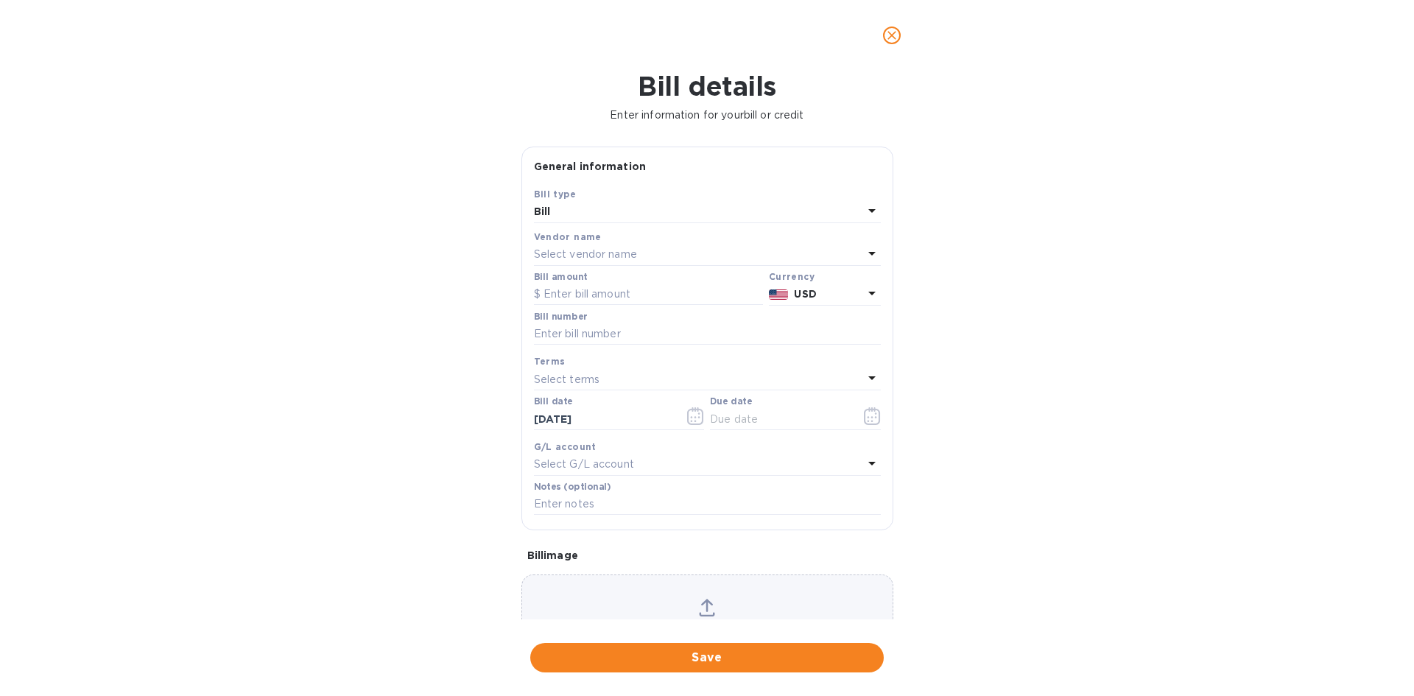
type input "[DATE]"
click at [890, 43] on span "close" at bounding box center [892, 36] width 18 height 18
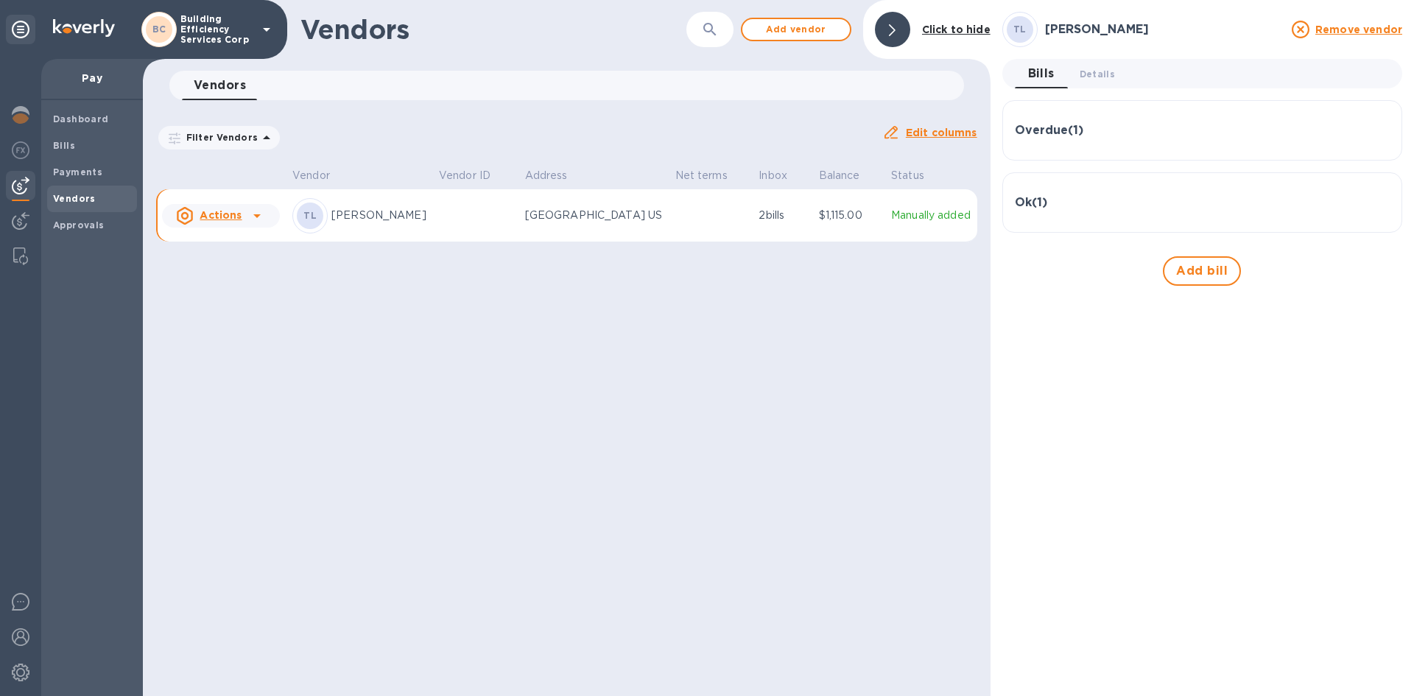
click at [1050, 204] on div "Ok ( 1 )" at bounding box center [1202, 203] width 375 height 14
click at [1369, 285] on icon "button" at bounding box center [1377, 286] width 18 height 18
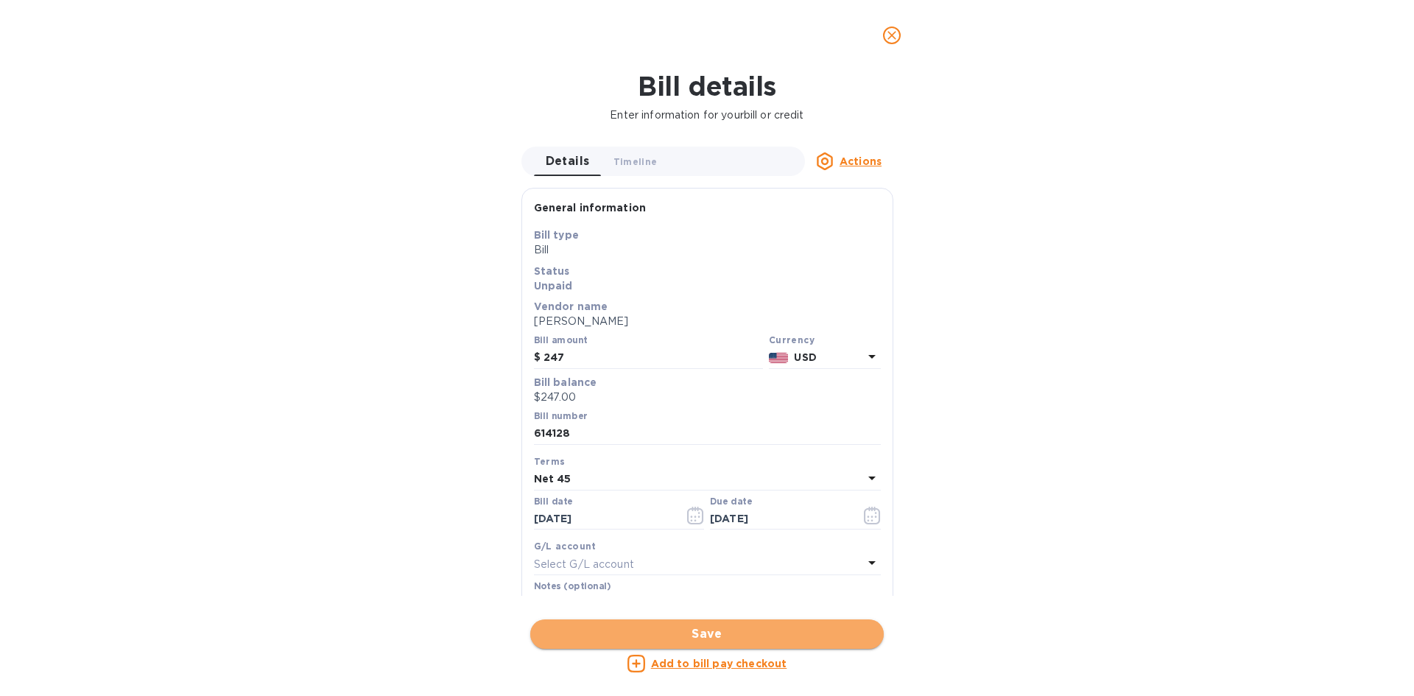
click at [700, 634] on span "Save" at bounding box center [707, 634] width 330 height 18
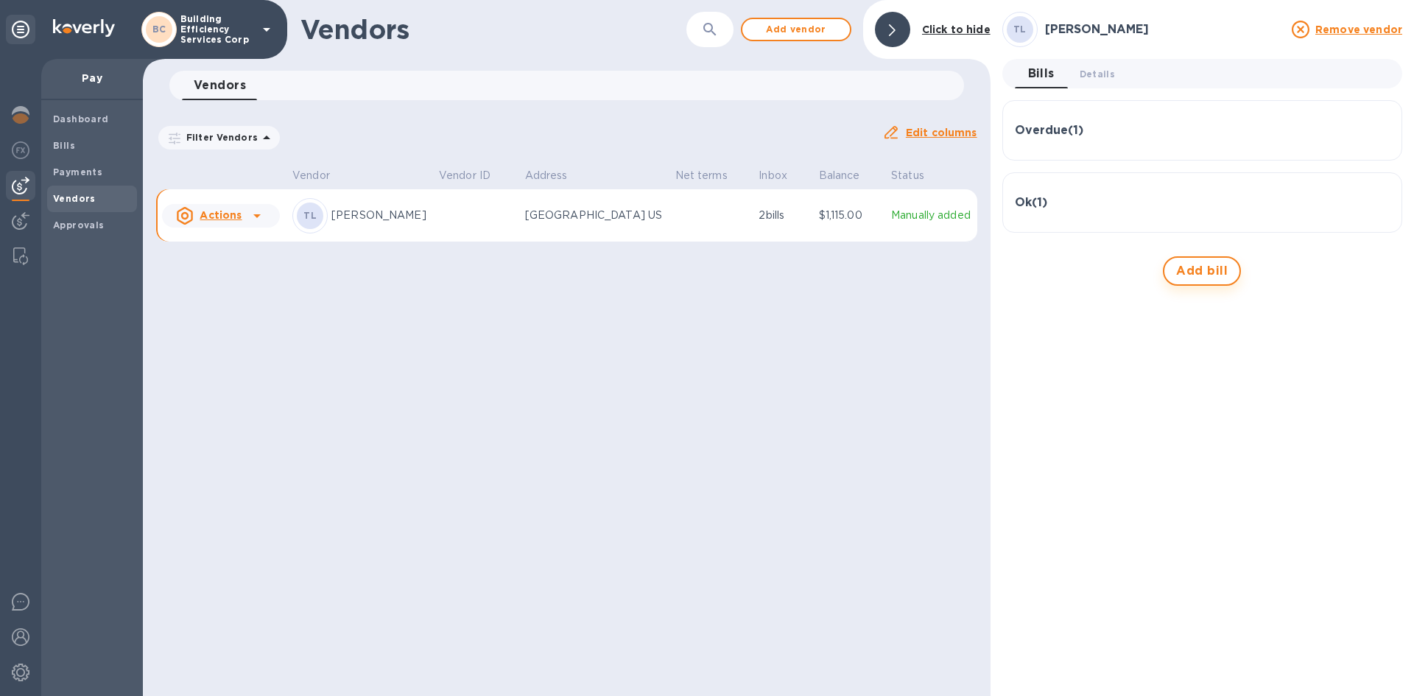
click at [1204, 272] on span "Add bill" at bounding box center [1202, 271] width 52 height 18
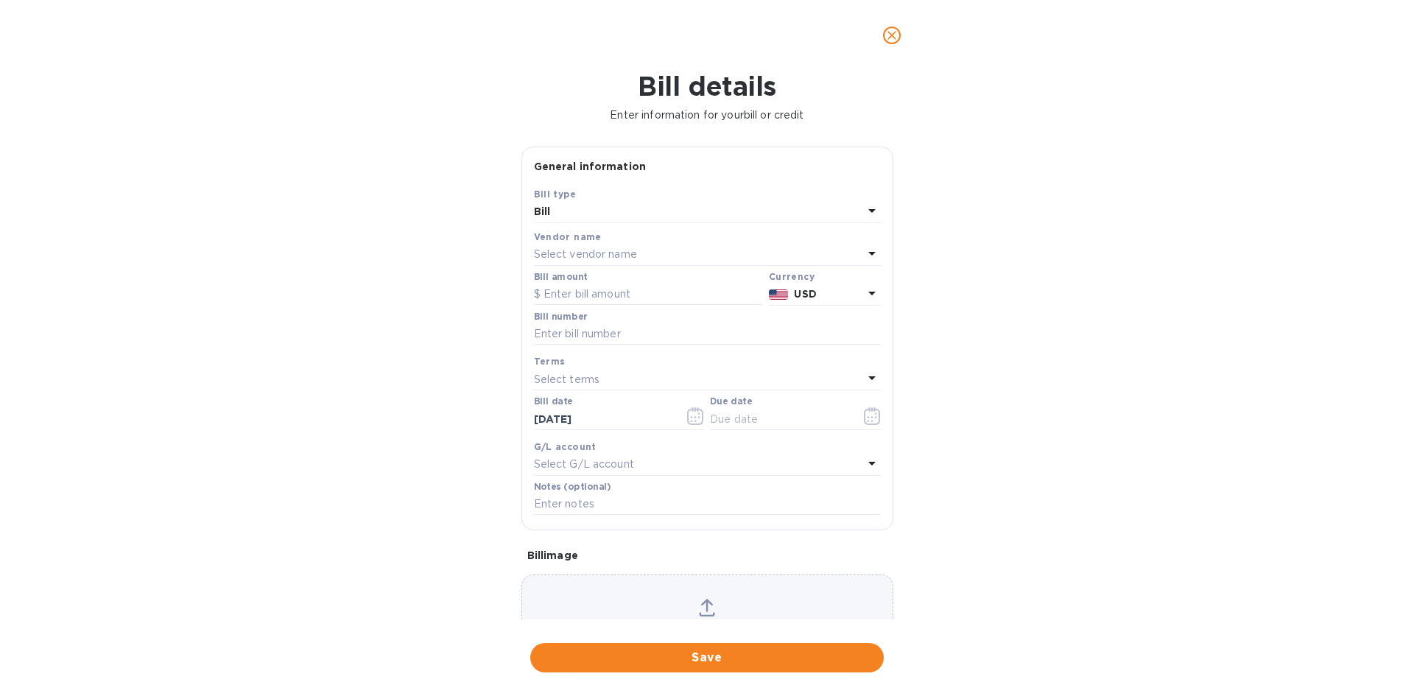
type input "[DATE]"
click at [370, 489] on div "Bill details Enter information for your bill or credit General information Save…" at bounding box center [707, 383] width 1414 height 625
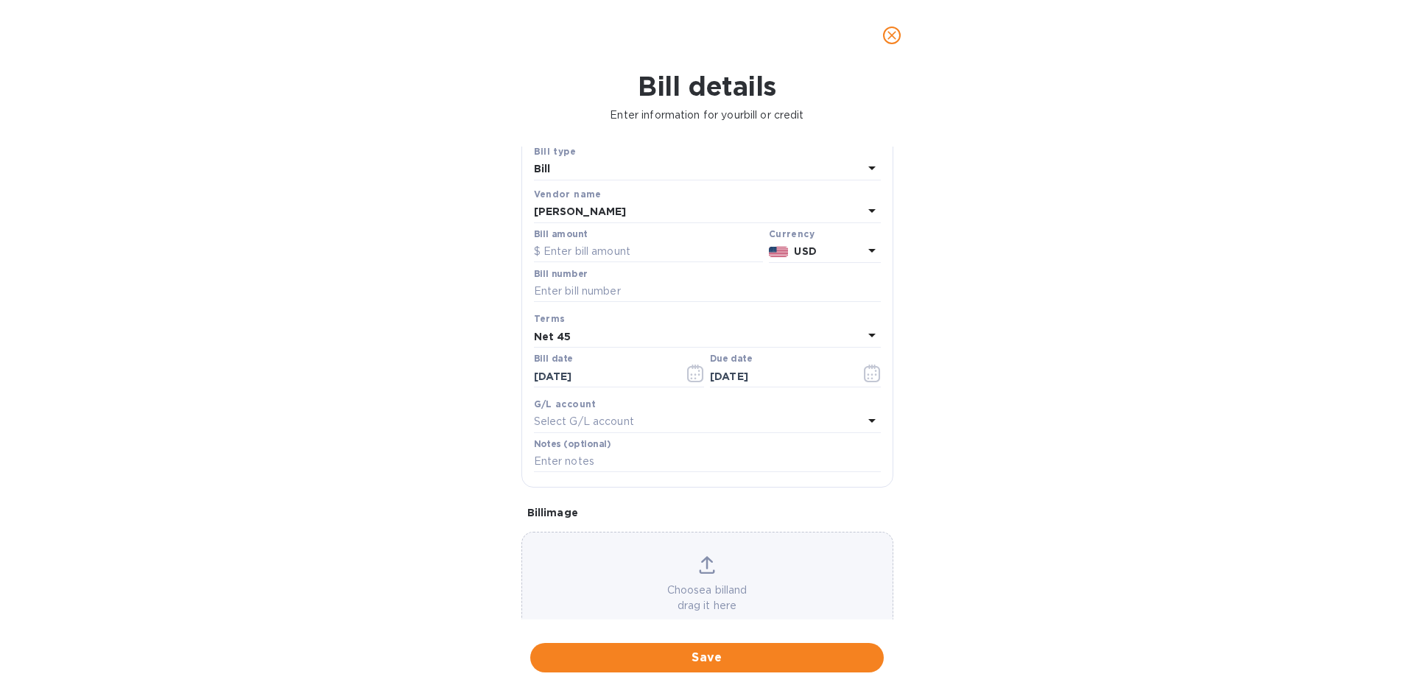
scroll to position [79, 0]
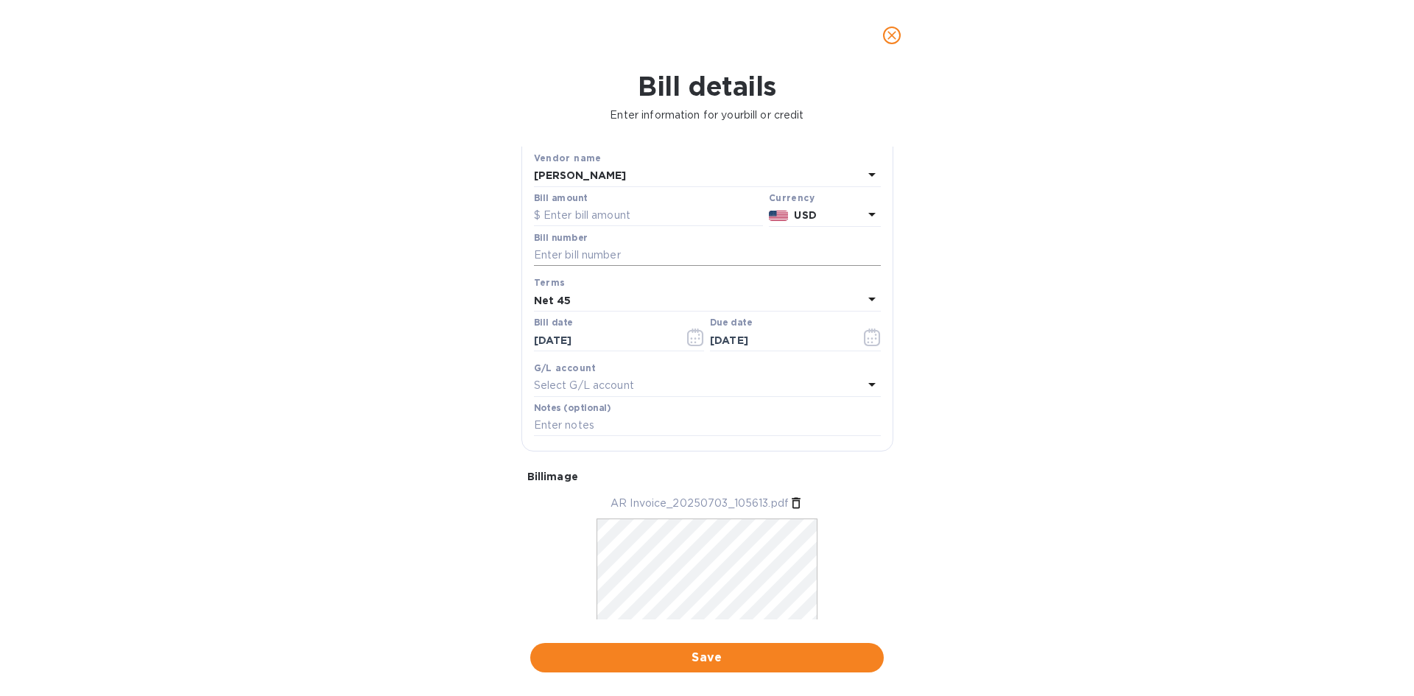
click at [542, 259] on input "text" at bounding box center [707, 256] width 347 height 22
paste input "614126"
type input "614126"
click at [548, 340] on input "[DATE]" at bounding box center [603, 340] width 139 height 22
click at [692, 336] on icon "button" at bounding box center [695, 338] width 17 height 18
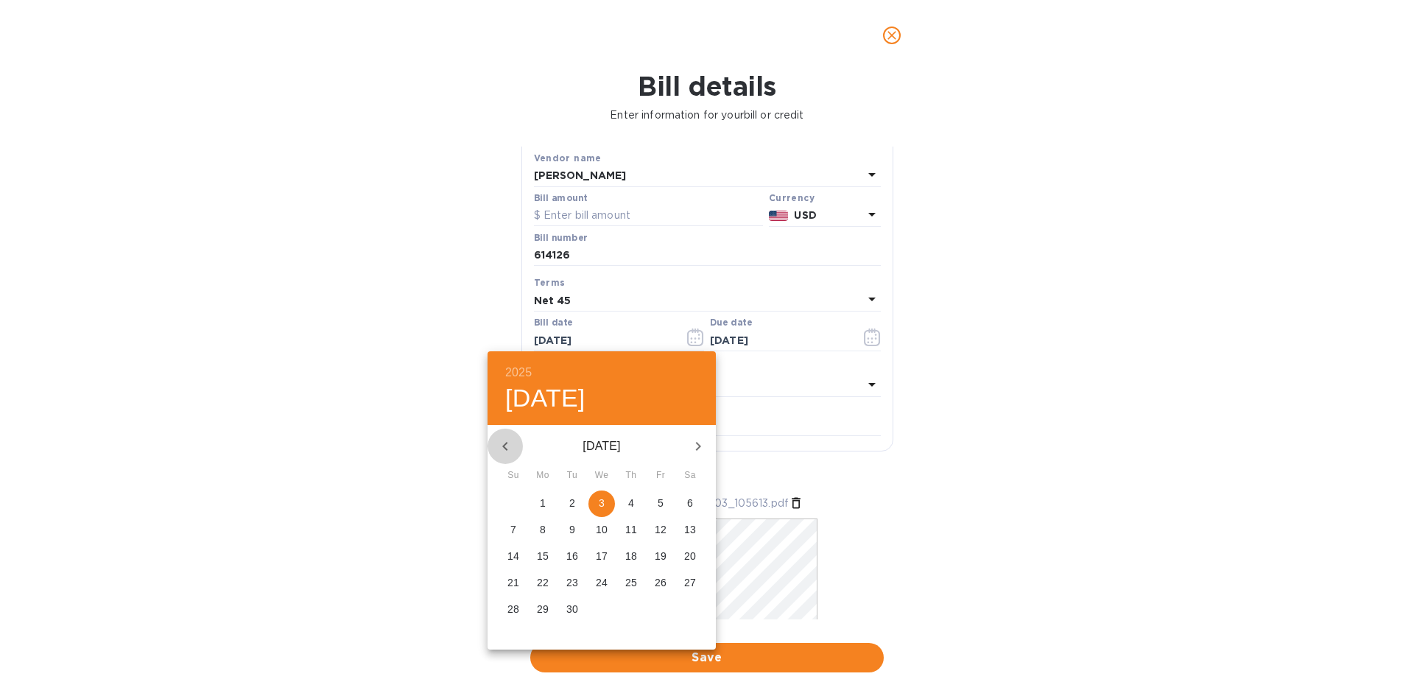
click at [510, 452] on icon "button" at bounding box center [505, 447] width 18 height 18
click at [510, 450] on icon "button" at bounding box center [505, 447] width 18 height 18
click at [691, 452] on icon "button" at bounding box center [698, 447] width 18 height 18
click at [632, 507] on p "3" at bounding box center [631, 503] width 6 height 15
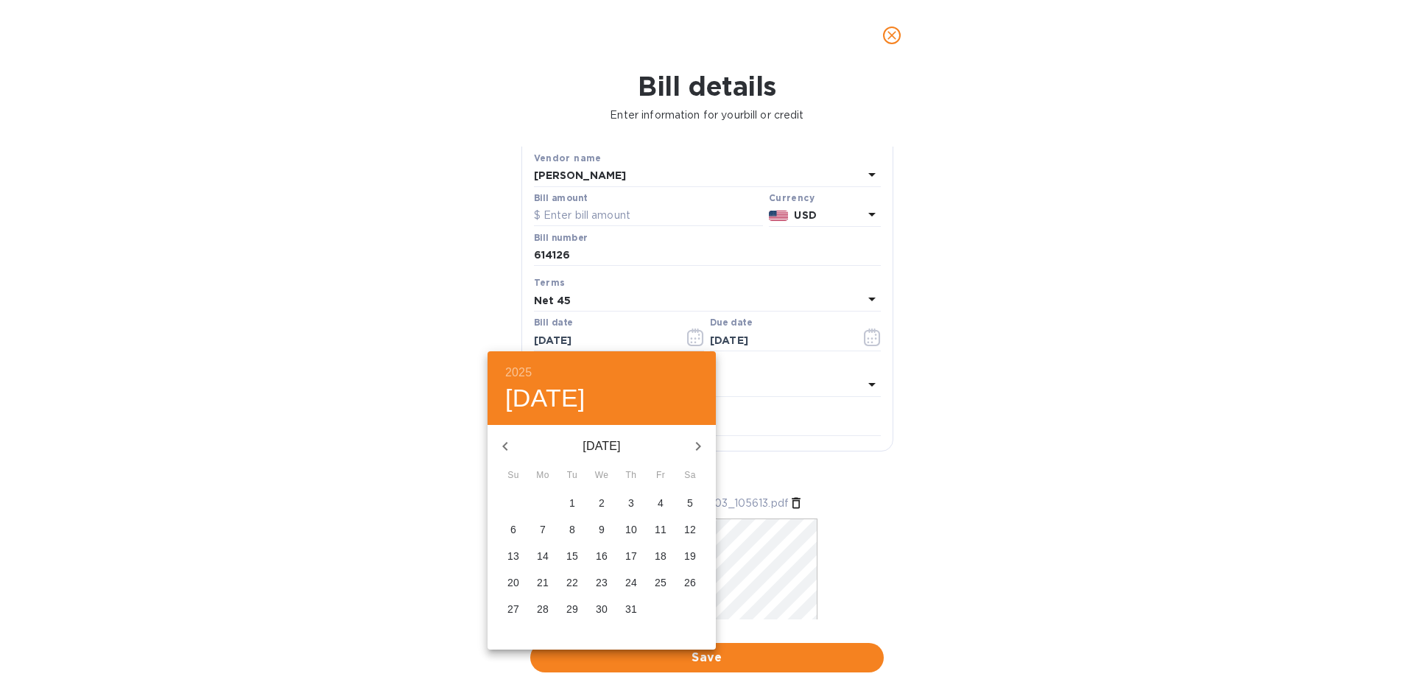
type input "[DATE]"
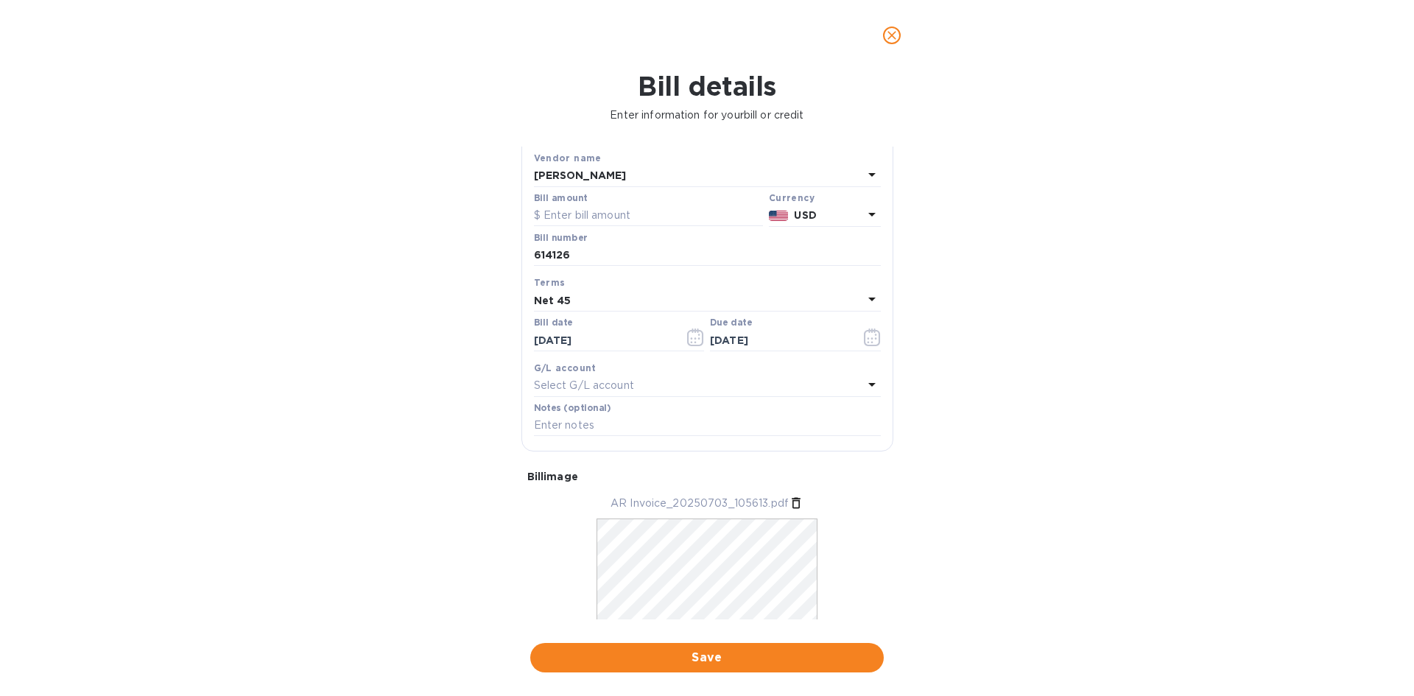
click at [632, 384] on p "Select G/L account" at bounding box center [584, 385] width 100 height 15
click at [1030, 375] on div "Bill details Enter information for your bill or credit General information Save…" at bounding box center [707, 383] width 1414 height 625
click at [573, 217] on input "text" at bounding box center [648, 216] width 229 height 22
type input "2,254"
click at [714, 653] on span "Save" at bounding box center [707, 658] width 330 height 18
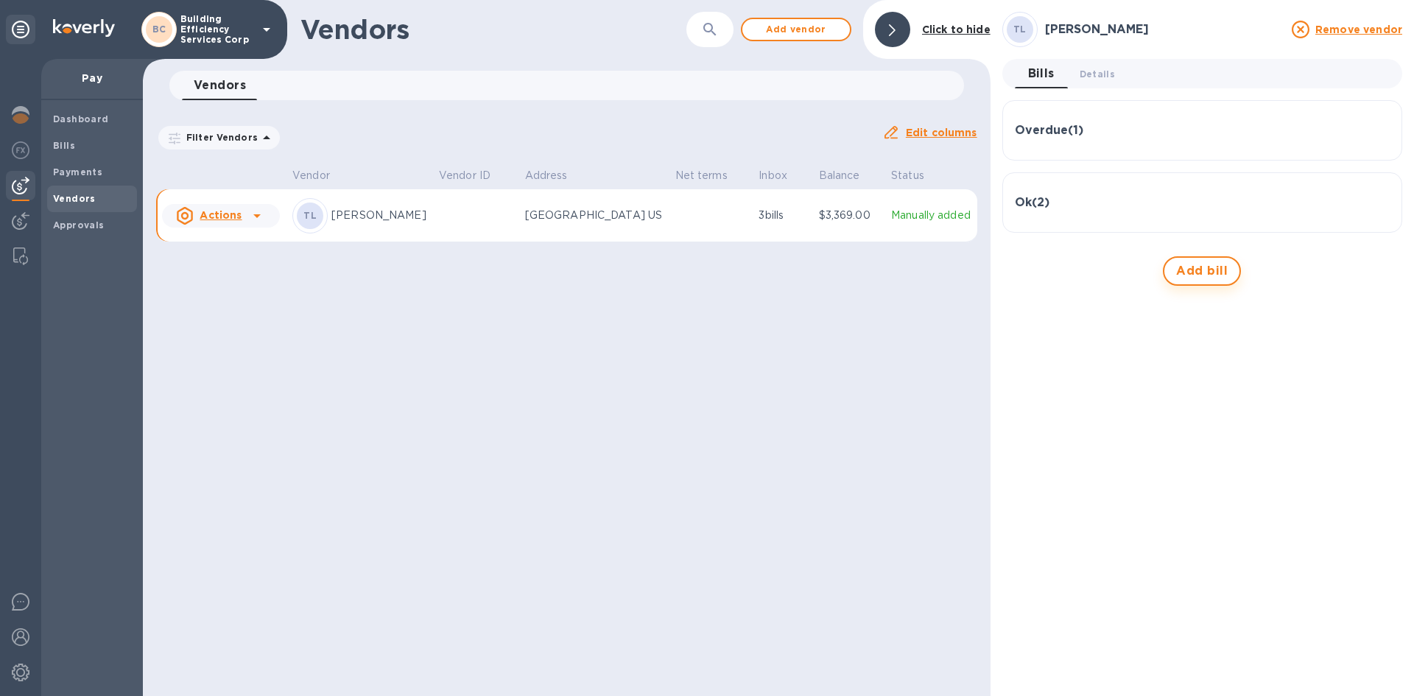
click at [1213, 278] on span "Add bill" at bounding box center [1202, 271] width 52 height 18
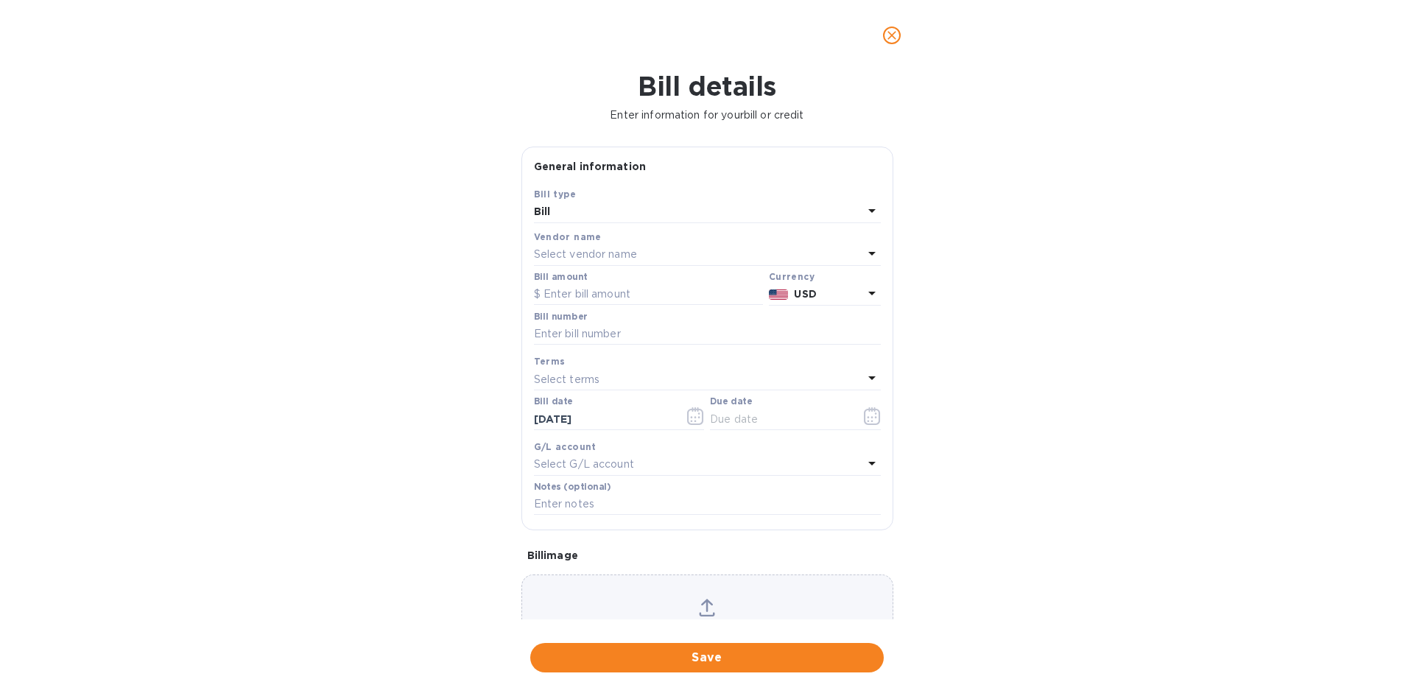
type input "[DATE]"
click at [561, 291] on input "text" at bounding box center [648, 295] width 229 height 22
type input "3,879.20"
click at [561, 327] on input "text" at bounding box center [707, 334] width 347 height 22
click at [572, 335] on input "text" at bounding box center [707, 334] width 347 height 22
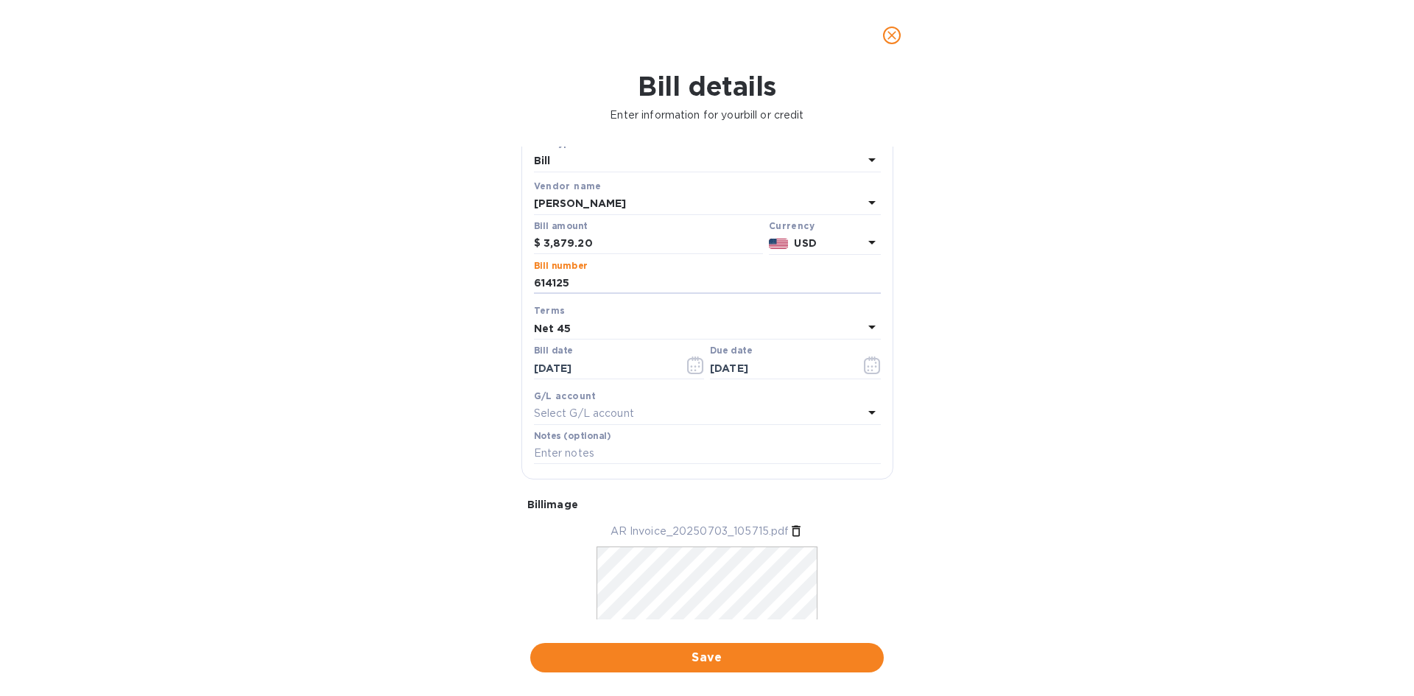
scroll to position [74, 0]
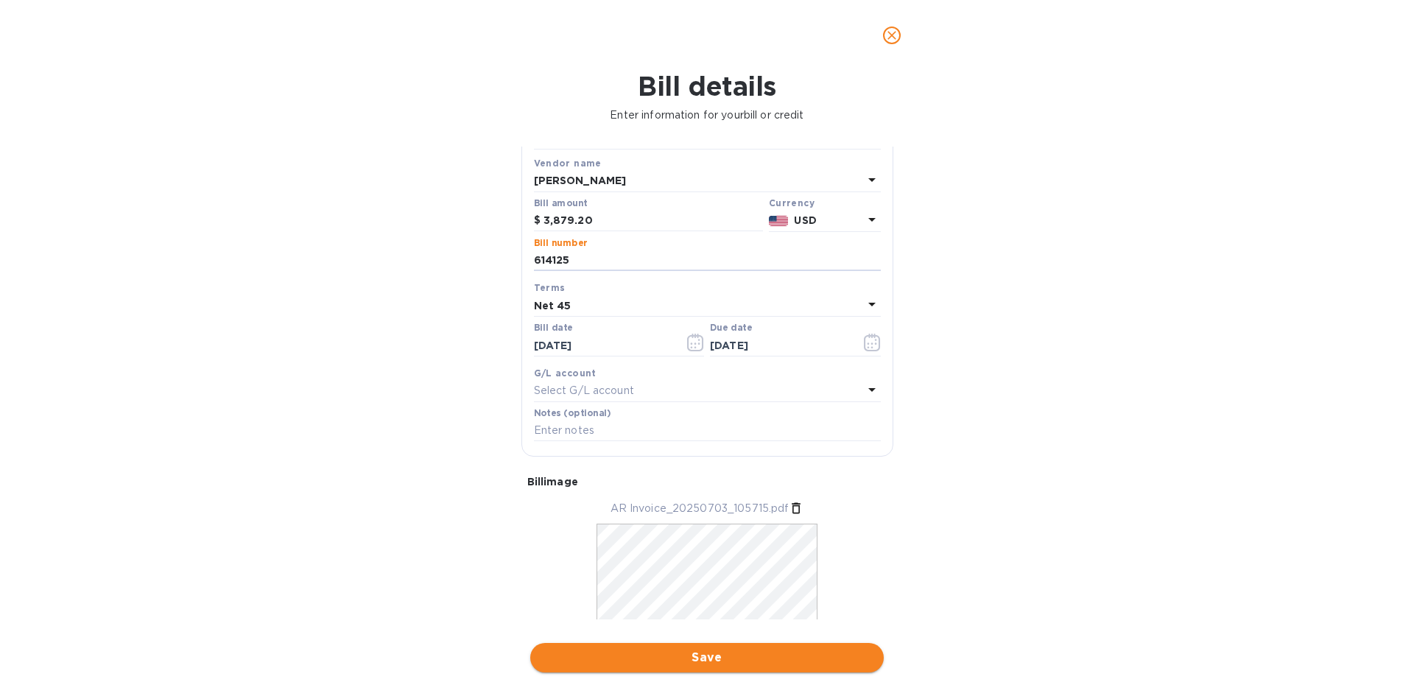
type input "614125"
click at [703, 650] on span "Save" at bounding box center [707, 658] width 330 height 18
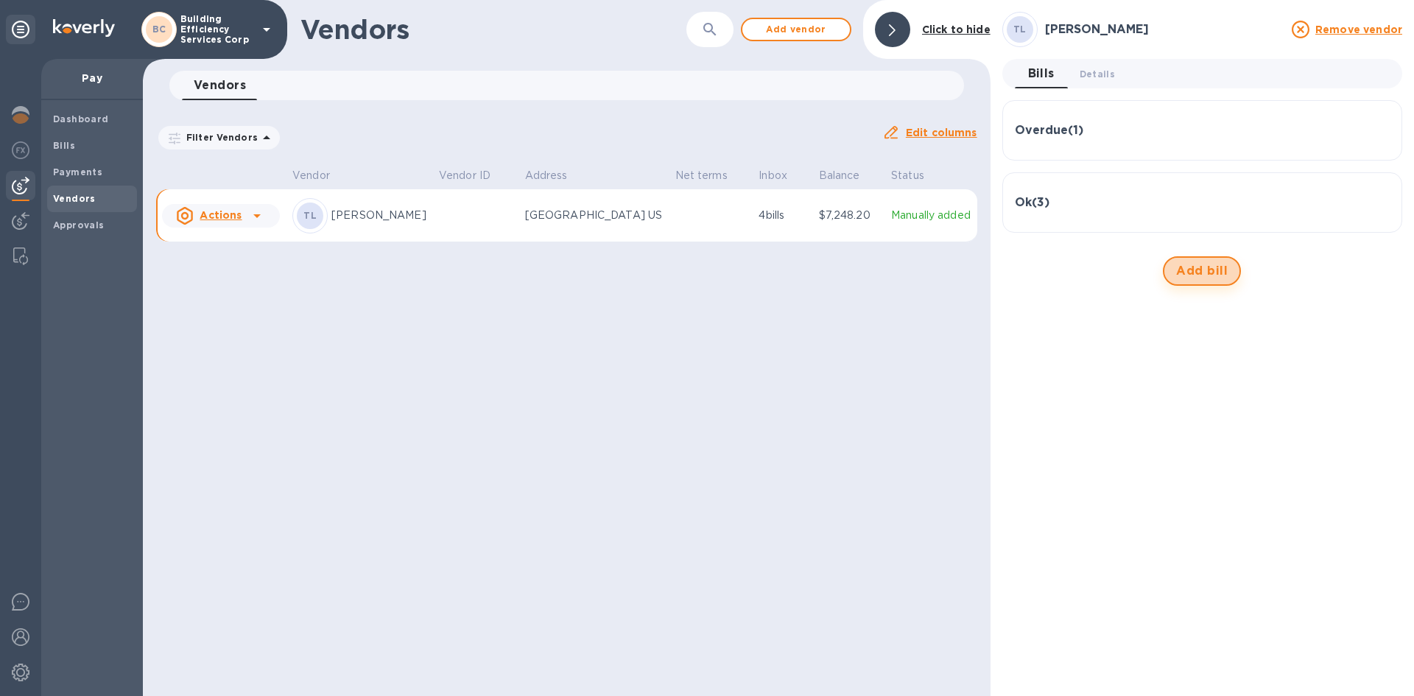
click at [1216, 267] on span "Add bill" at bounding box center [1202, 271] width 52 height 18
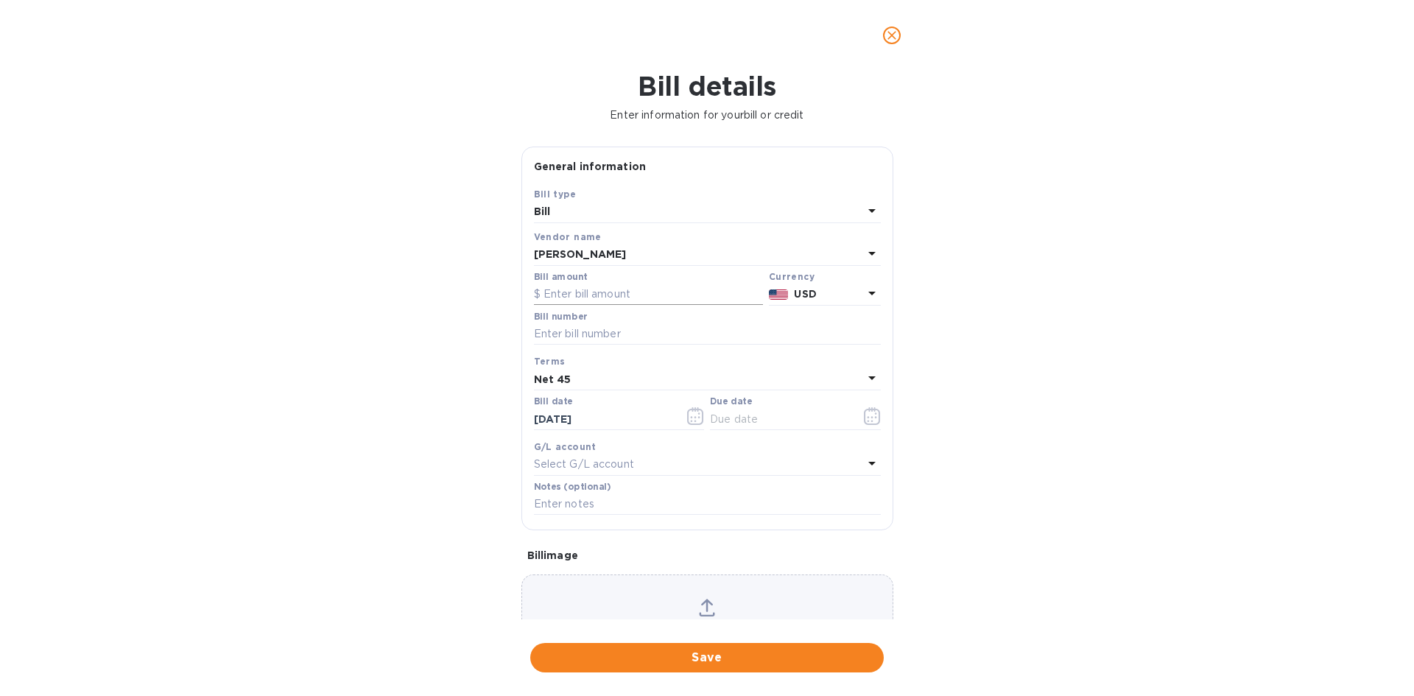
type input "[DATE]"
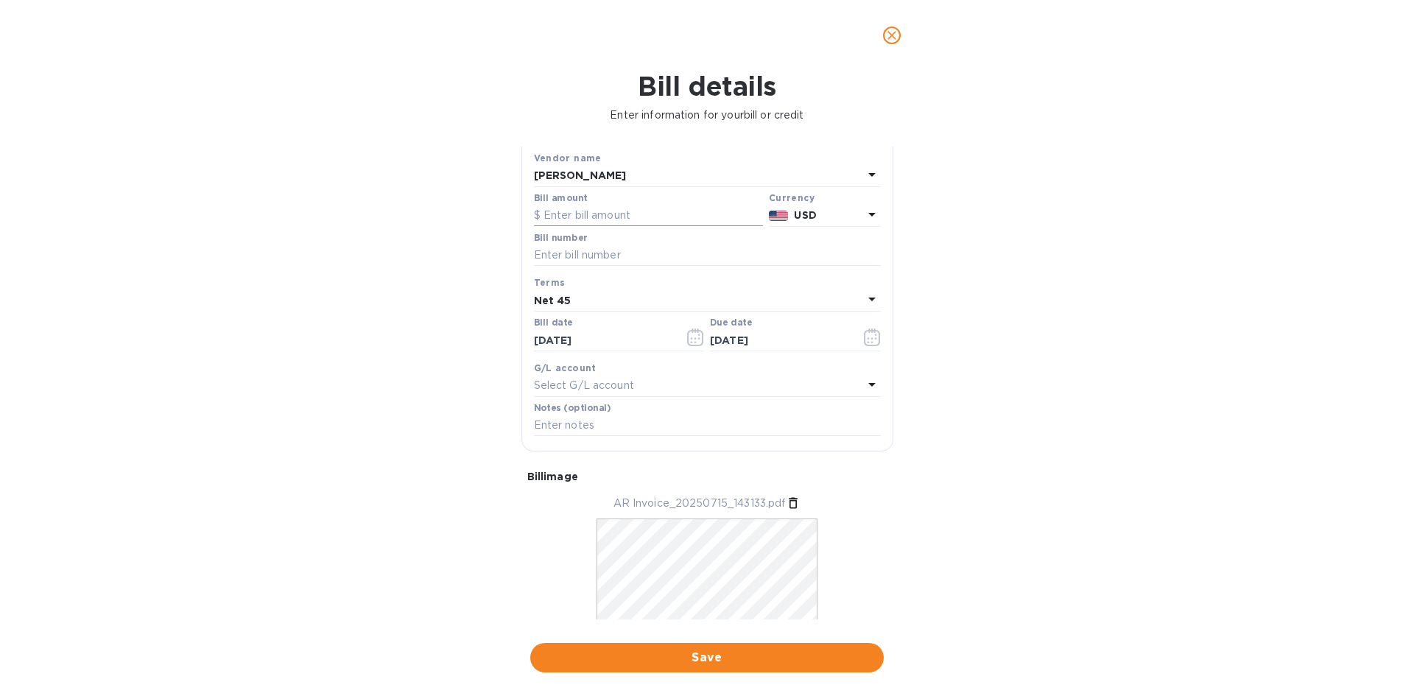
click at [544, 222] on input "text" at bounding box center [648, 216] width 229 height 22
type input "4,200"
click at [562, 245] on input "text" at bounding box center [707, 256] width 347 height 22
type input "614306"
click at [563, 339] on input "[DATE]" at bounding box center [603, 340] width 139 height 22
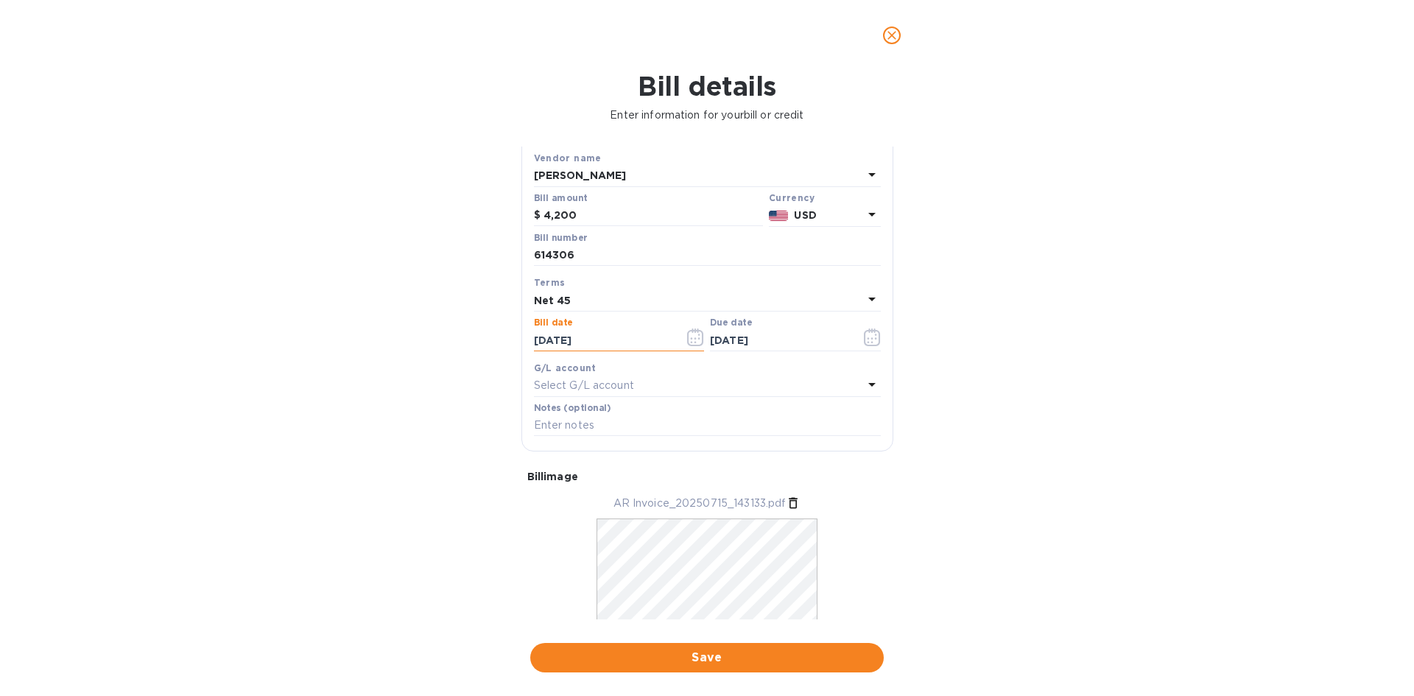
click at [691, 342] on icon "button" at bounding box center [692, 342] width 2 height 2
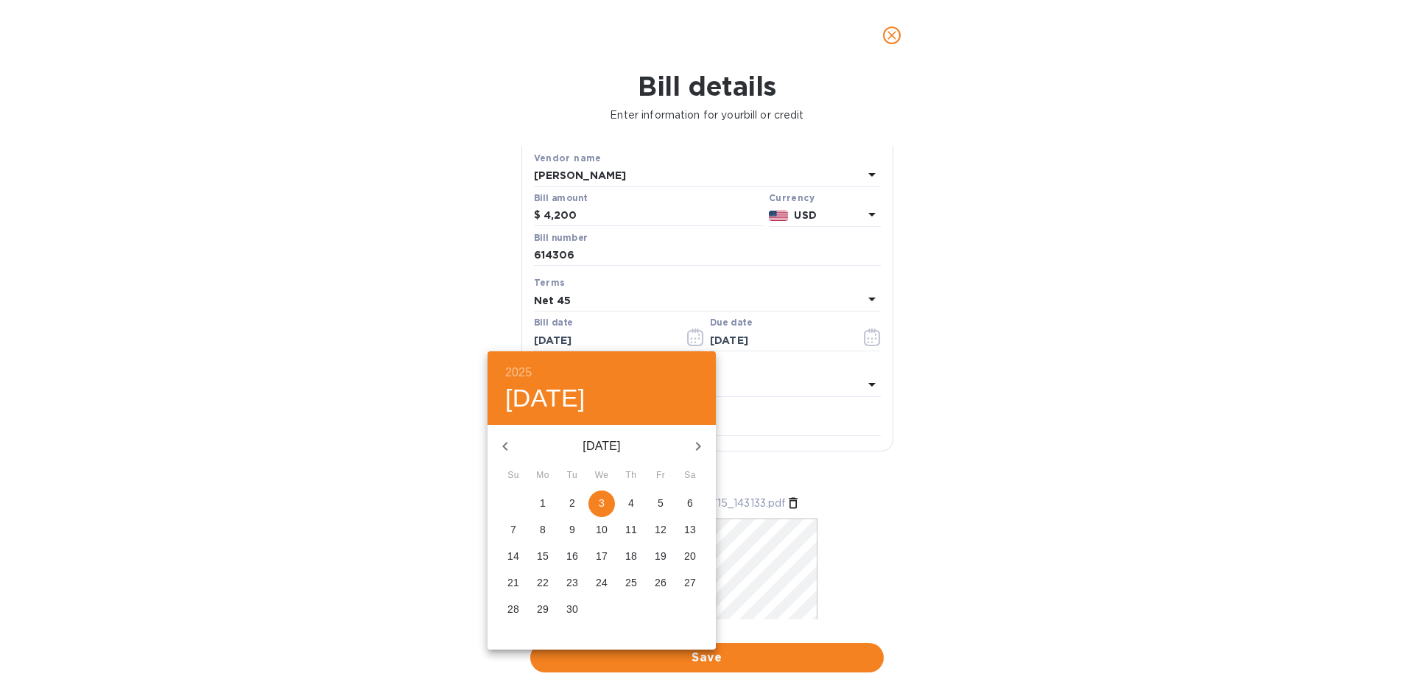
click at [519, 449] on button "button" at bounding box center [505, 446] width 35 height 35
click at [574, 562] on p "15" at bounding box center [572, 556] width 12 height 15
type input "[DATE]"
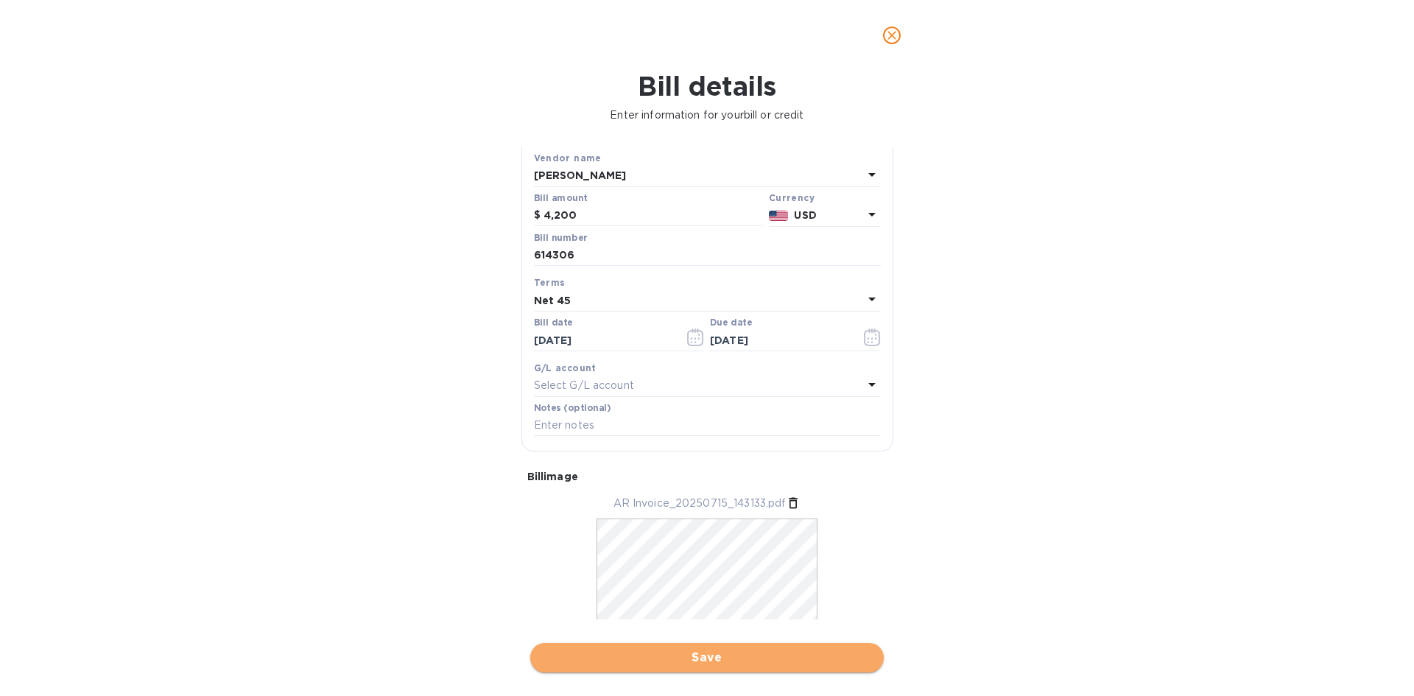
click at [750, 658] on span "Save" at bounding box center [707, 658] width 330 height 18
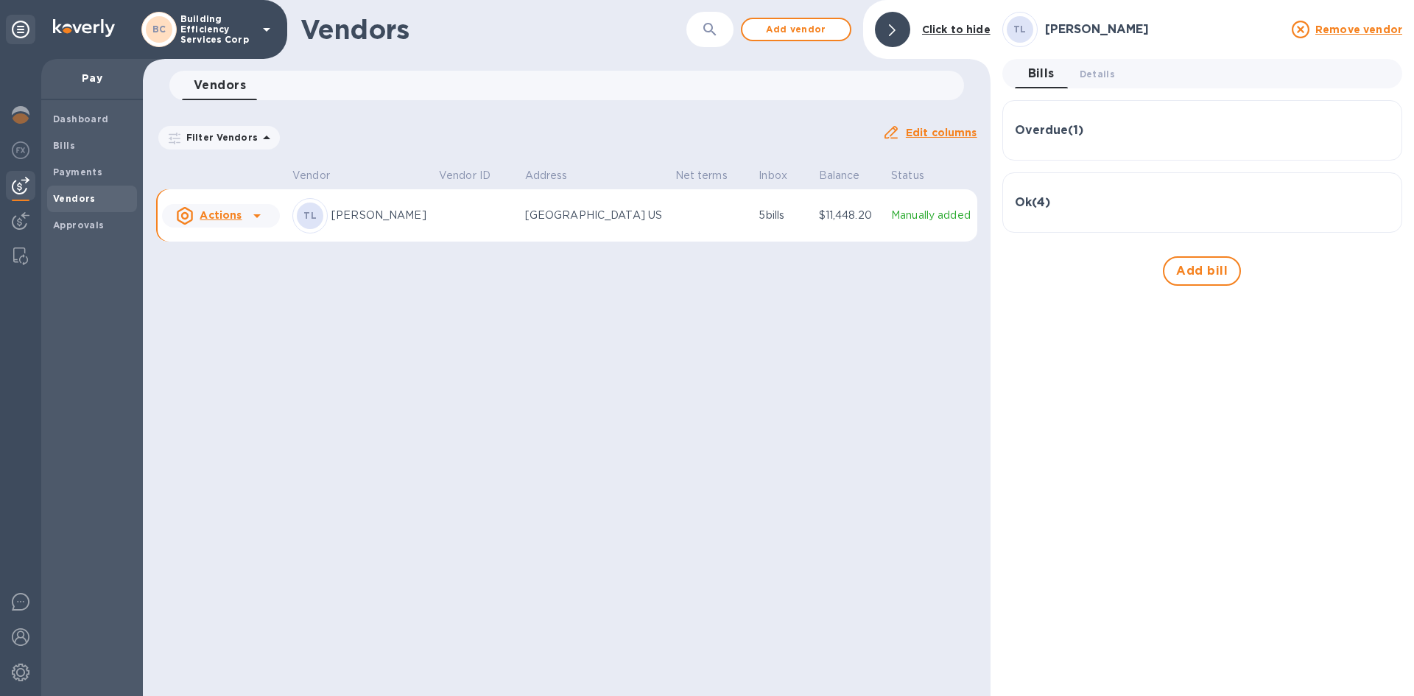
click at [890, 33] on icon at bounding box center [892, 30] width 7 height 12
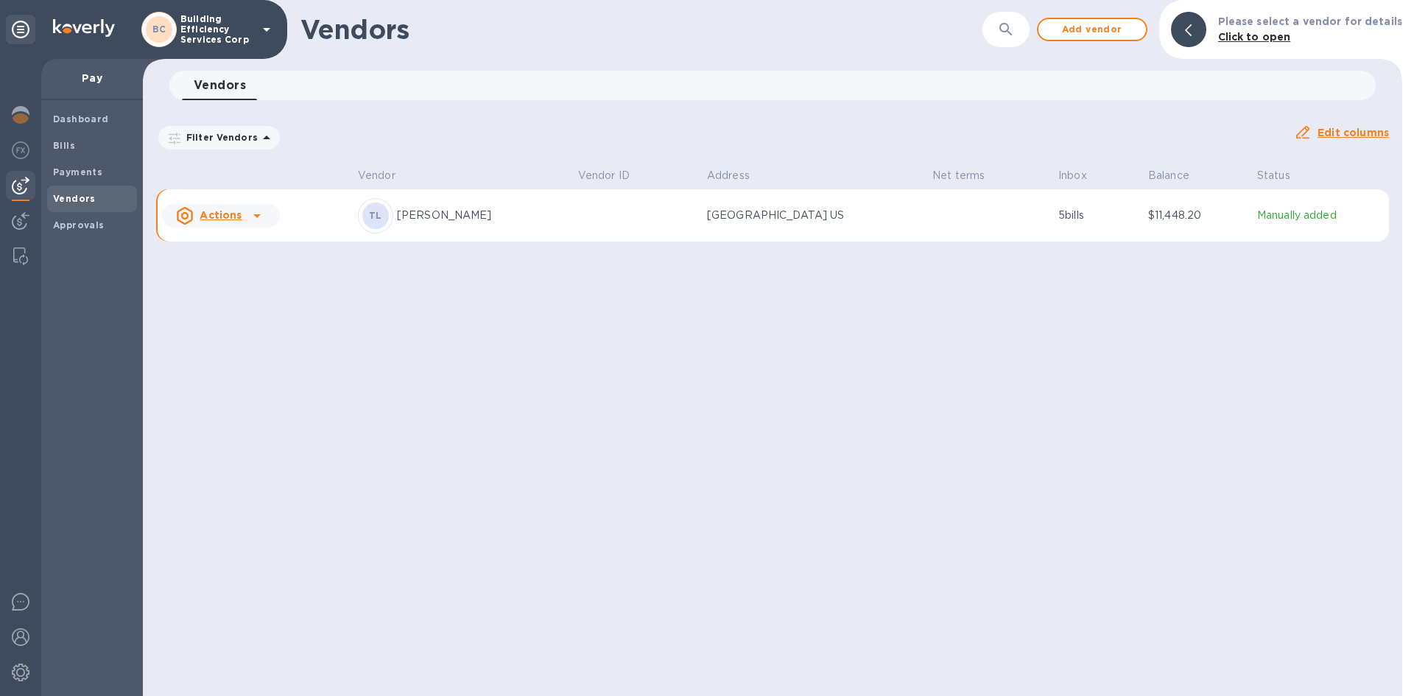
click at [248, 219] on icon at bounding box center [257, 216] width 18 height 18
click at [557, 230] on div at bounding box center [707, 348] width 1414 height 696
click at [572, 211] on td at bounding box center [636, 215] width 129 height 53
click at [96, 77] on p "Pay" at bounding box center [92, 78] width 78 height 15
click at [89, 77] on p "Pay" at bounding box center [92, 78] width 78 height 15
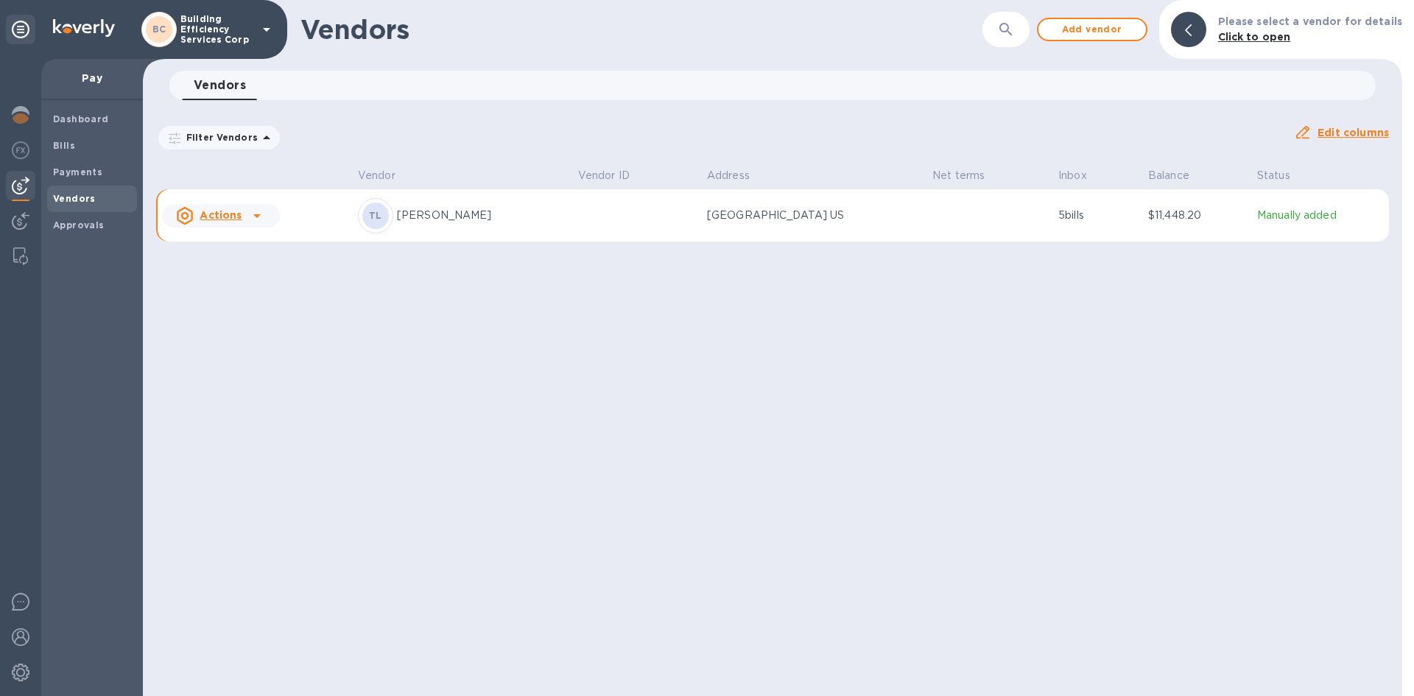
click at [89, 77] on p "Pay" at bounding box center [92, 78] width 78 height 15
click at [74, 80] on p "Pay" at bounding box center [92, 78] width 78 height 15
click at [74, 174] on b "Payments" at bounding box center [77, 171] width 49 height 11
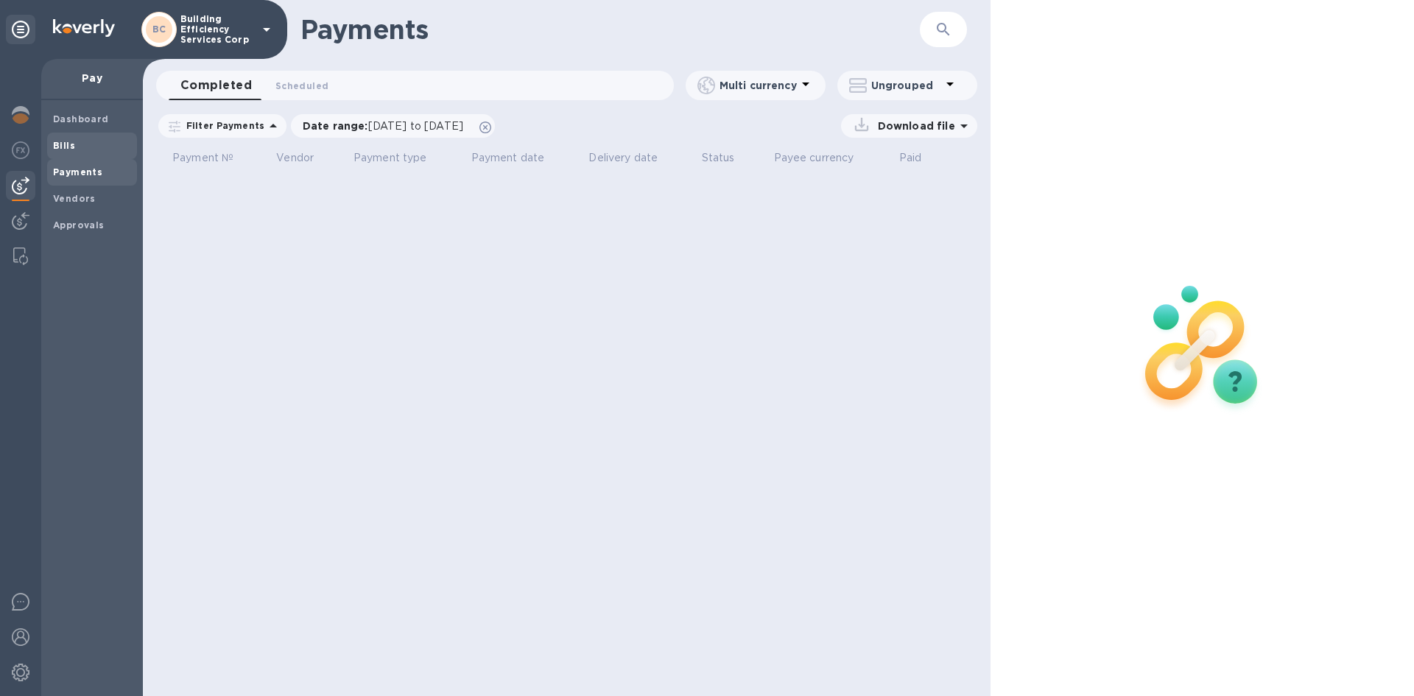
click at [74, 147] on span "Bills" at bounding box center [92, 145] width 78 height 15
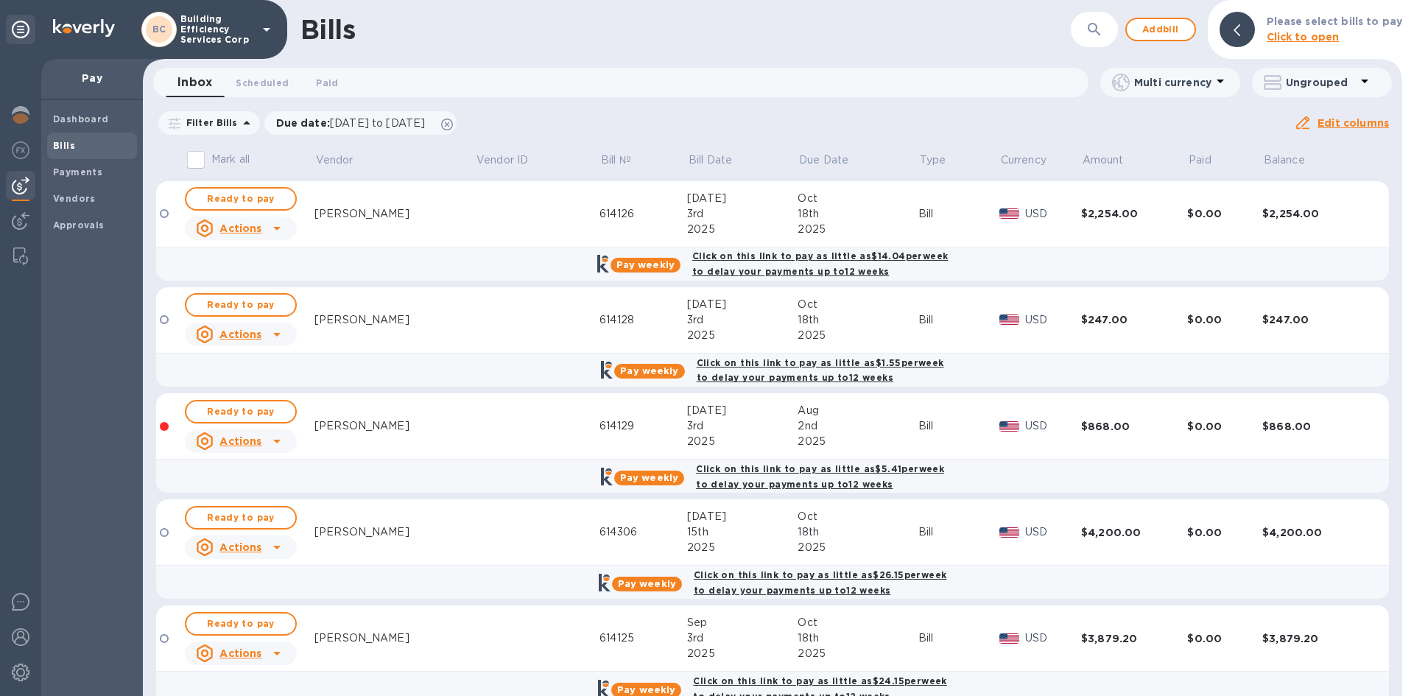
click at [278, 227] on icon at bounding box center [277, 228] width 18 height 18
click at [472, 232] on div at bounding box center [707, 348] width 1414 height 696
click at [201, 156] on input "Mark all" at bounding box center [195, 159] width 31 height 31
checkbox input "true"
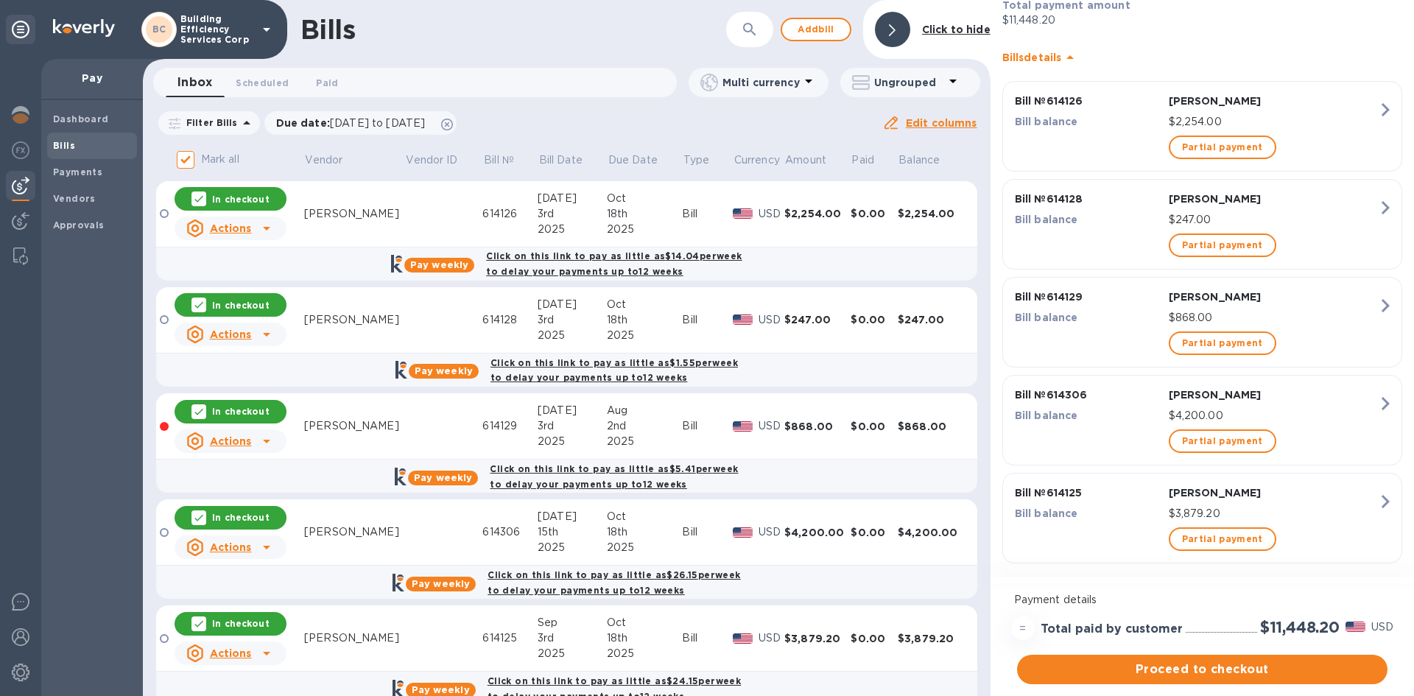
scroll to position [206, 0]
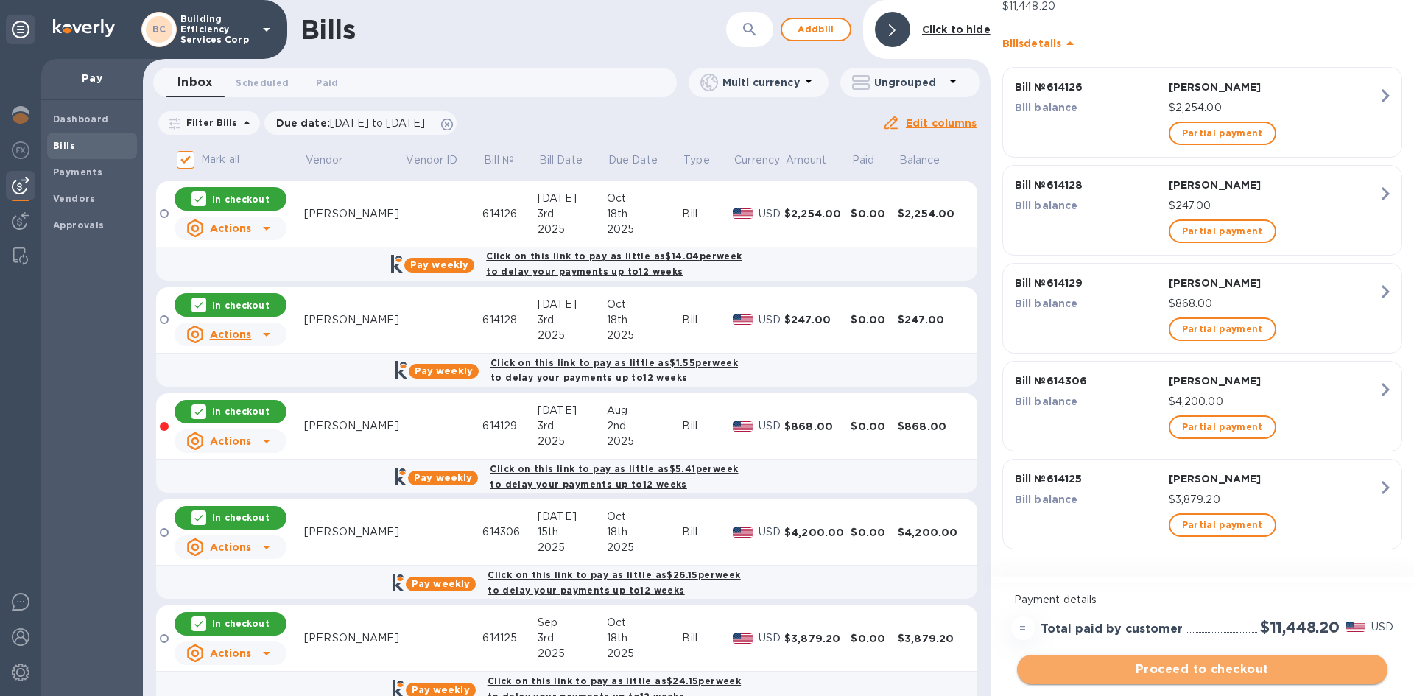
click at [1205, 672] on span "Proceed to checkout" at bounding box center [1202, 670] width 347 height 18
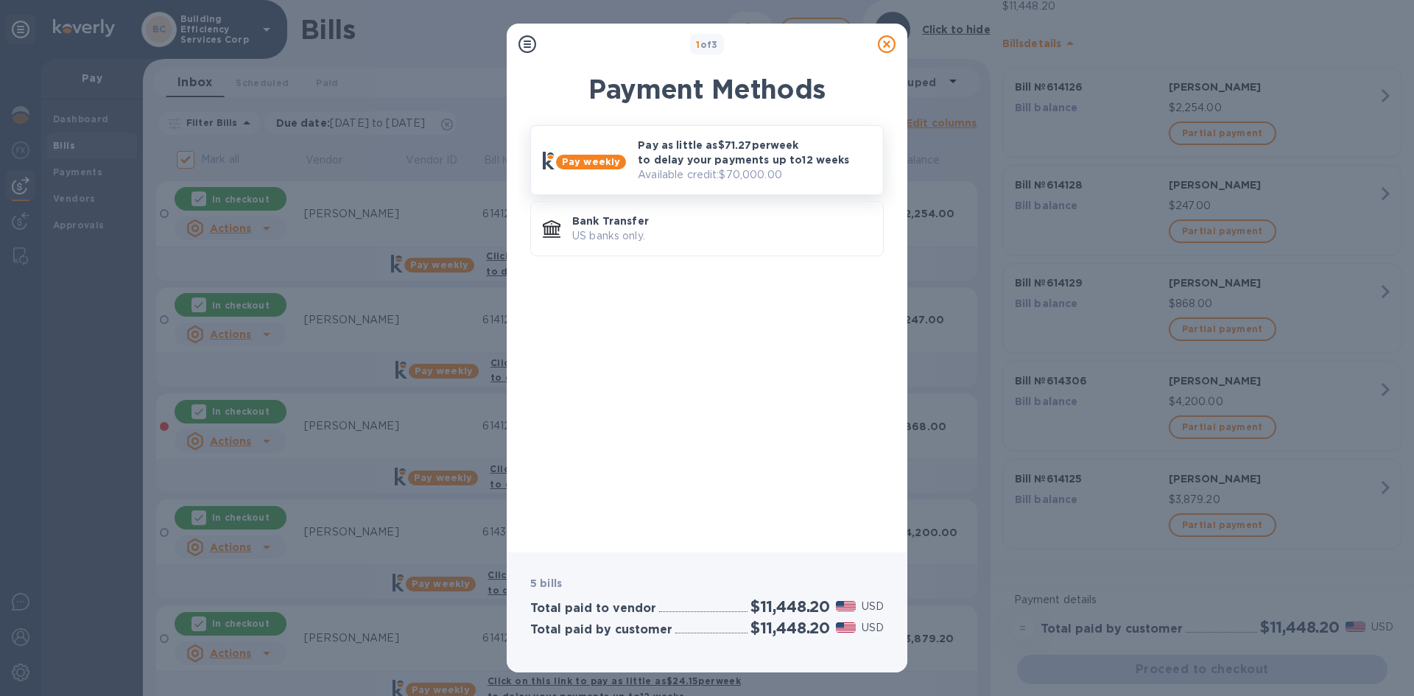
click at [685, 166] on p "Pay as little as $71.27 per week to delay your payments up to 12 weeks" at bounding box center [754, 152] width 233 height 29
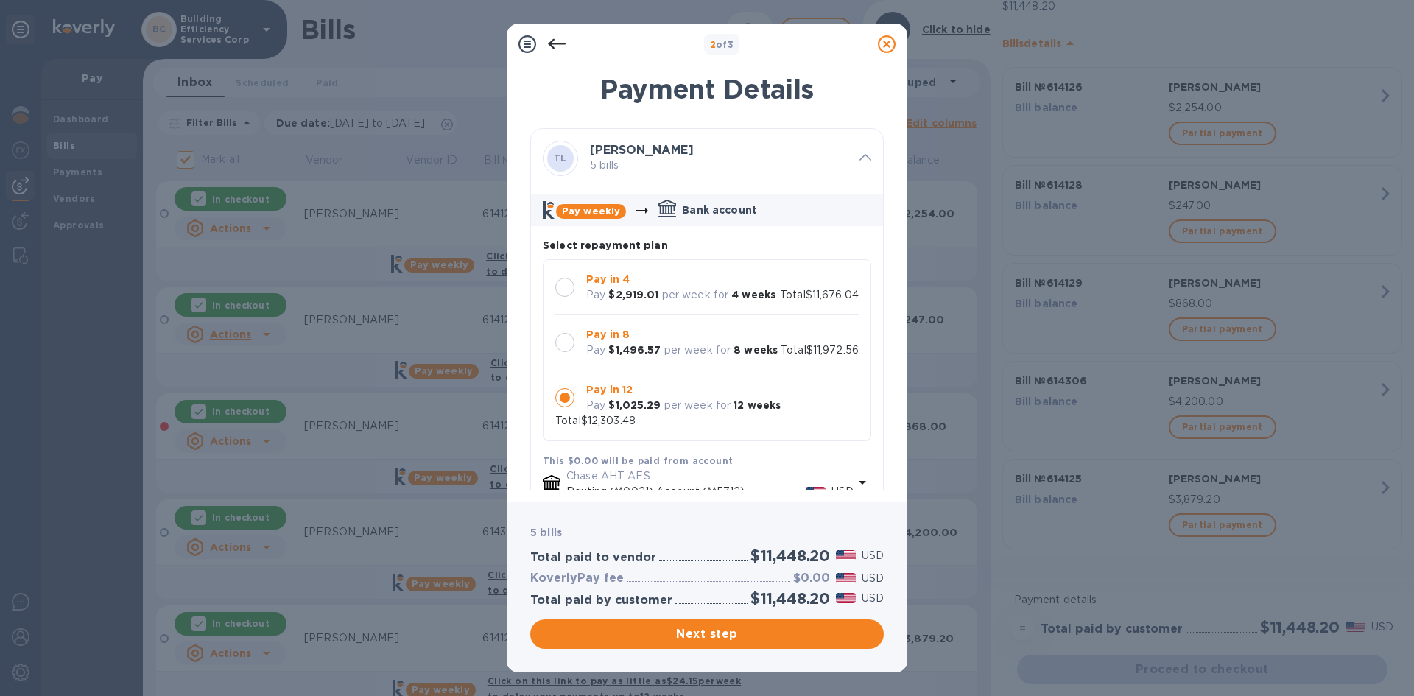
scroll to position [14, 0]
click at [566, 279] on div at bounding box center [564, 287] width 19 height 19
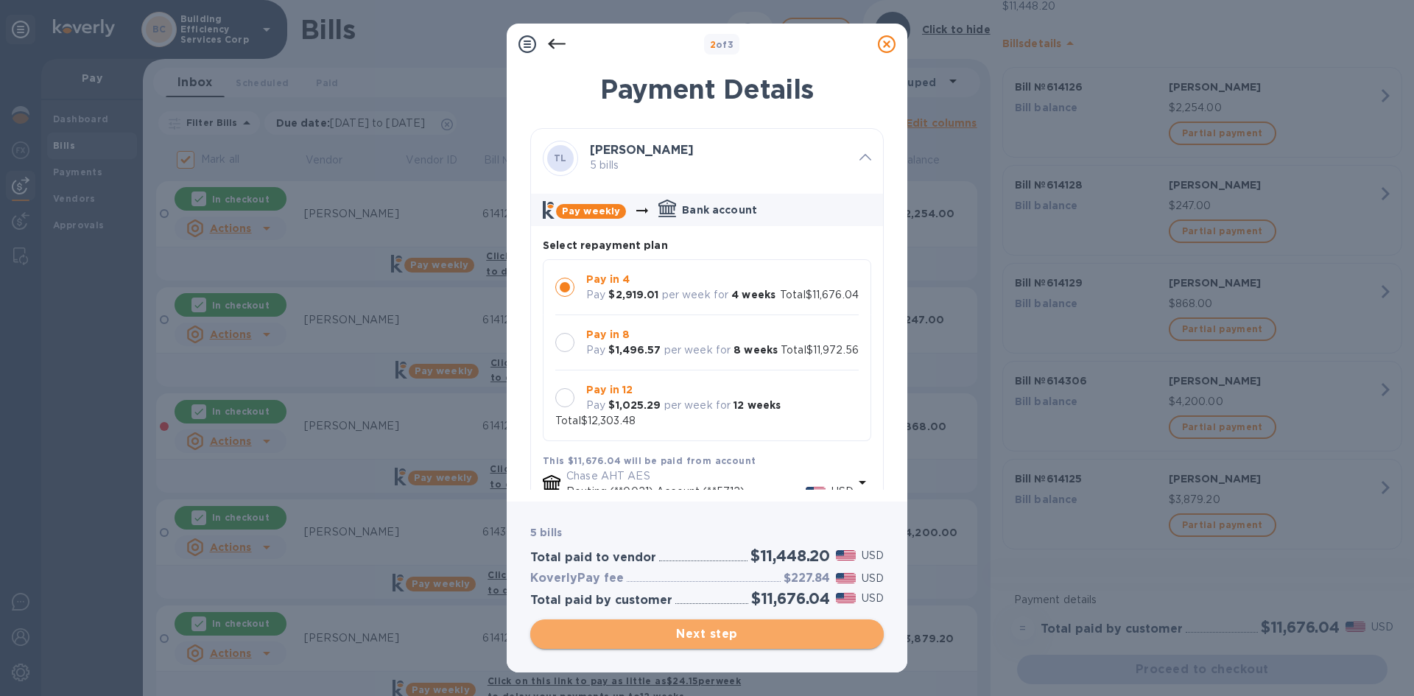
click at [729, 635] on span "Next step" at bounding box center [707, 634] width 330 height 18
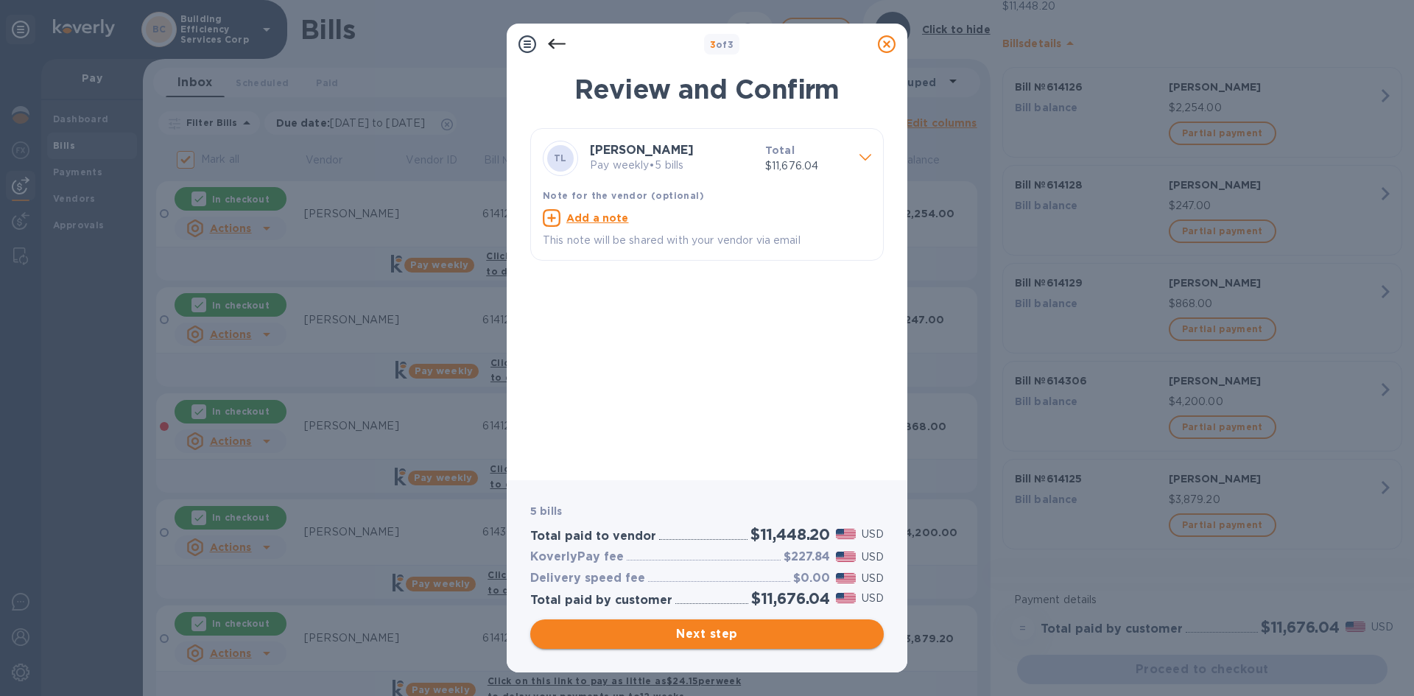
click at [703, 639] on span "Next step" at bounding box center [707, 634] width 330 height 18
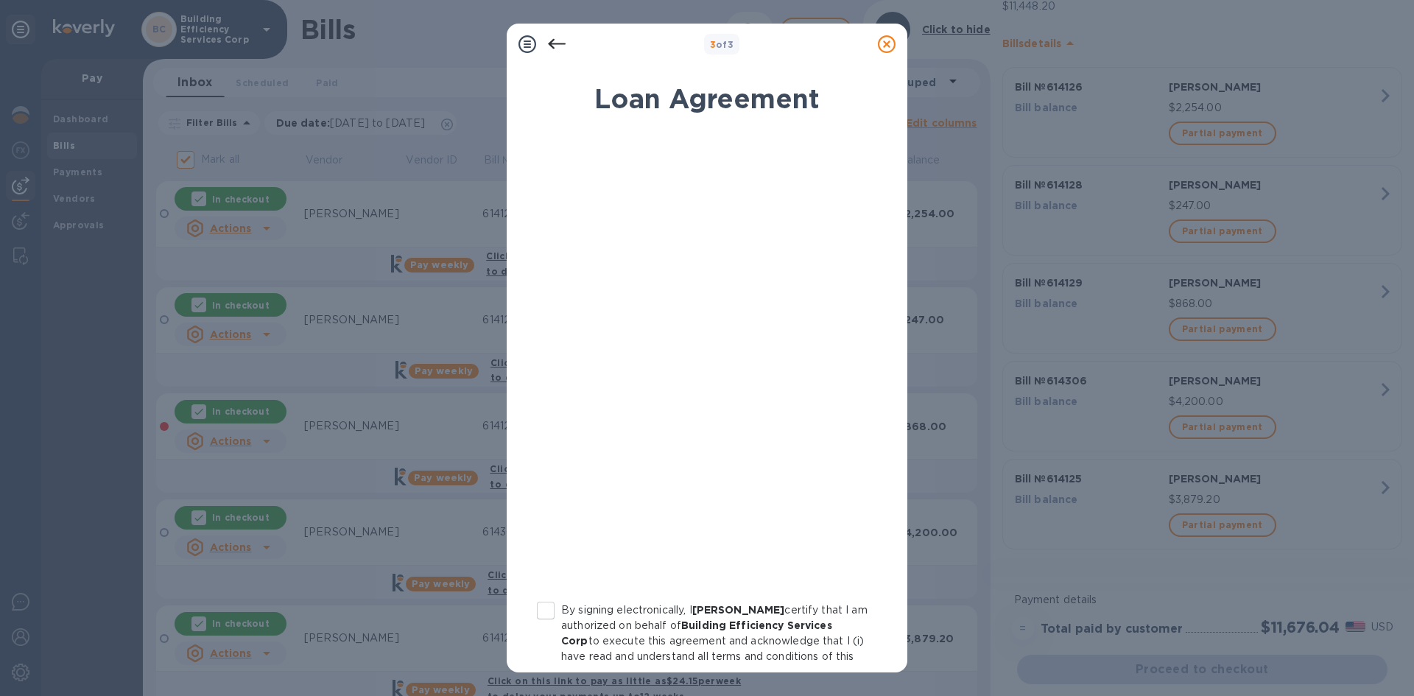
click at [553, 613] on input "By signing electronically, I [PERSON_NAME] certify that I am authorized on beha…" at bounding box center [545, 610] width 31 height 31
checkbox input "true"
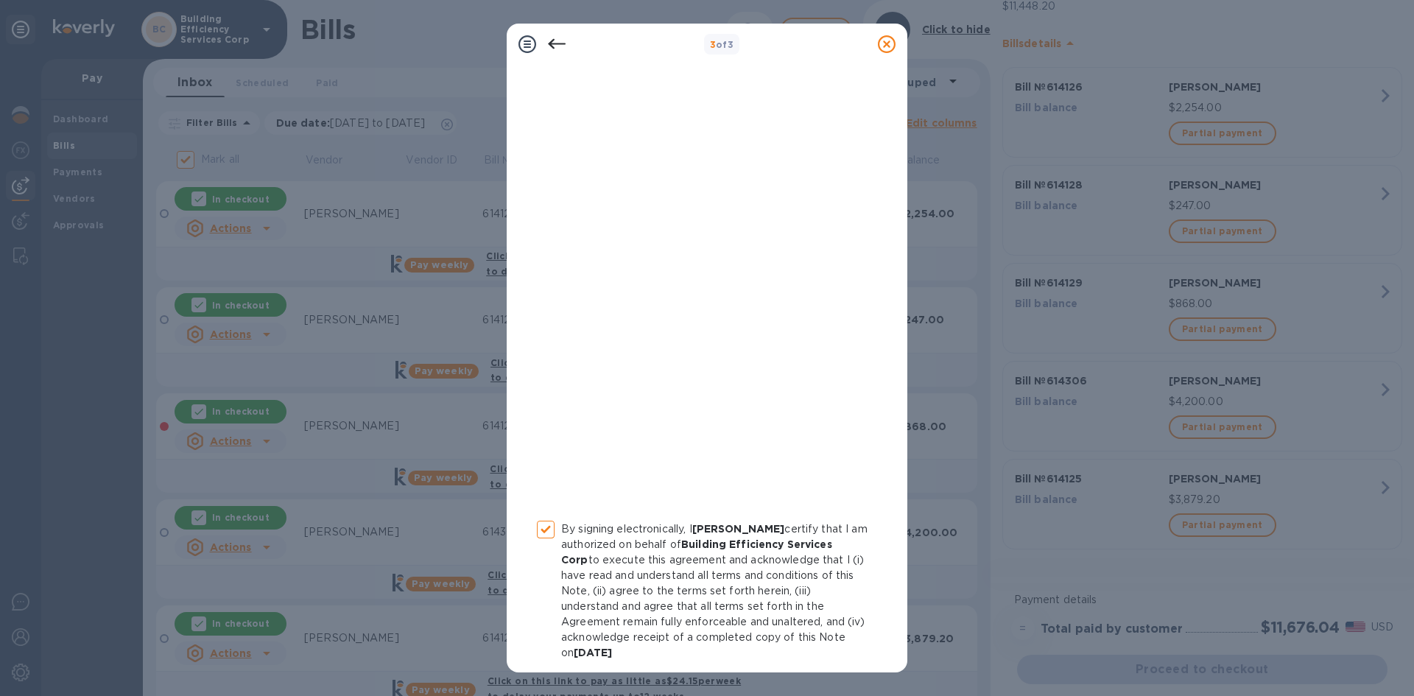
scroll to position [143, 0]
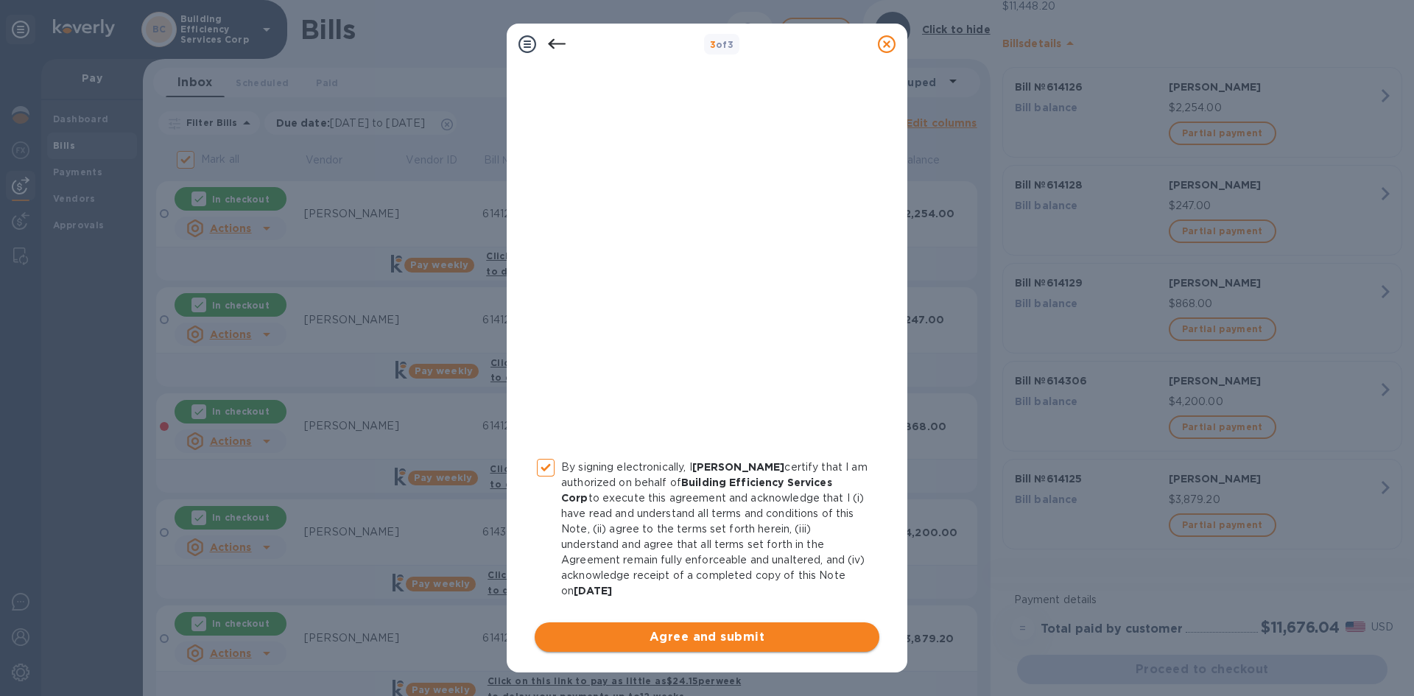
click at [720, 638] on span "Agree and submit" at bounding box center [707, 637] width 321 height 18
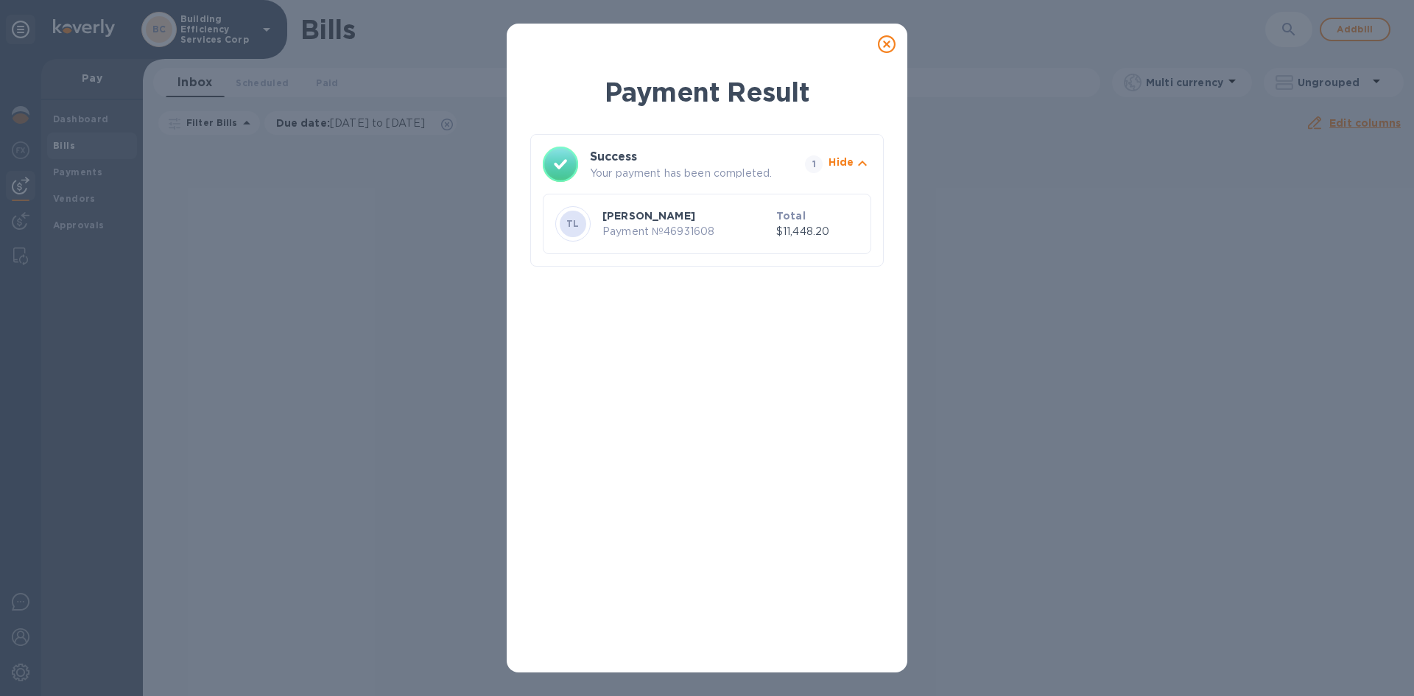
click at [793, 234] on p "$11,448.20" at bounding box center [817, 231] width 82 height 15
click at [888, 43] on icon at bounding box center [887, 44] width 18 height 18
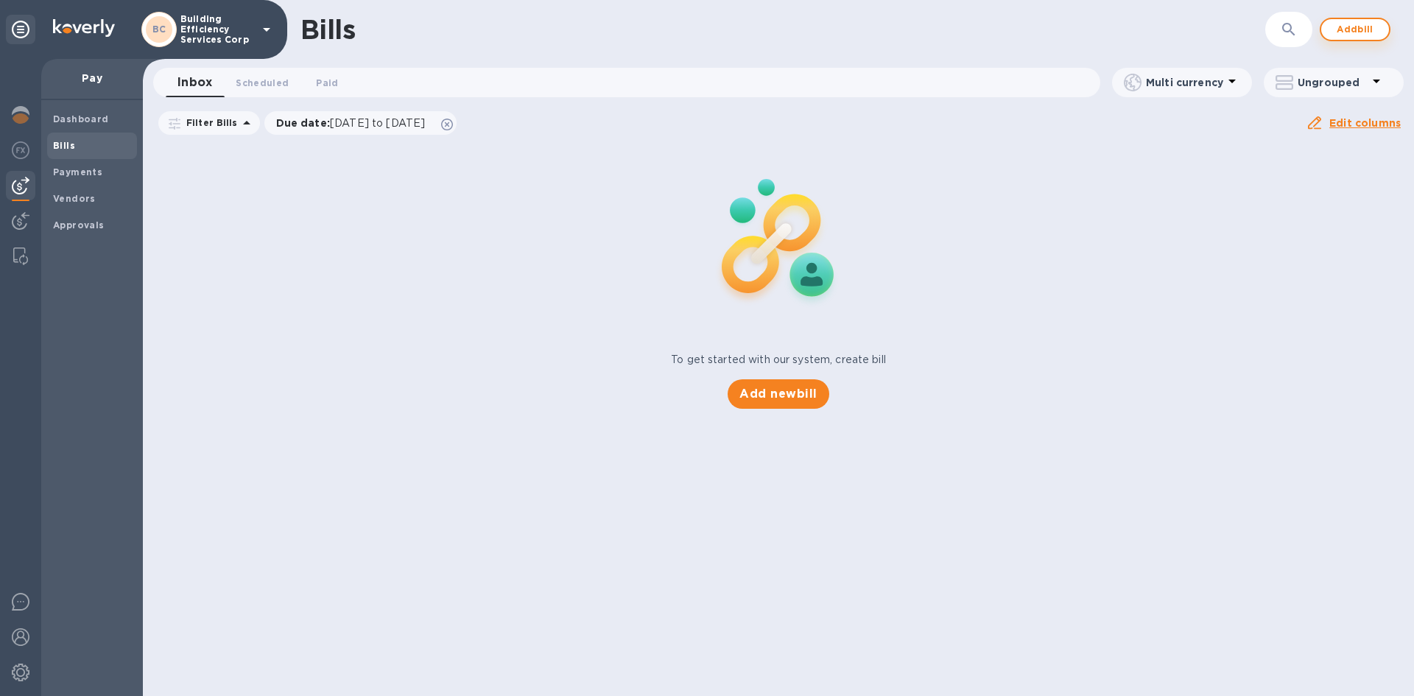
click at [1363, 20] on button "Add bill" at bounding box center [1355, 30] width 71 height 24
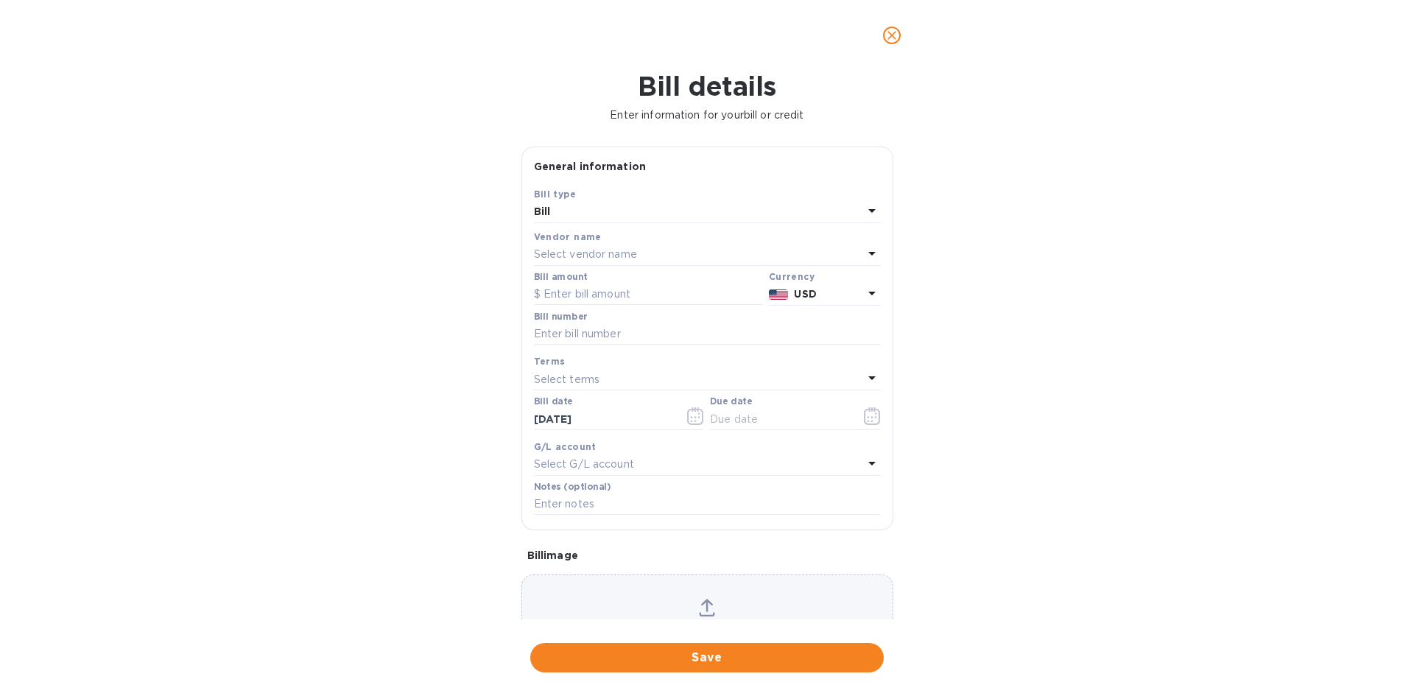
click at [568, 248] on p "Select vendor name" at bounding box center [585, 254] width 103 height 15
click at [276, 288] on div "Bill details Enter information for your bill or credit General information Save…" at bounding box center [707, 383] width 1414 height 625
click at [891, 41] on icon "close" at bounding box center [892, 35] width 15 height 15
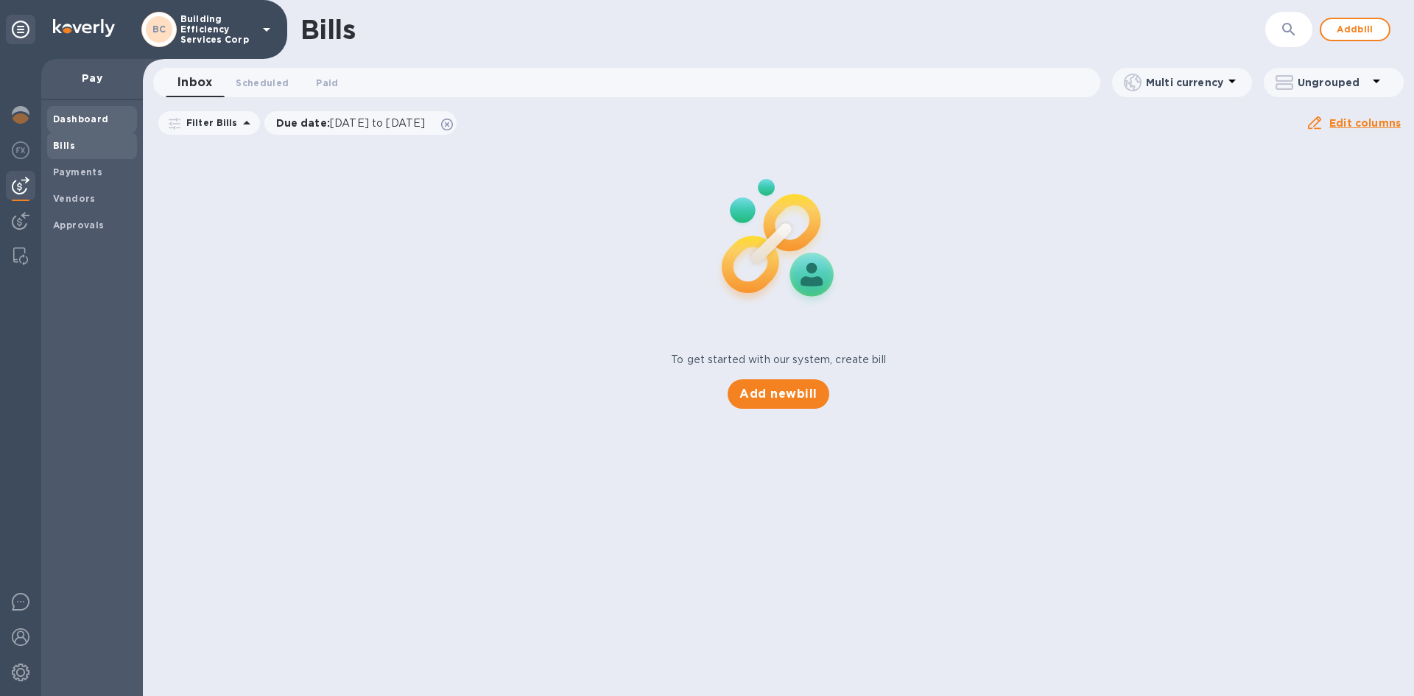
click at [80, 119] on b "Dashboard" at bounding box center [81, 118] width 56 height 11
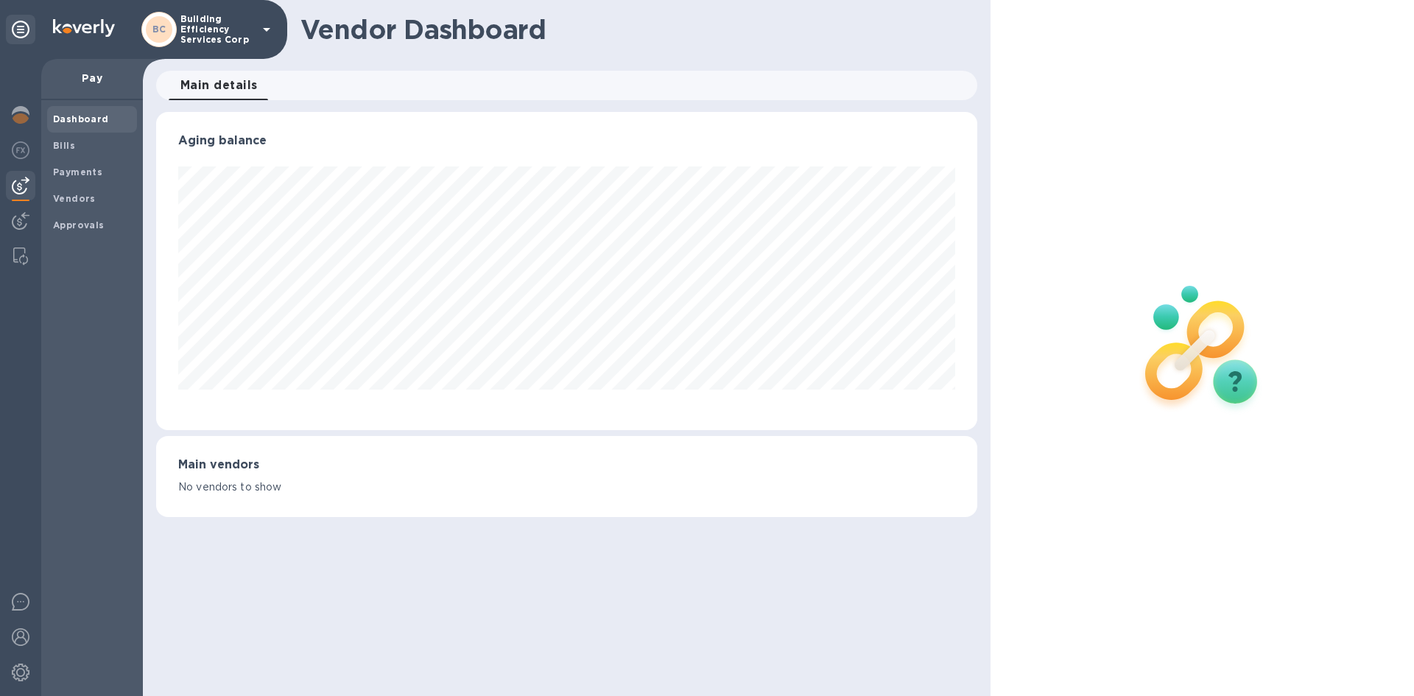
scroll to position [318, 821]
click at [73, 172] on b "Payments" at bounding box center [77, 171] width 49 height 11
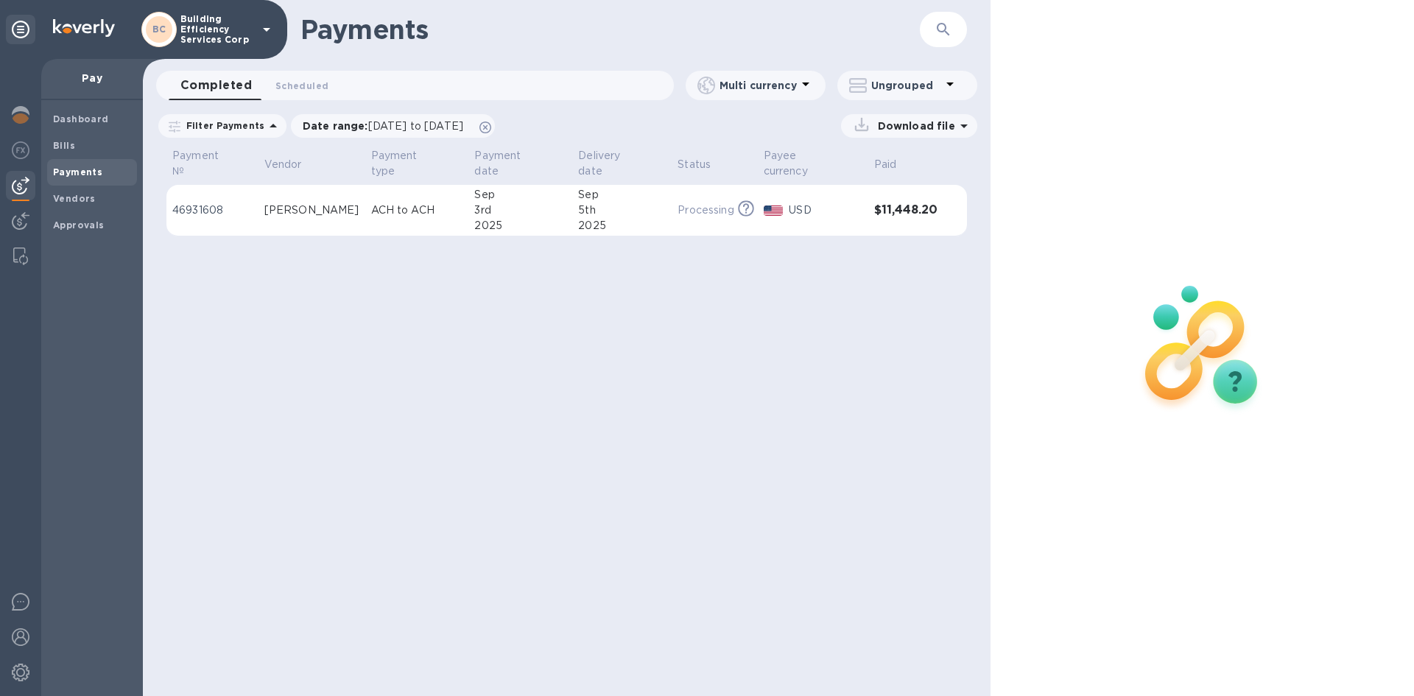
click at [405, 203] on p "ACH to ACH" at bounding box center [417, 210] width 92 height 15
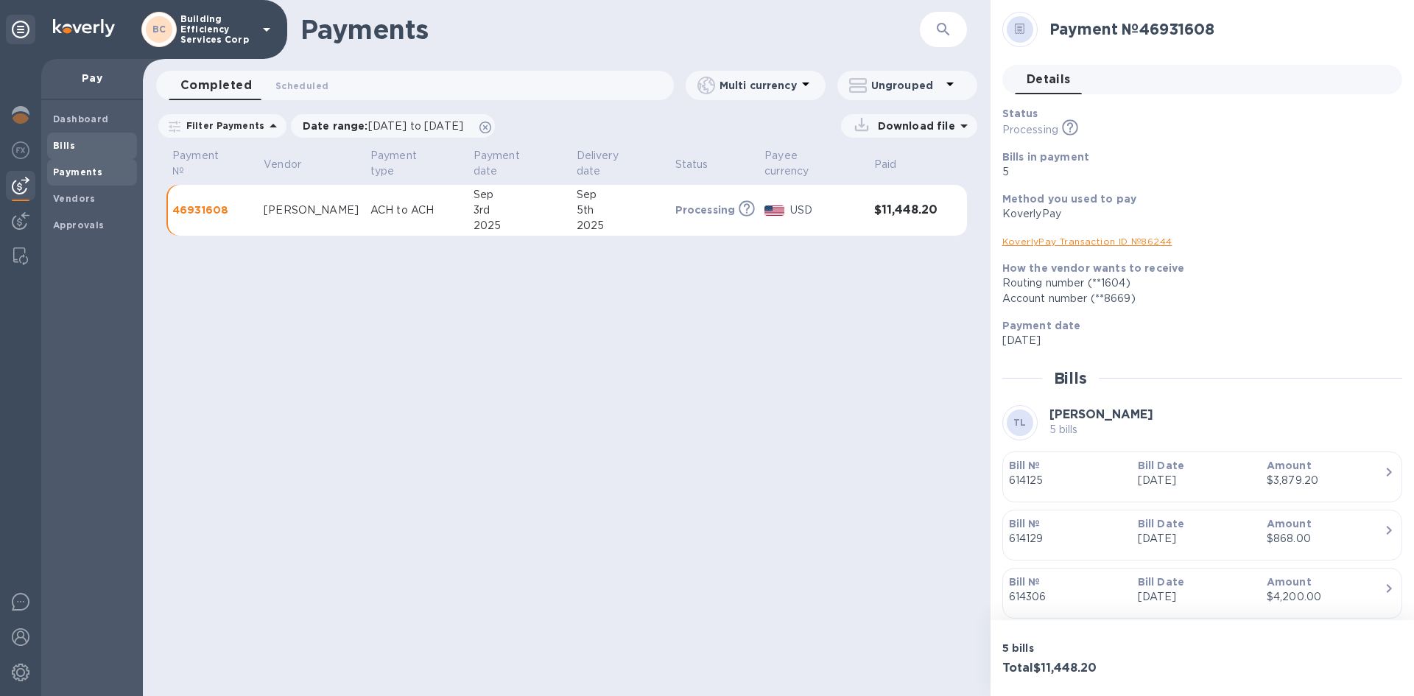
click at [71, 145] on b "Bills" at bounding box center [64, 145] width 22 height 11
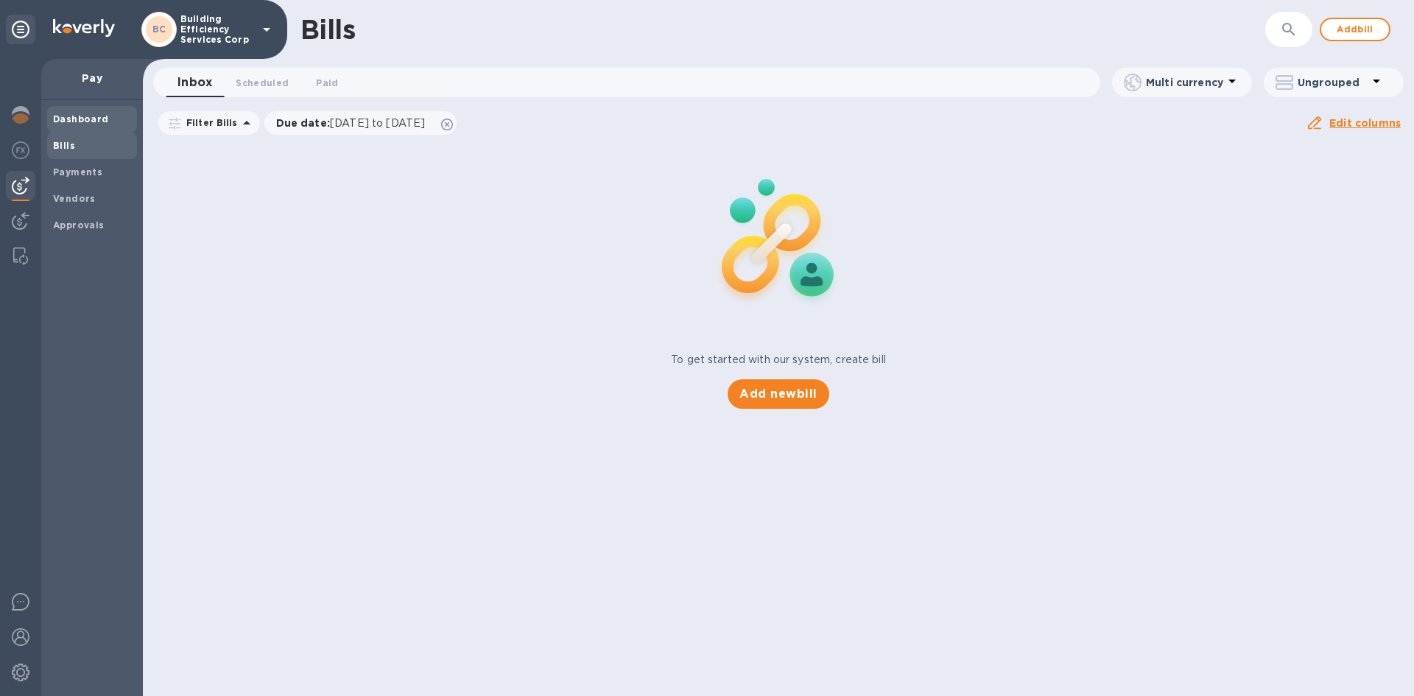
click at [84, 127] on div "Dashboard" at bounding box center [92, 119] width 90 height 27
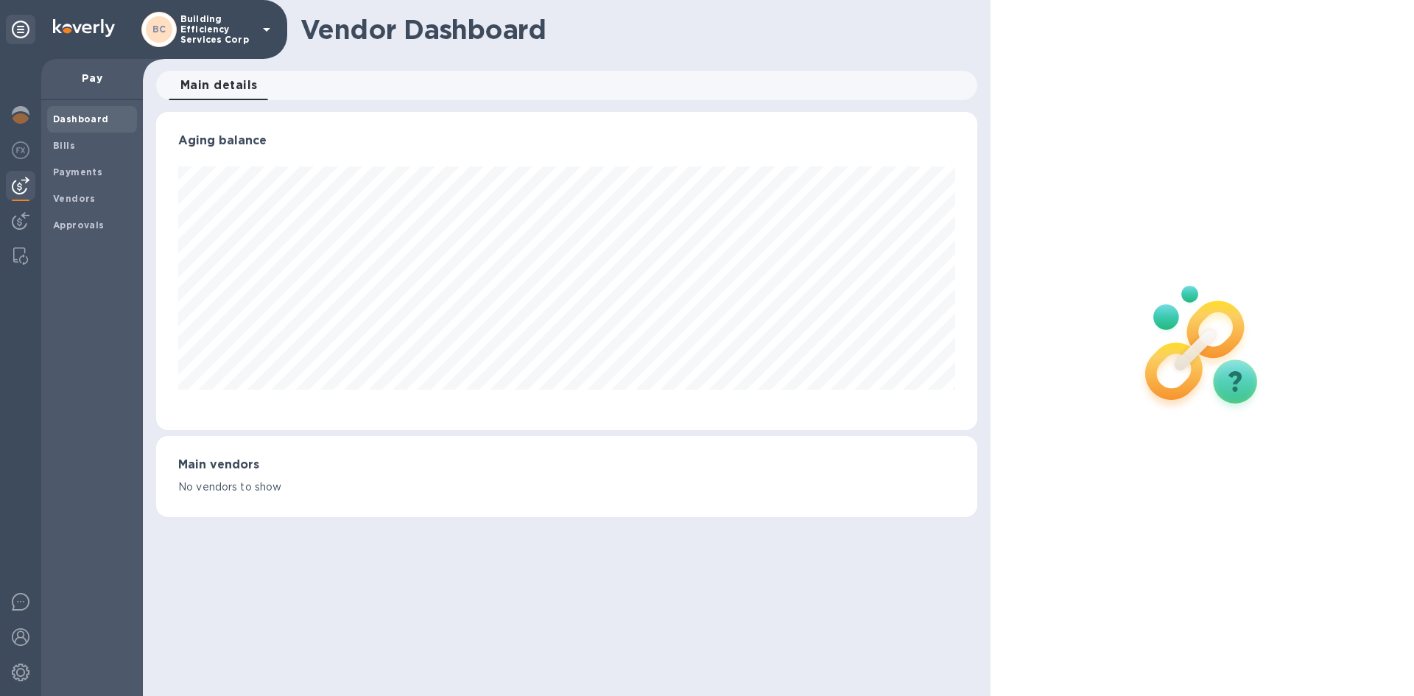
scroll to position [318, 821]
click at [68, 151] on span "Bills" at bounding box center [64, 145] width 22 height 15
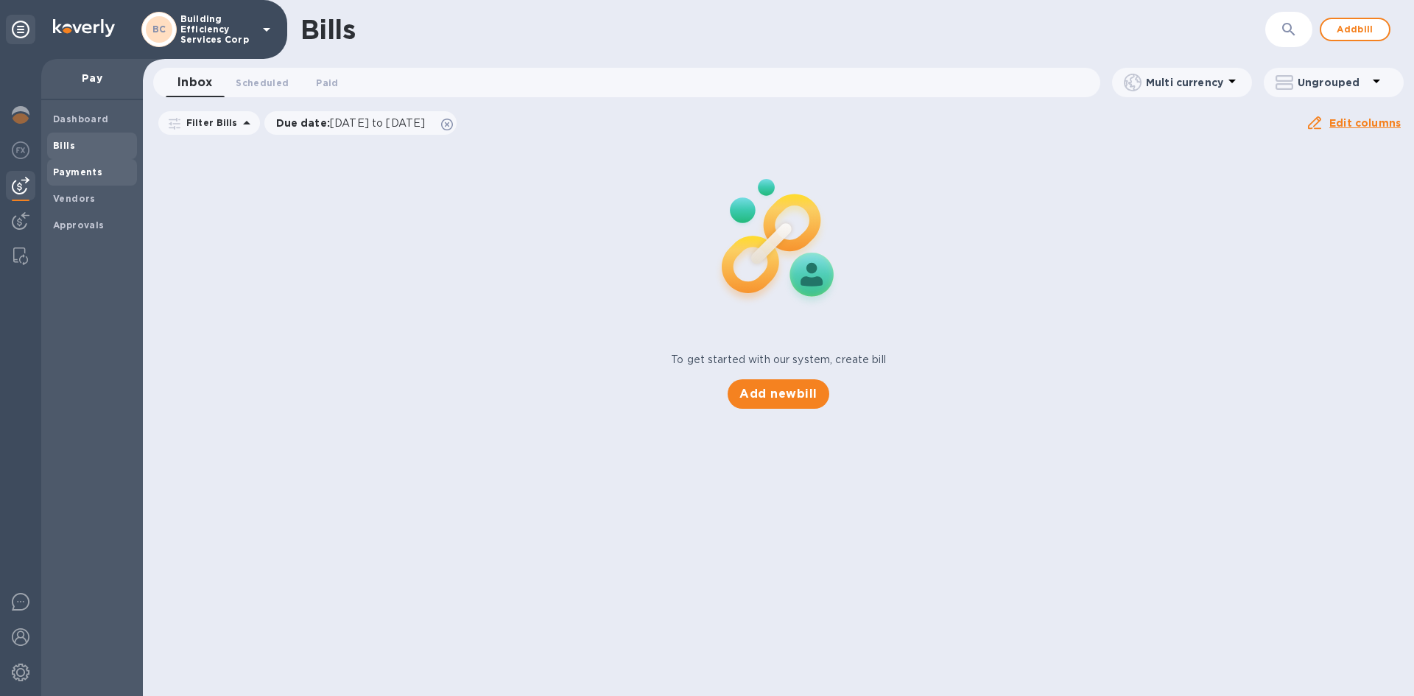
click at [77, 178] on span "Payments" at bounding box center [77, 172] width 49 height 15
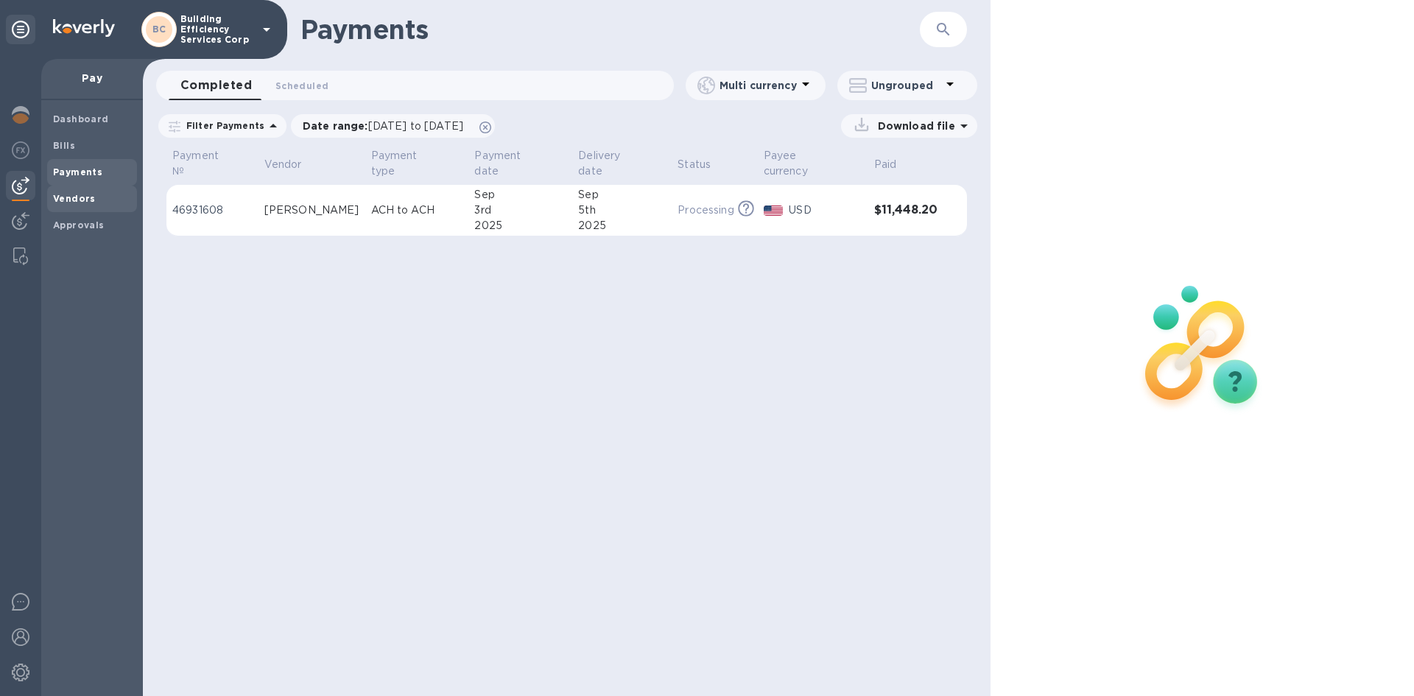
click at [85, 197] on b "Vendors" at bounding box center [74, 198] width 43 height 11
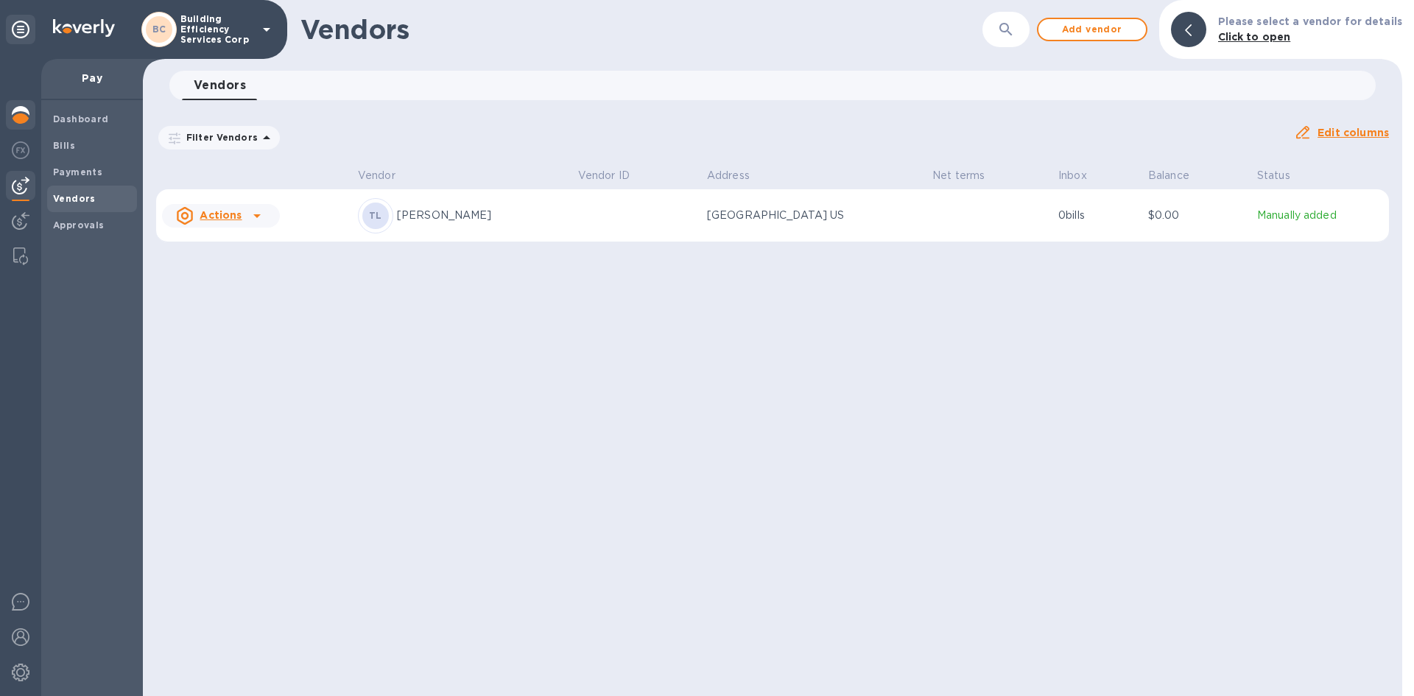
click at [26, 117] on img at bounding box center [21, 115] width 18 height 18
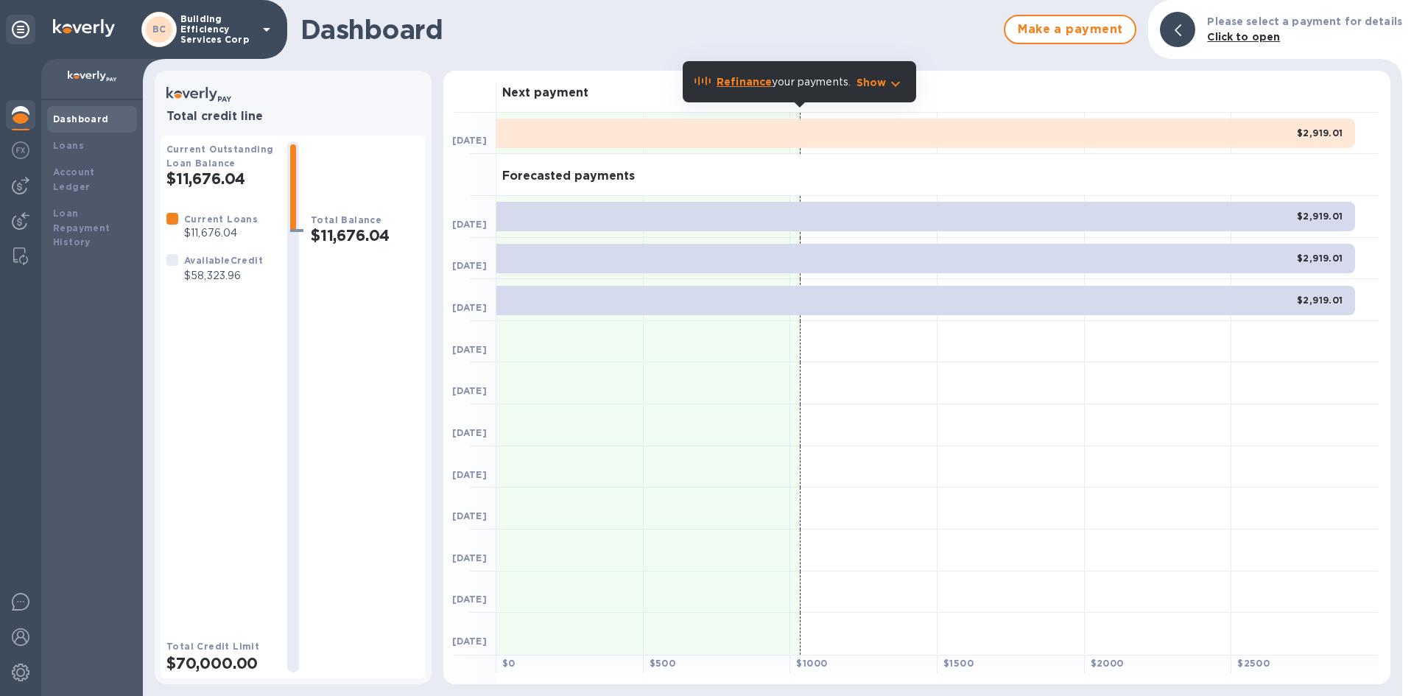
click at [796, 130] on div "$2,919.01" at bounding box center [925, 133] width 859 height 29
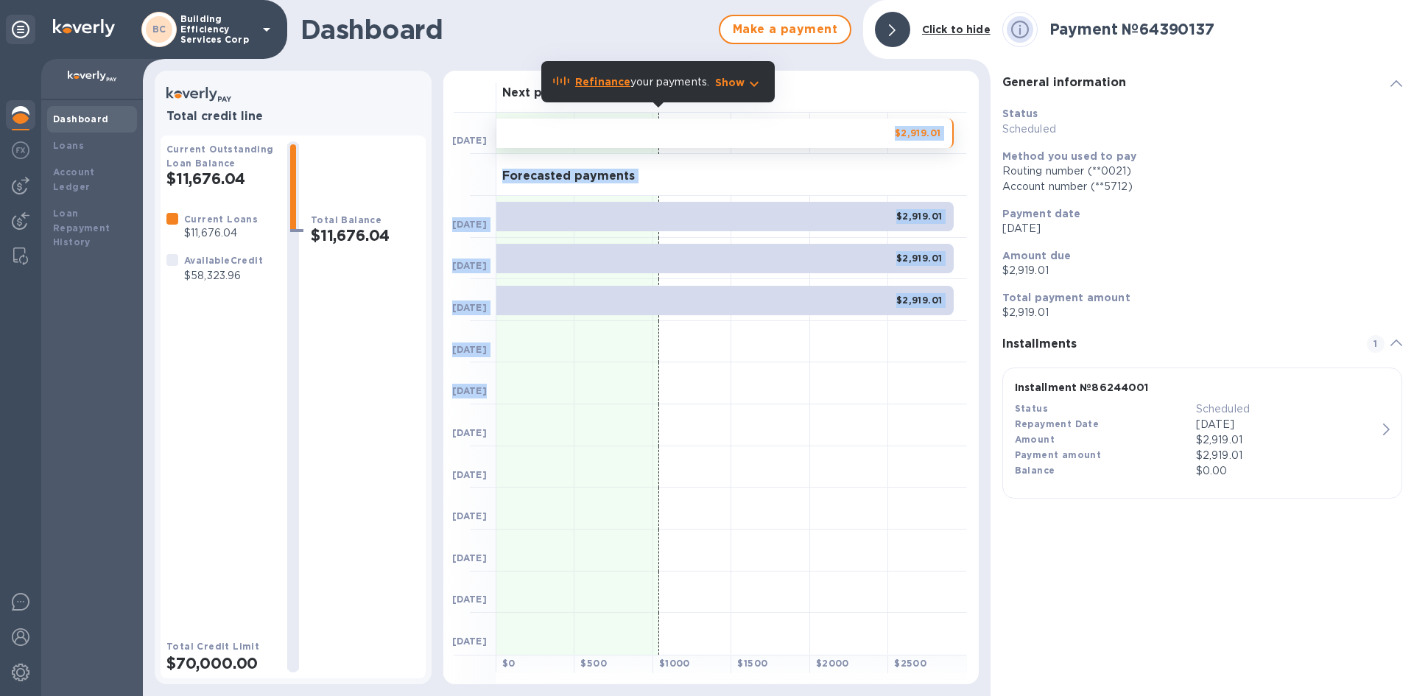
drag, startPoint x: 796, startPoint y: 130, endPoint x: 761, endPoint y: 373, distance: 245.6
click at [761, 373] on div "Next payment [DATE] $2,919.01 Forecasted payments [DATE] $2,919.01 [DATE] $2,91…" at bounding box center [710, 378] width 535 height 614
click at [703, 134] on div "$2,919.01" at bounding box center [724, 133] width 457 height 29
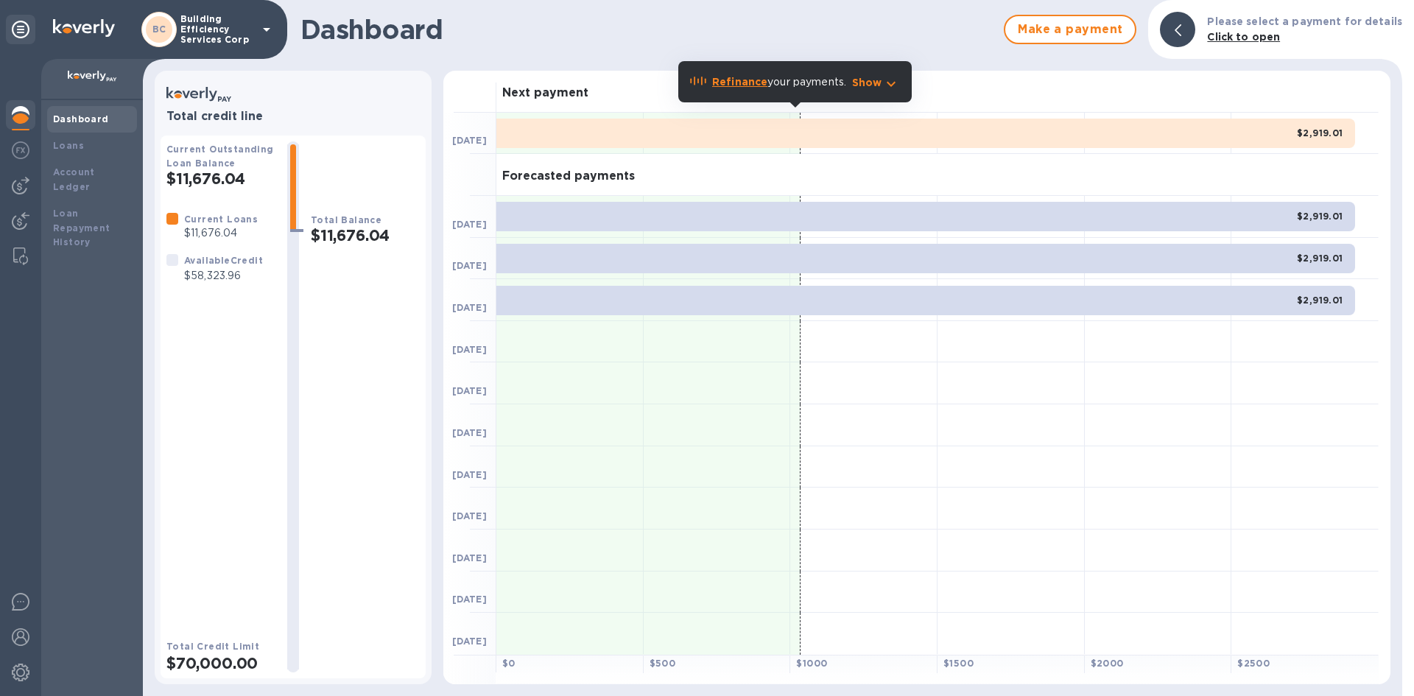
click at [731, 82] on b "Refinance" at bounding box center [739, 82] width 55 height 12
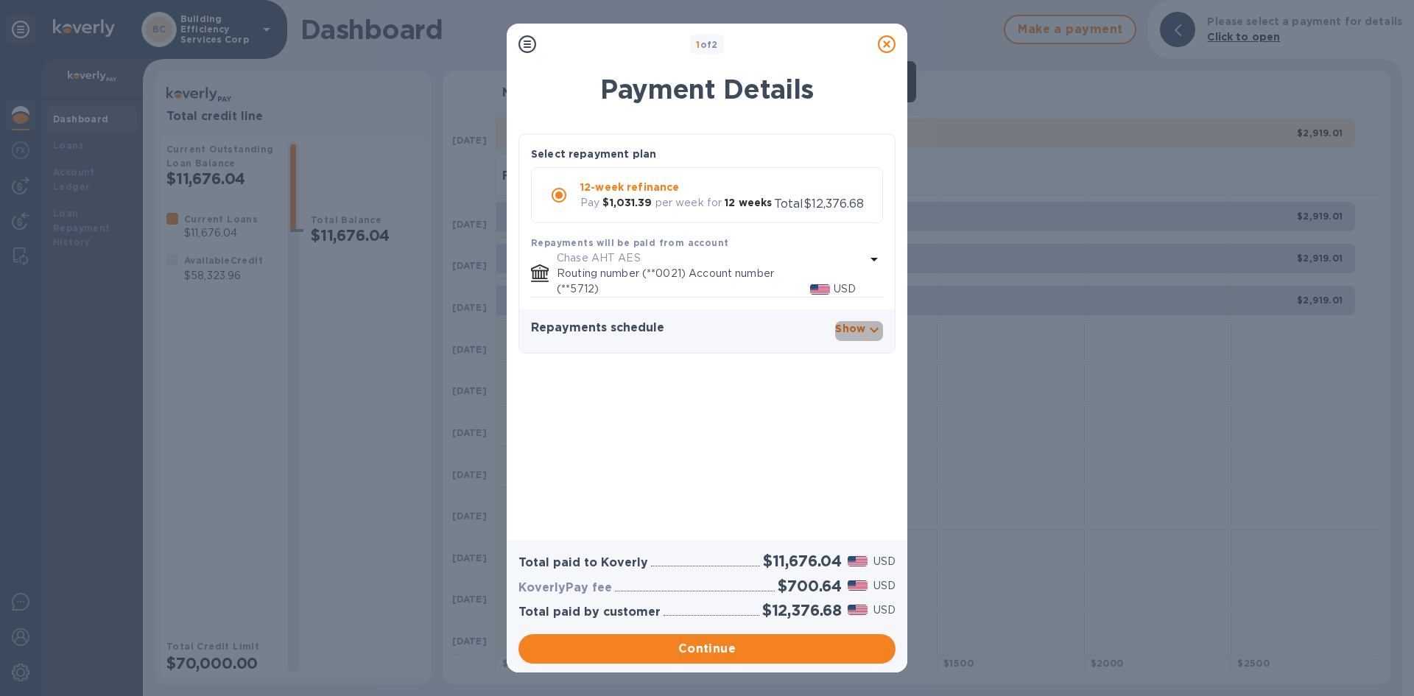
click at [863, 326] on p "Show" at bounding box center [850, 328] width 30 height 15
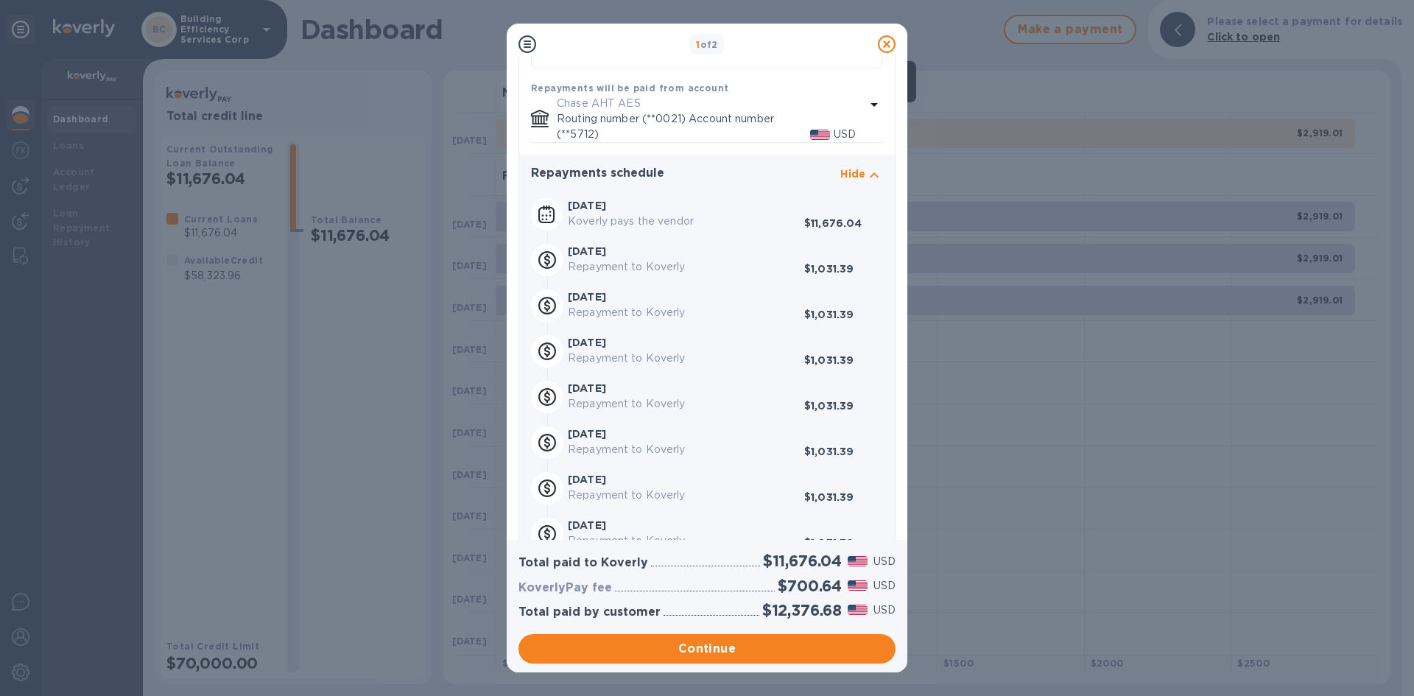
scroll to position [151, 0]
click at [887, 42] on icon at bounding box center [887, 44] width 18 height 18
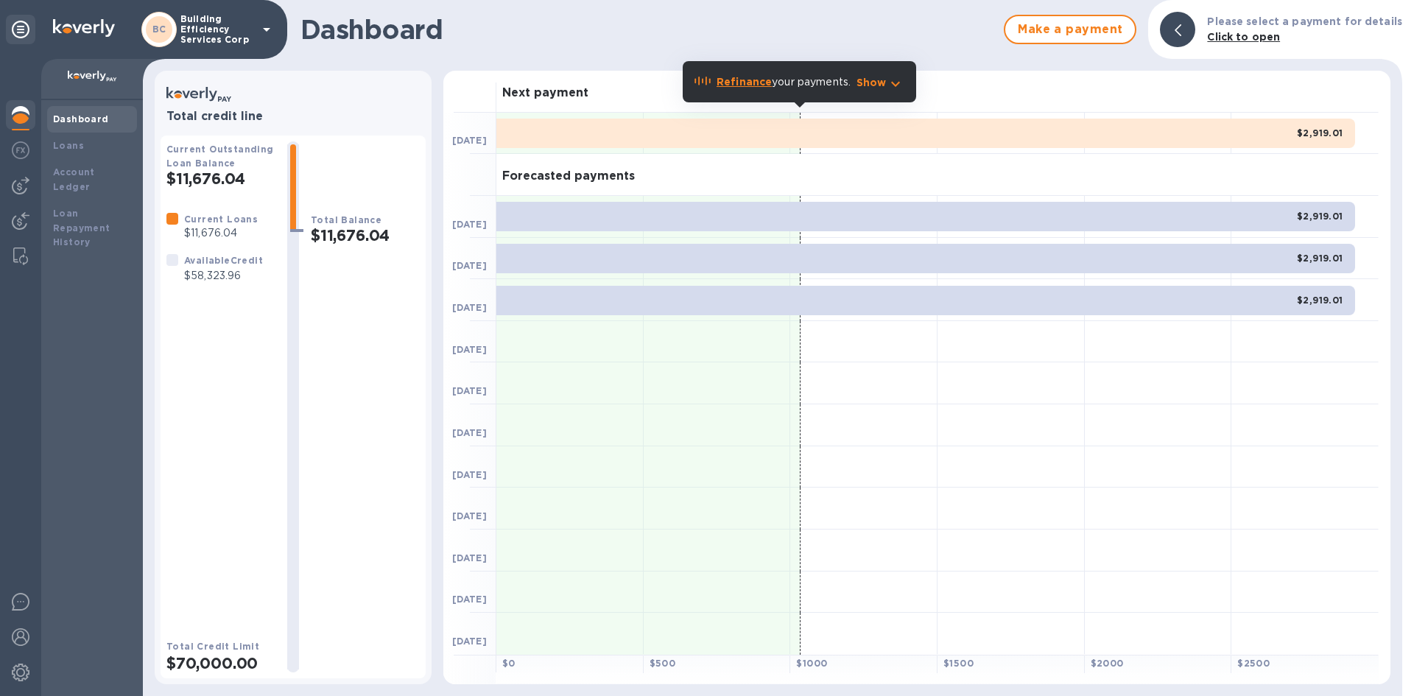
click at [1181, 29] on icon at bounding box center [1178, 30] width 7 height 12
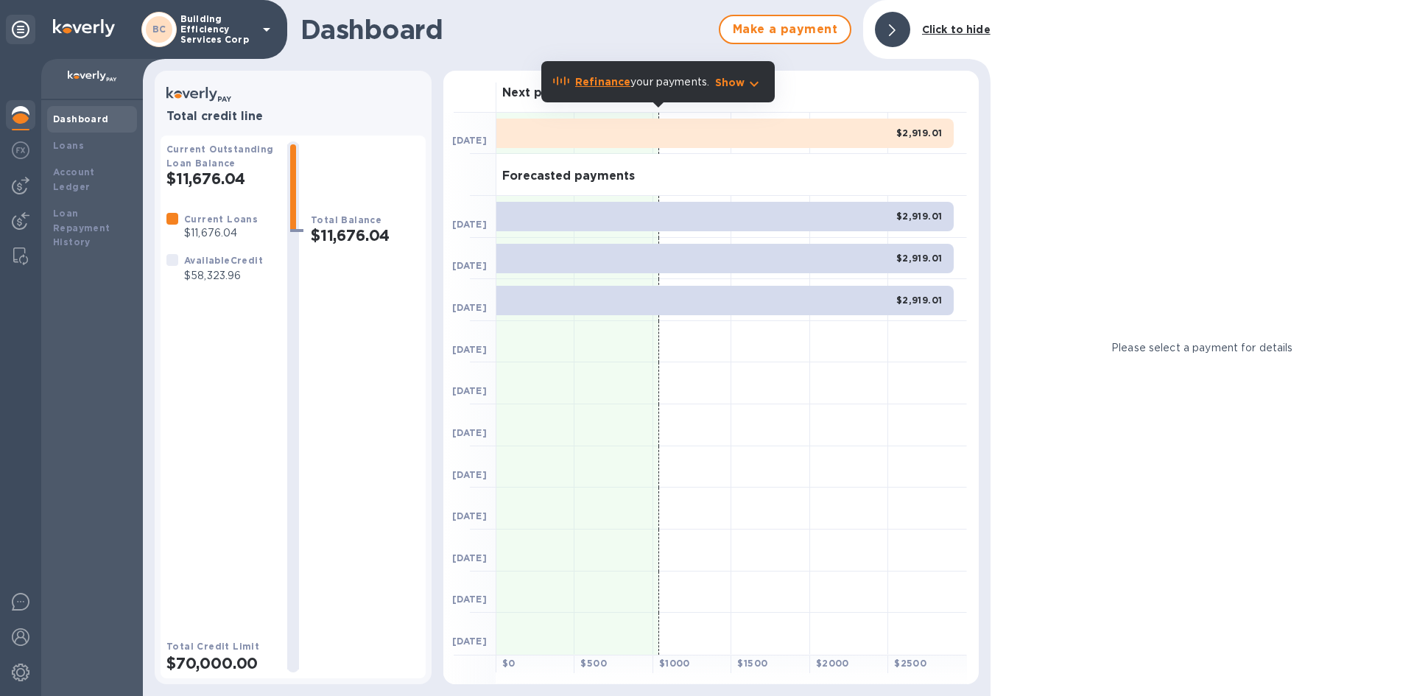
click at [969, 31] on b "Click to hide" at bounding box center [956, 30] width 68 height 12
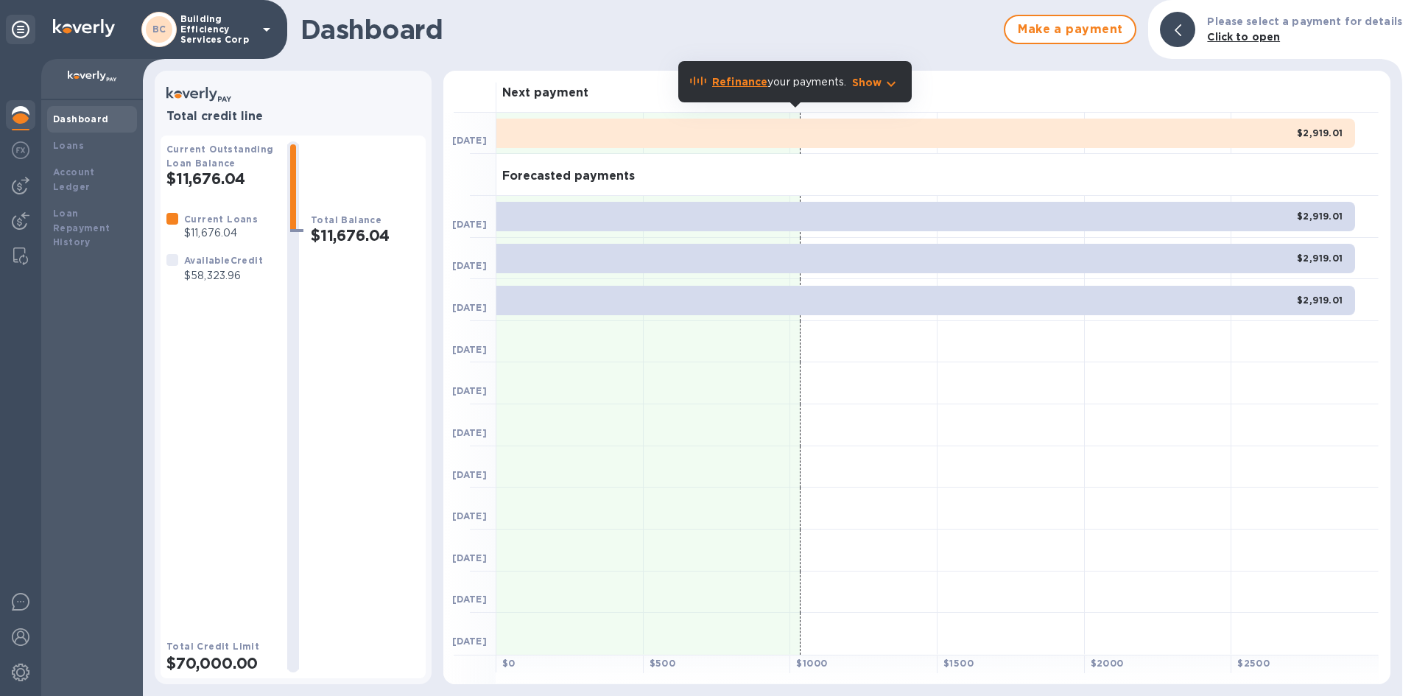
click at [78, 126] on div "Dashboard" at bounding box center [92, 119] width 78 height 15
click at [27, 115] on img at bounding box center [21, 115] width 18 height 18
click at [20, 150] on img at bounding box center [21, 150] width 18 height 18
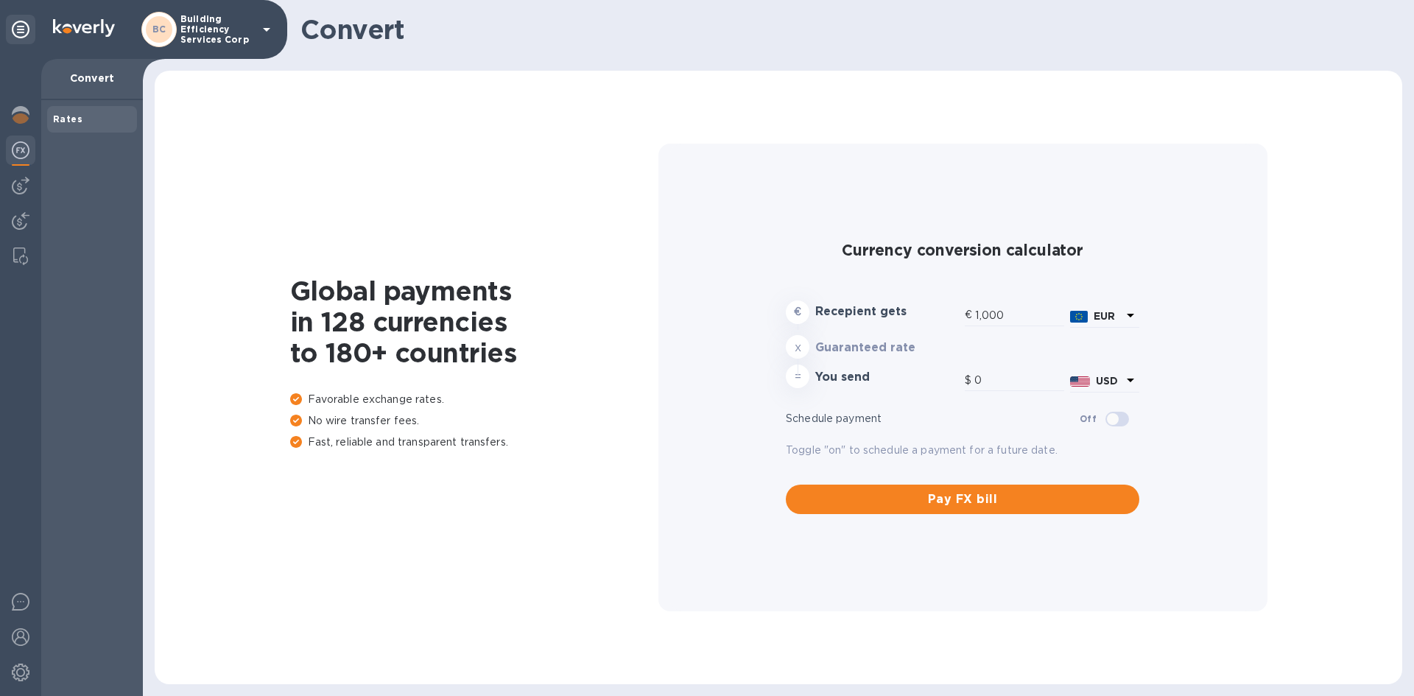
type input "1,172.75"
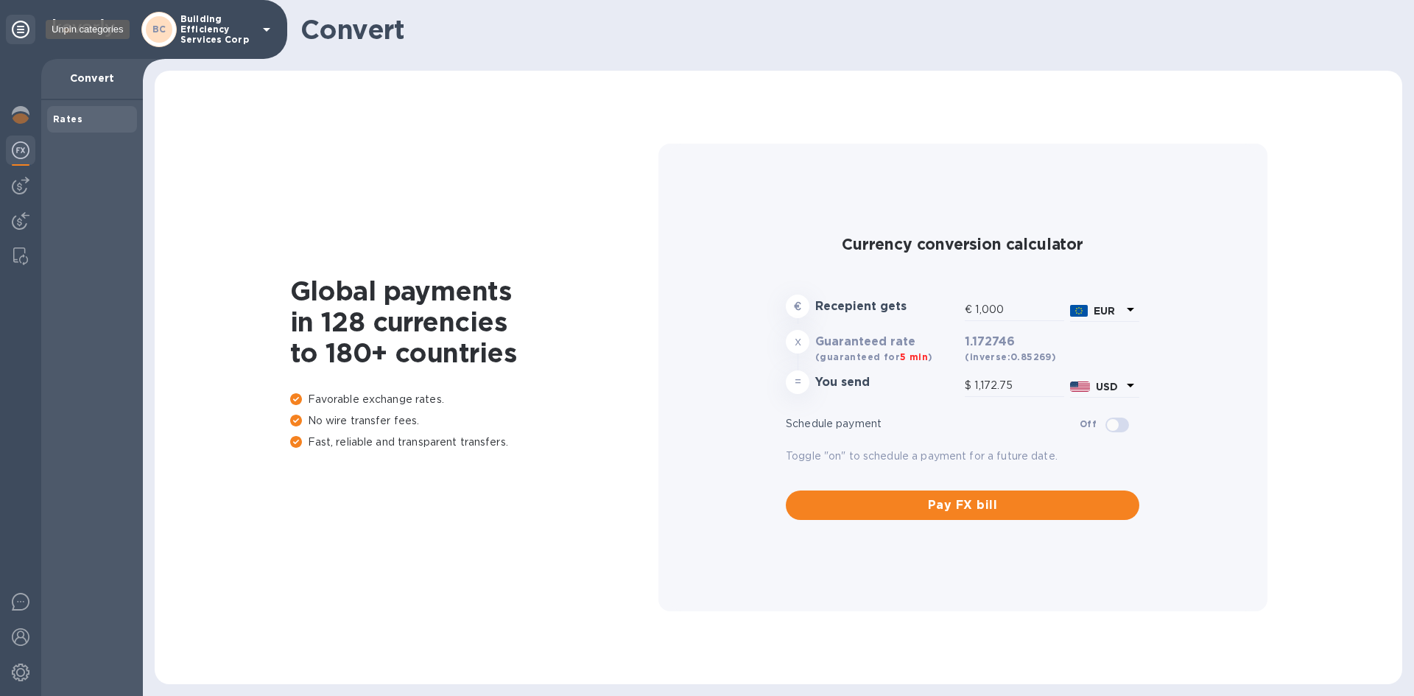
click at [27, 24] on icon at bounding box center [21, 30] width 18 height 18
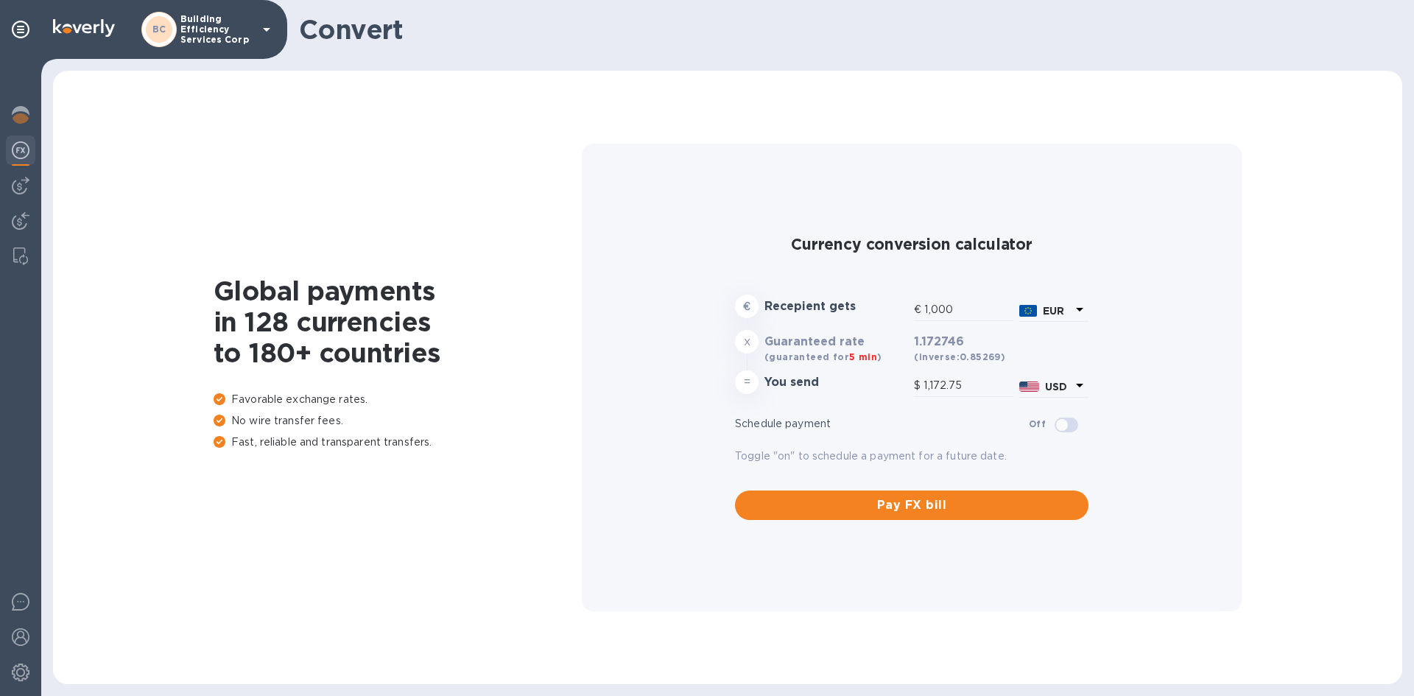
click at [218, 32] on p "Building Efficiency Services Corp" at bounding box center [217, 29] width 74 height 31
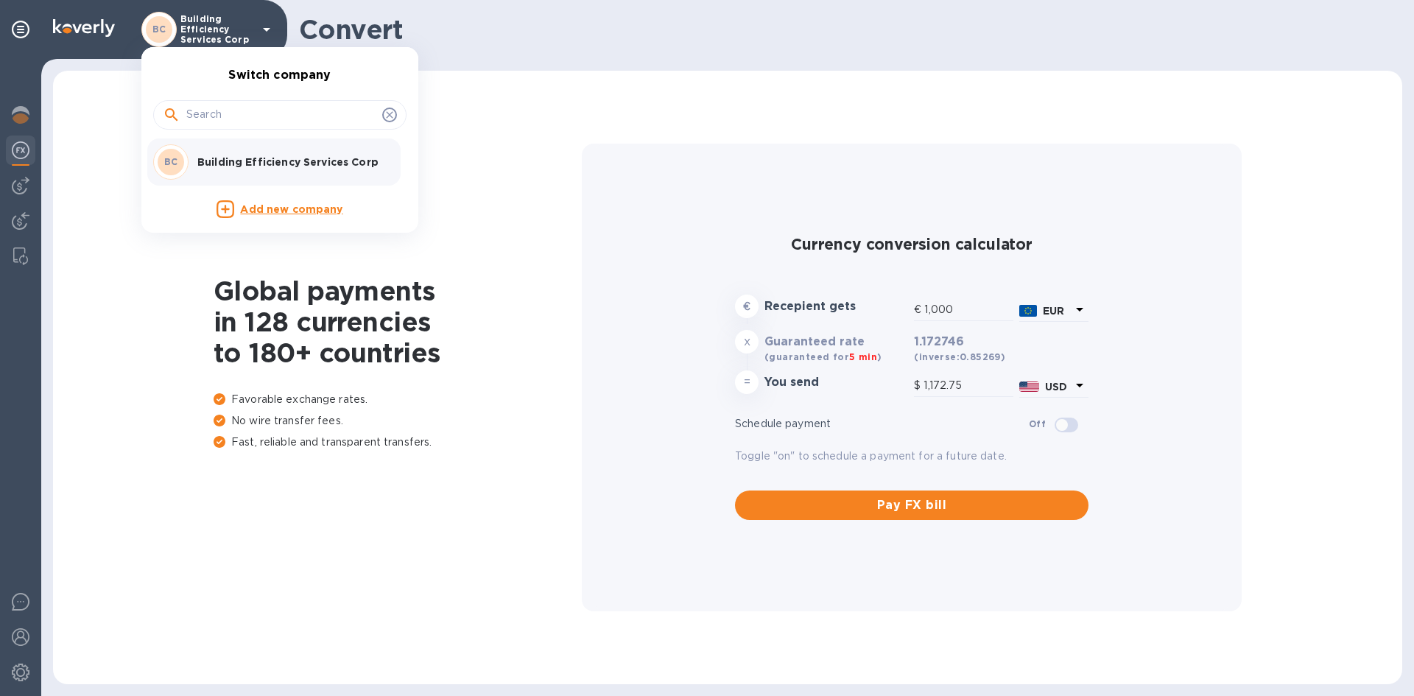
click at [267, 167] on p "Building Efficiency Services Corp" at bounding box center [290, 162] width 186 height 15
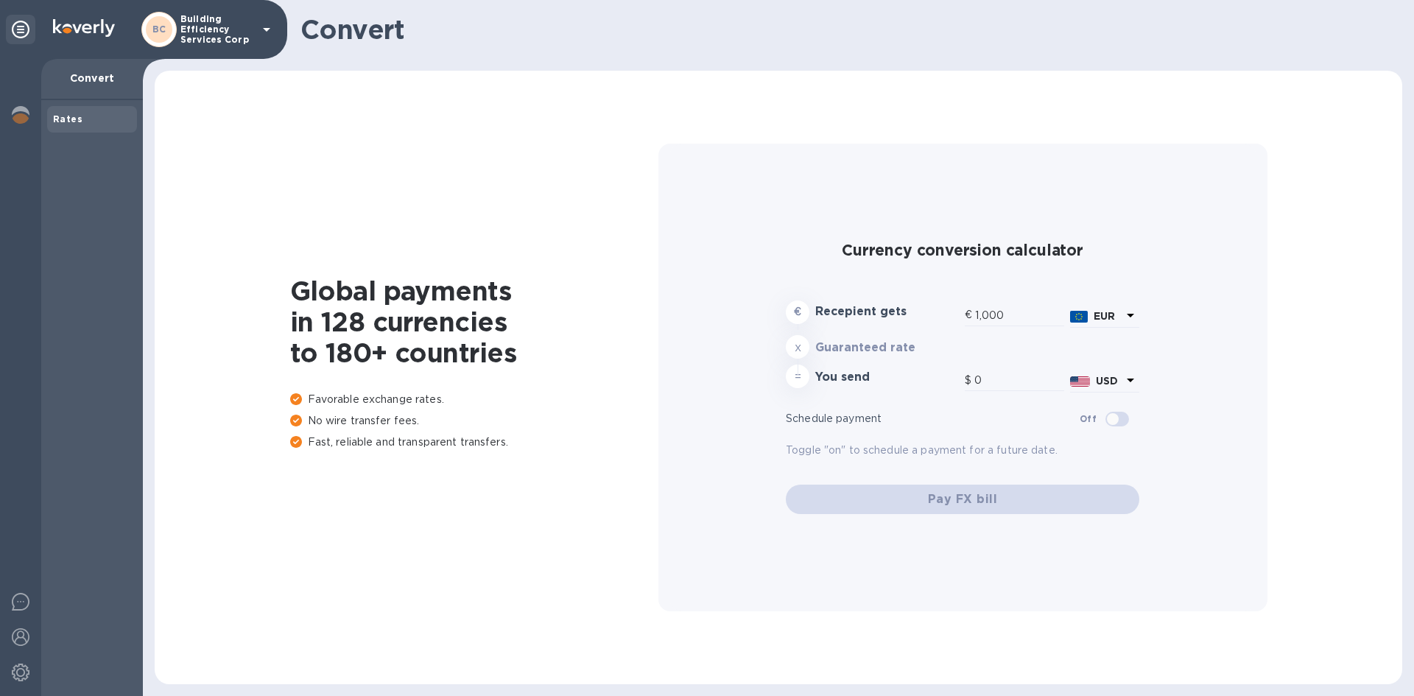
type input "1,172.75"
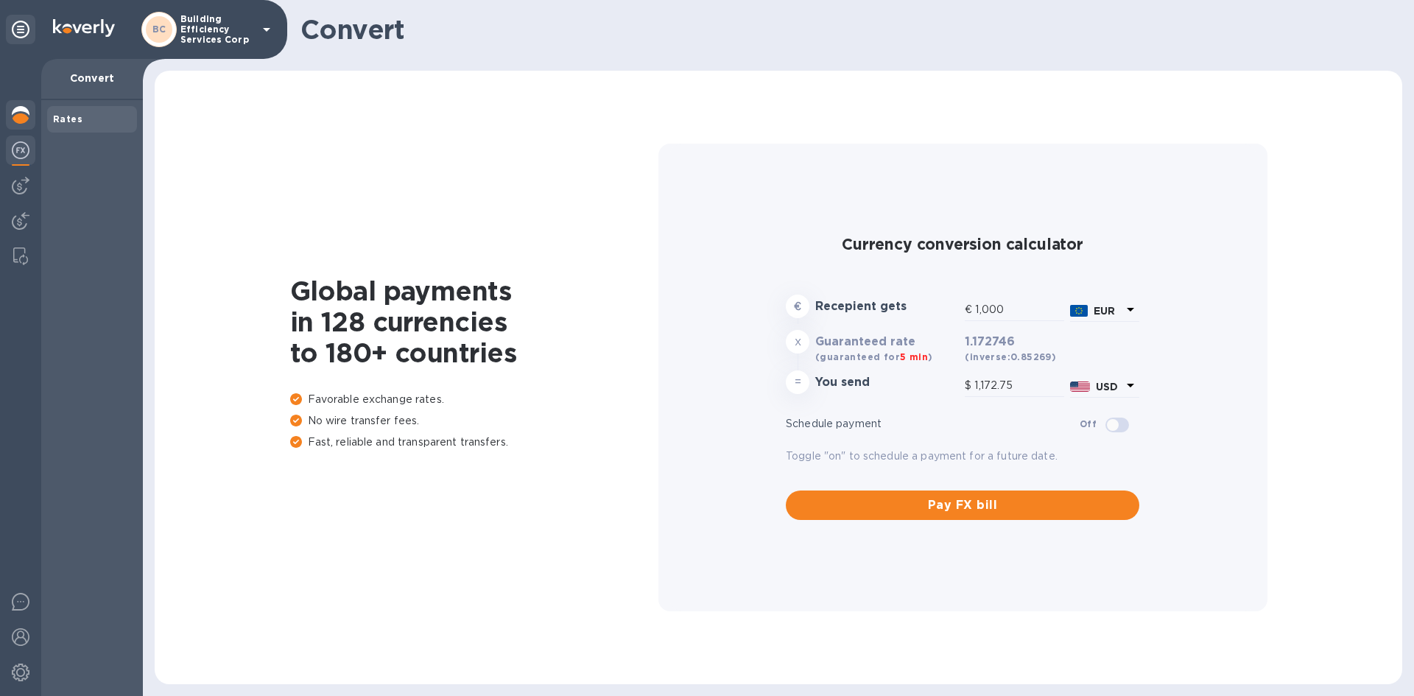
click at [25, 118] on img at bounding box center [21, 115] width 18 height 18
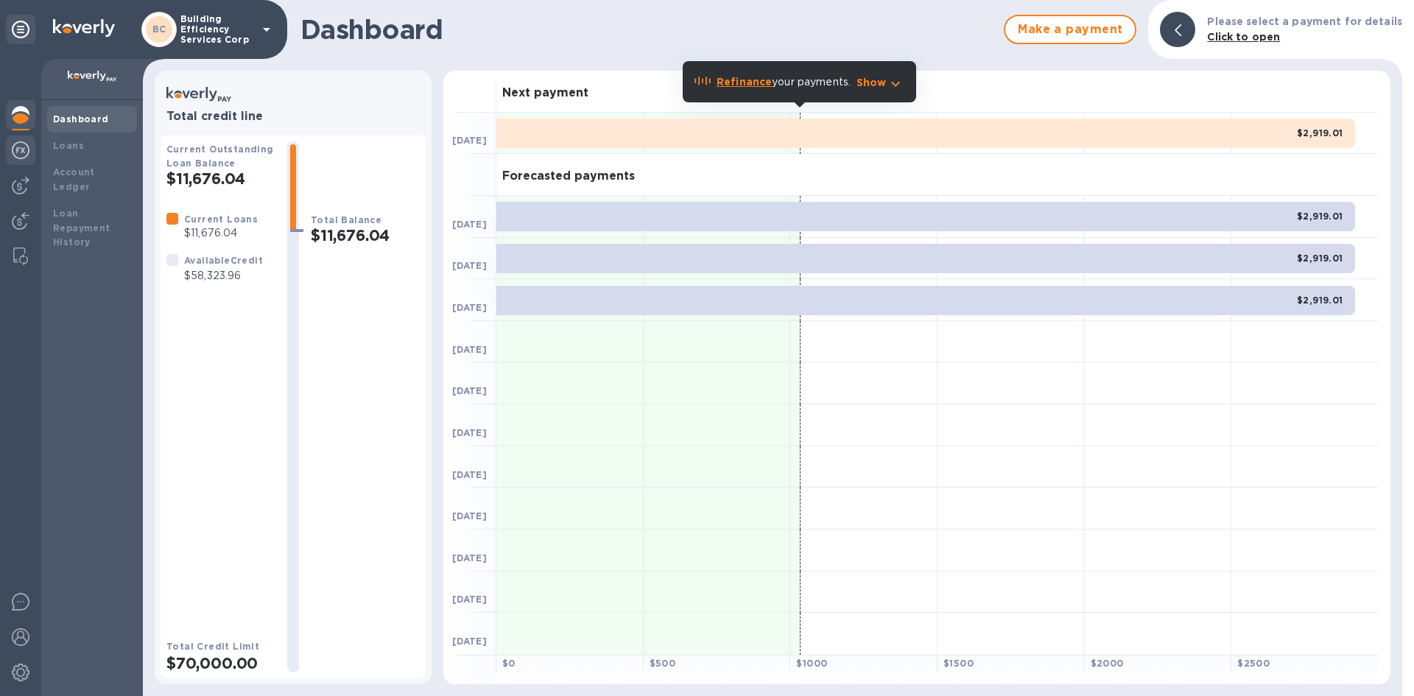
click at [21, 150] on img at bounding box center [21, 150] width 18 height 18
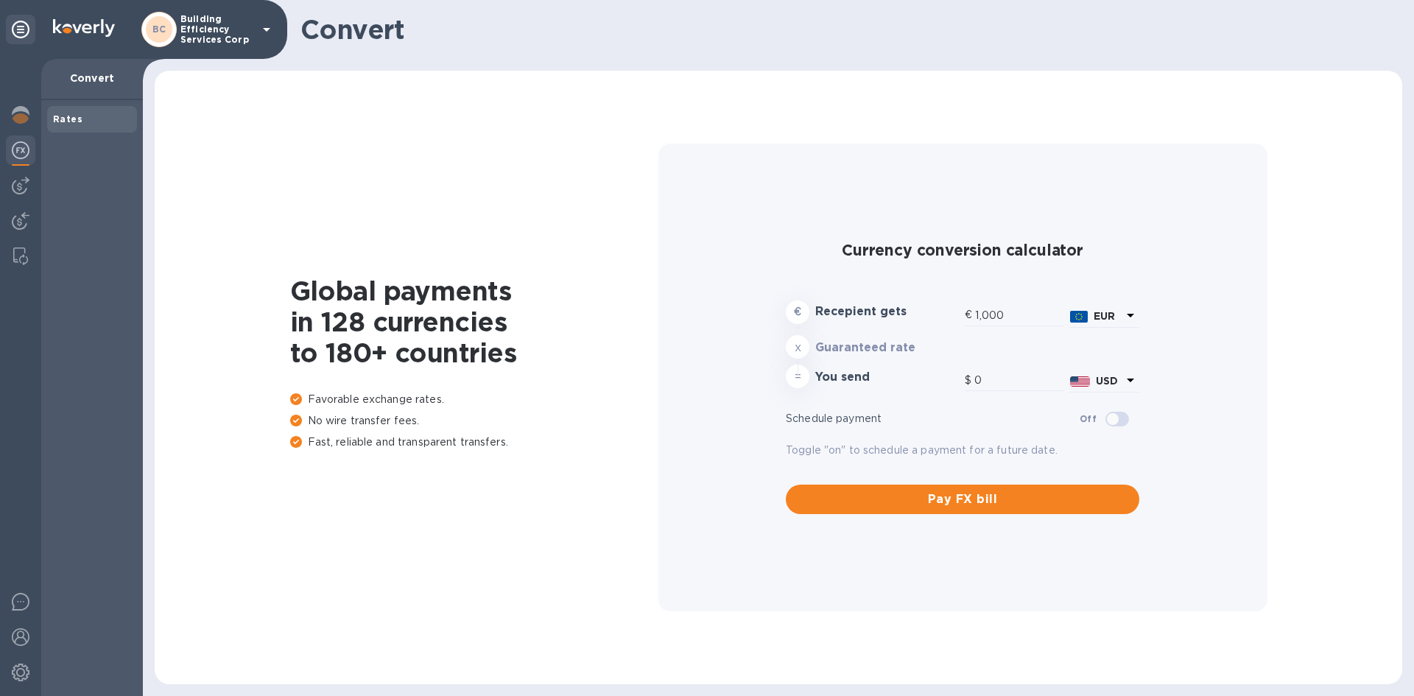
type input "1,172.75"
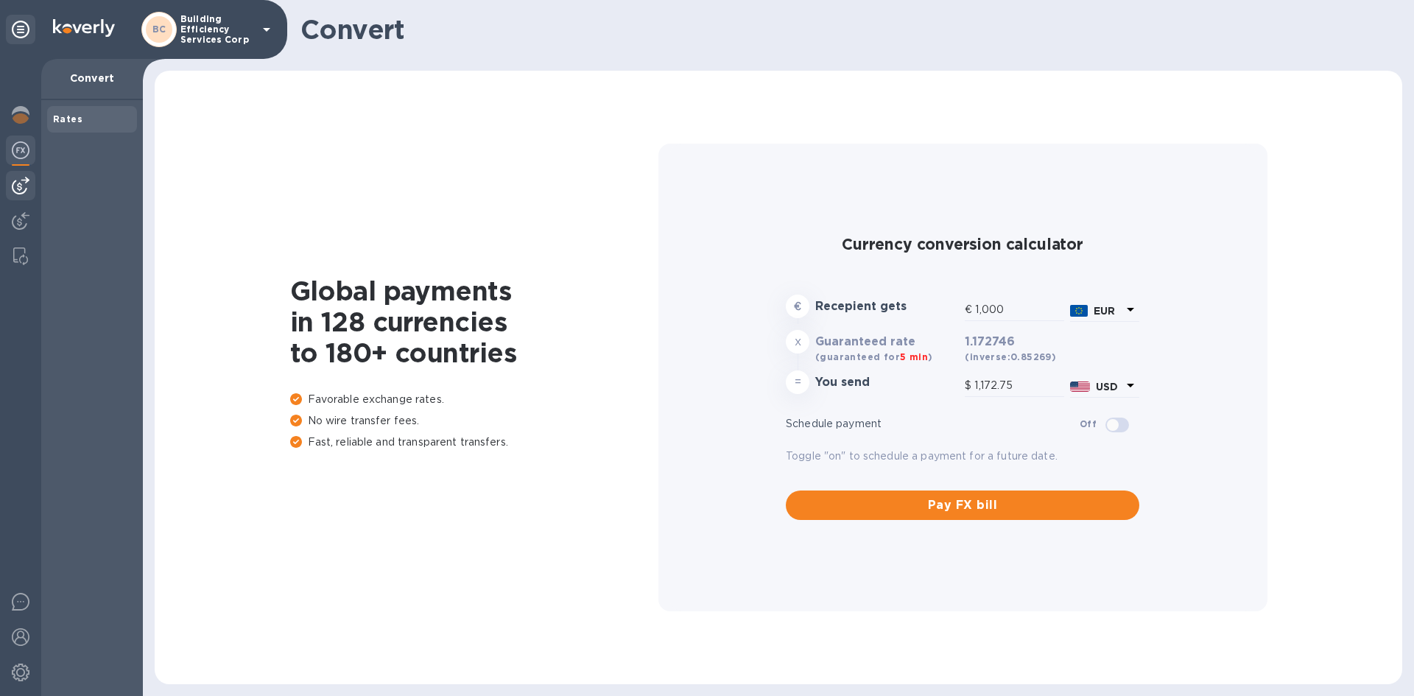
click at [21, 183] on img at bounding box center [21, 186] width 18 height 18
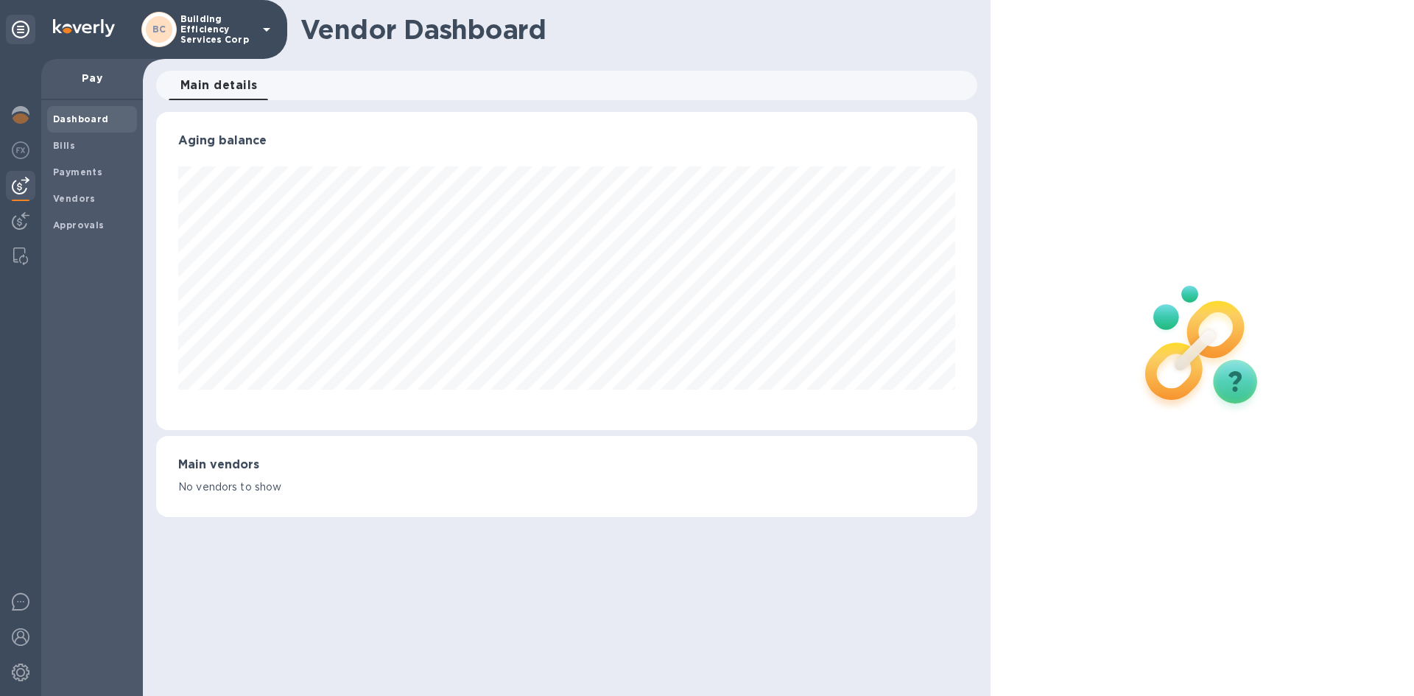
scroll to position [318, 821]
click at [66, 149] on b "Bills" at bounding box center [64, 145] width 22 height 11
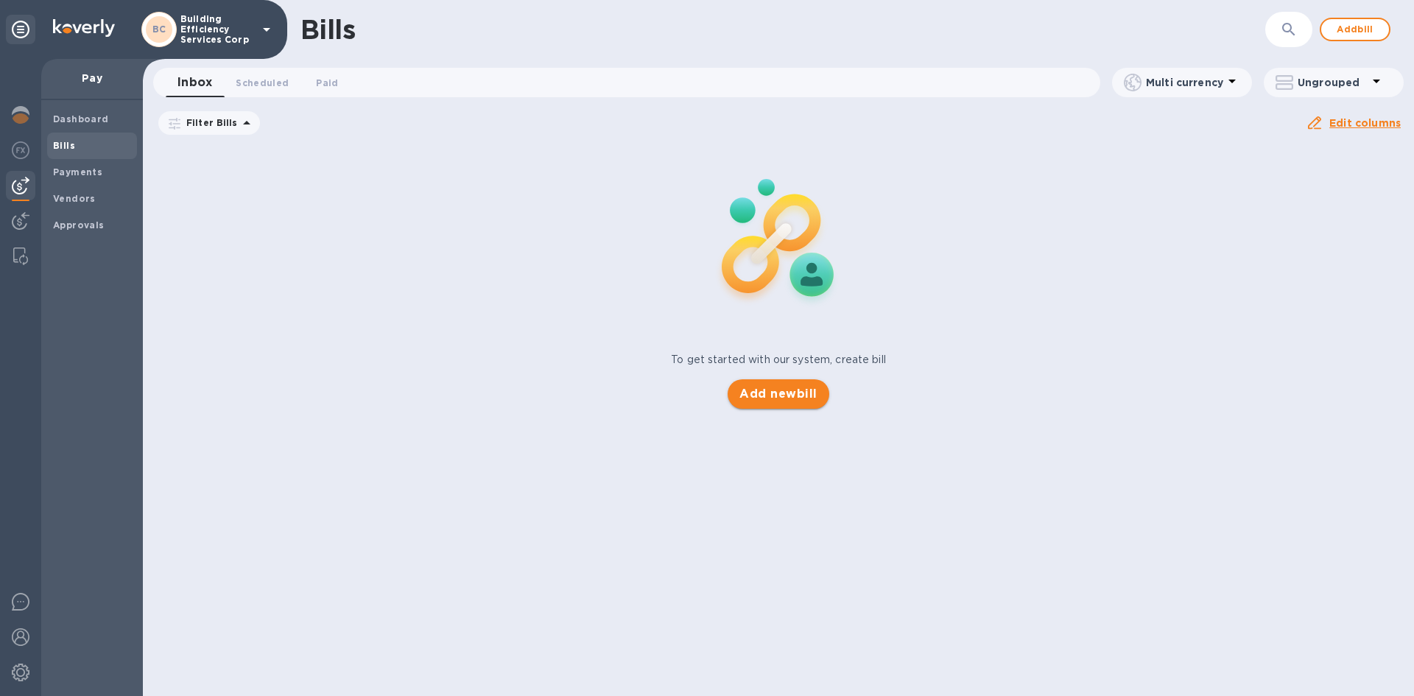
click at [779, 403] on button "Add new bill" at bounding box center [778, 393] width 101 height 29
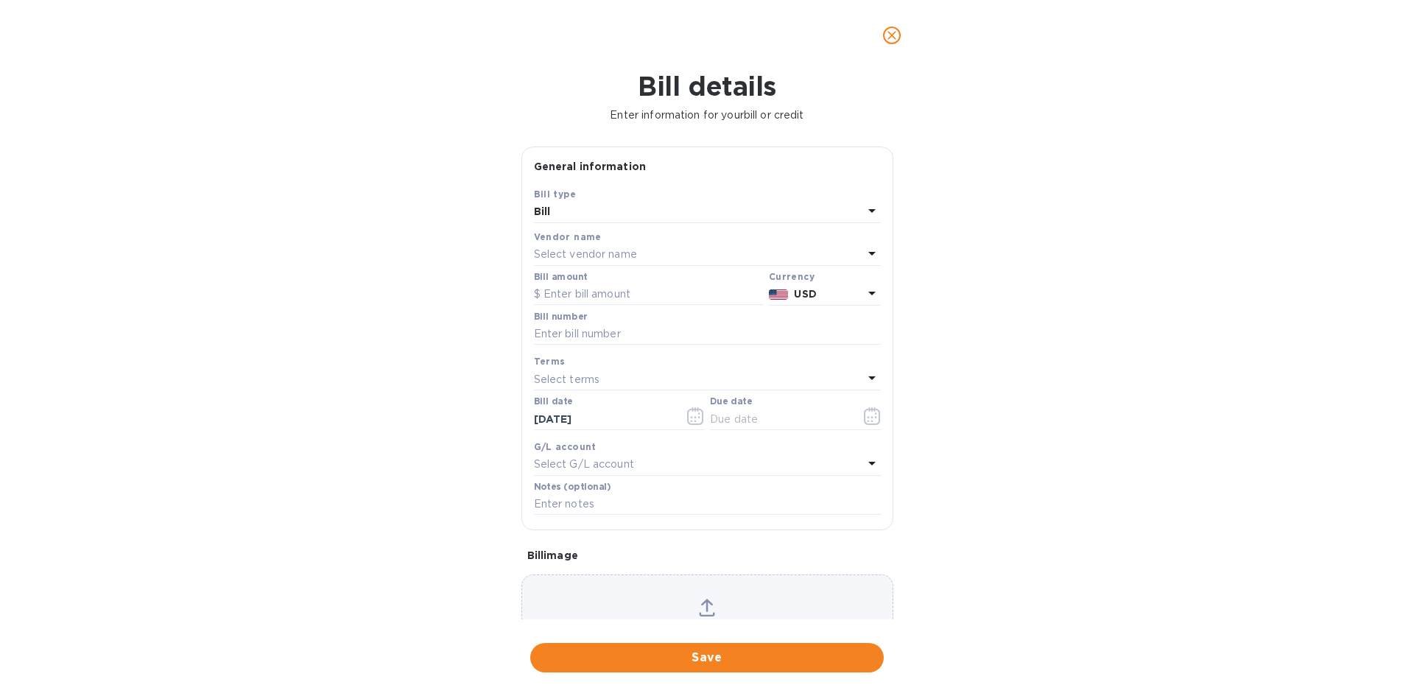
scroll to position [318, 821]
type input "1,172.75"
